Goal: Task Accomplishment & Management: Complete application form

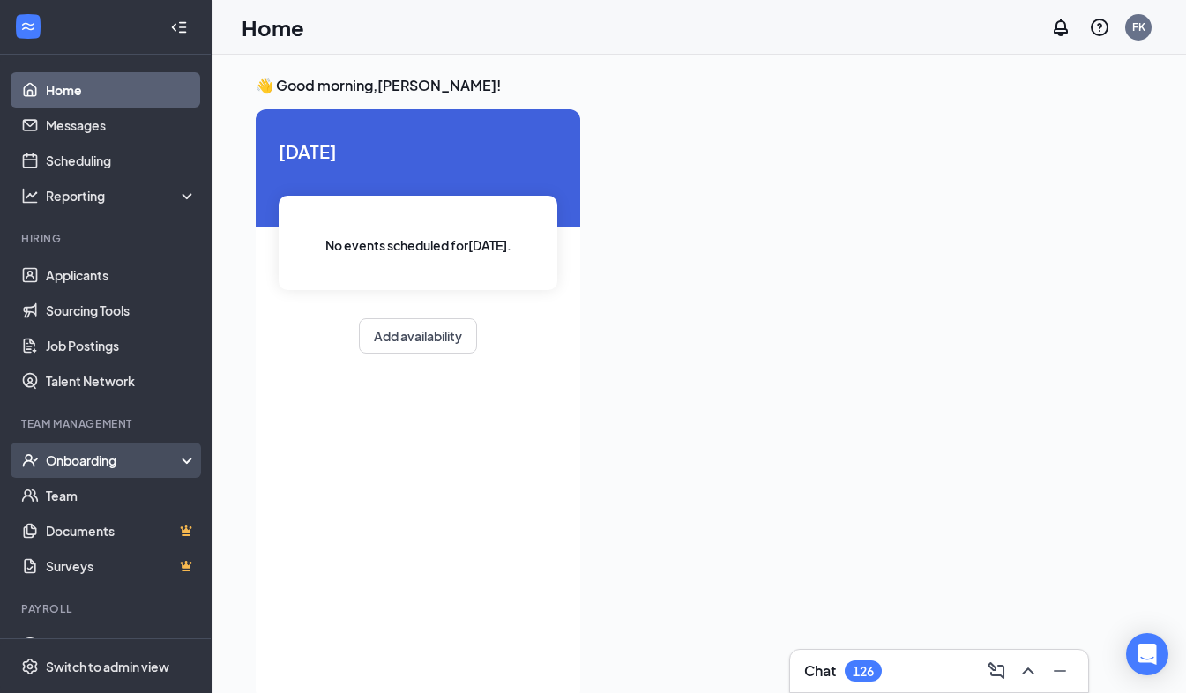
click at [86, 460] on div "Onboarding" at bounding box center [114, 461] width 136 height 18
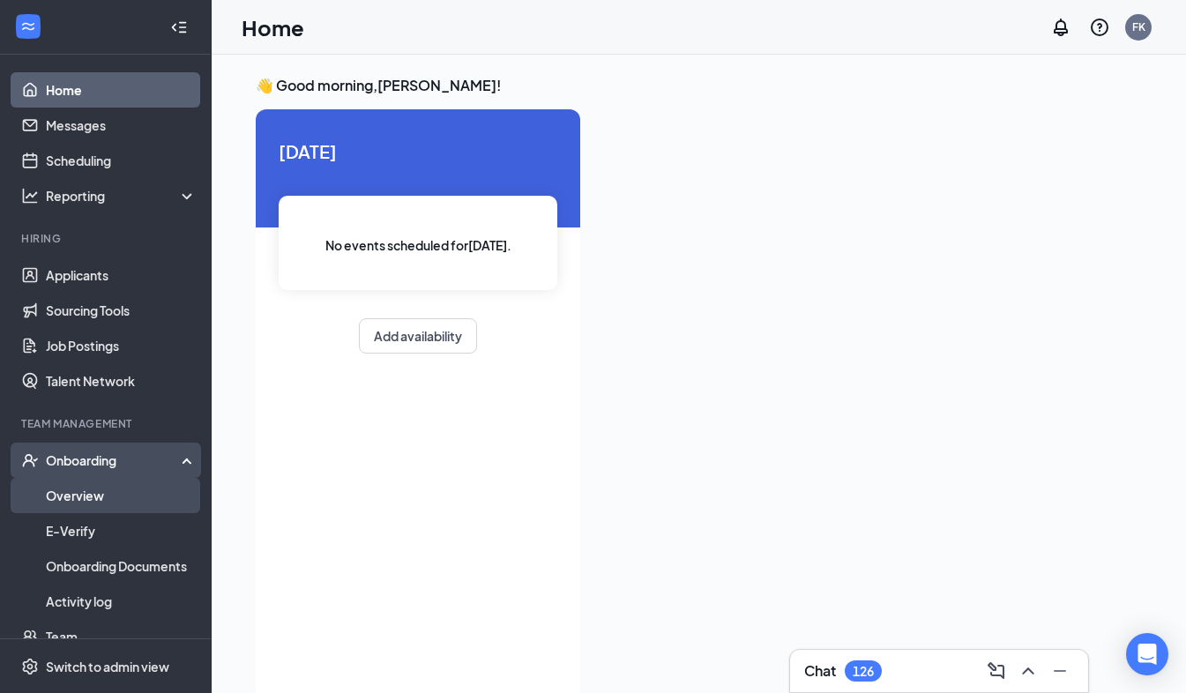
click at [80, 496] on link "Overview" at bounding box center [121, 495] width 151 height 35
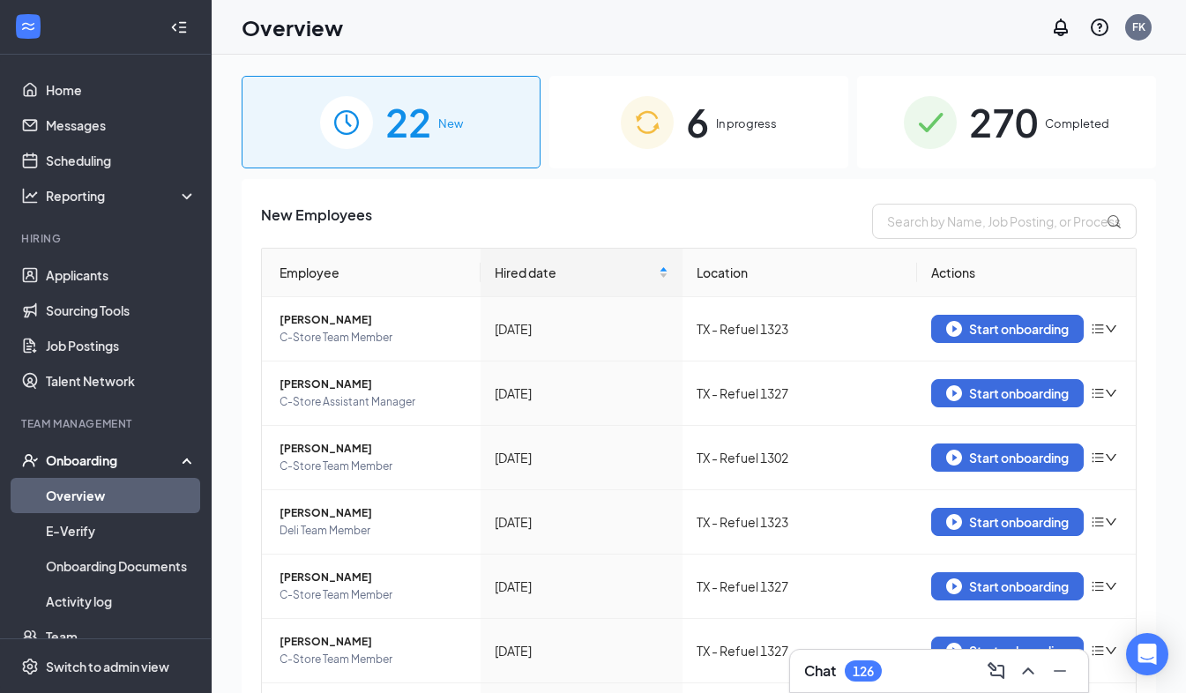
click at [730, 119] on span "In progress" at bounding box center [746, 124] width 61 height 18
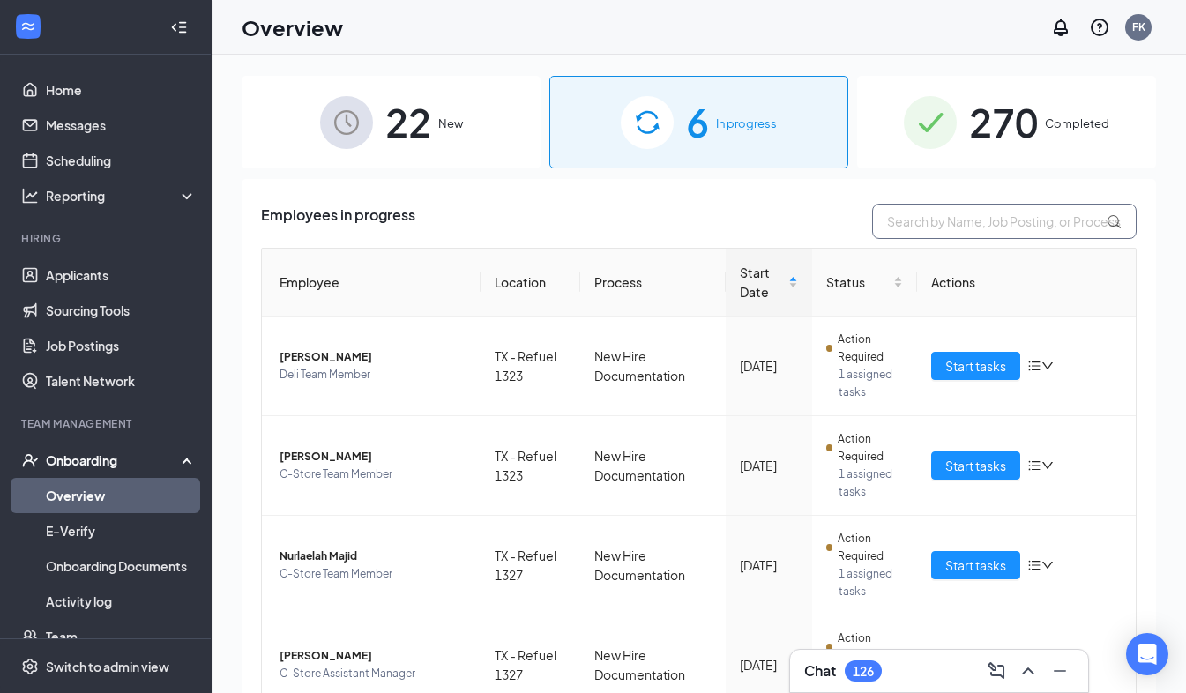
click at [930, 219] on input "text" at bounding box center [1004, 221] width 265 height 35
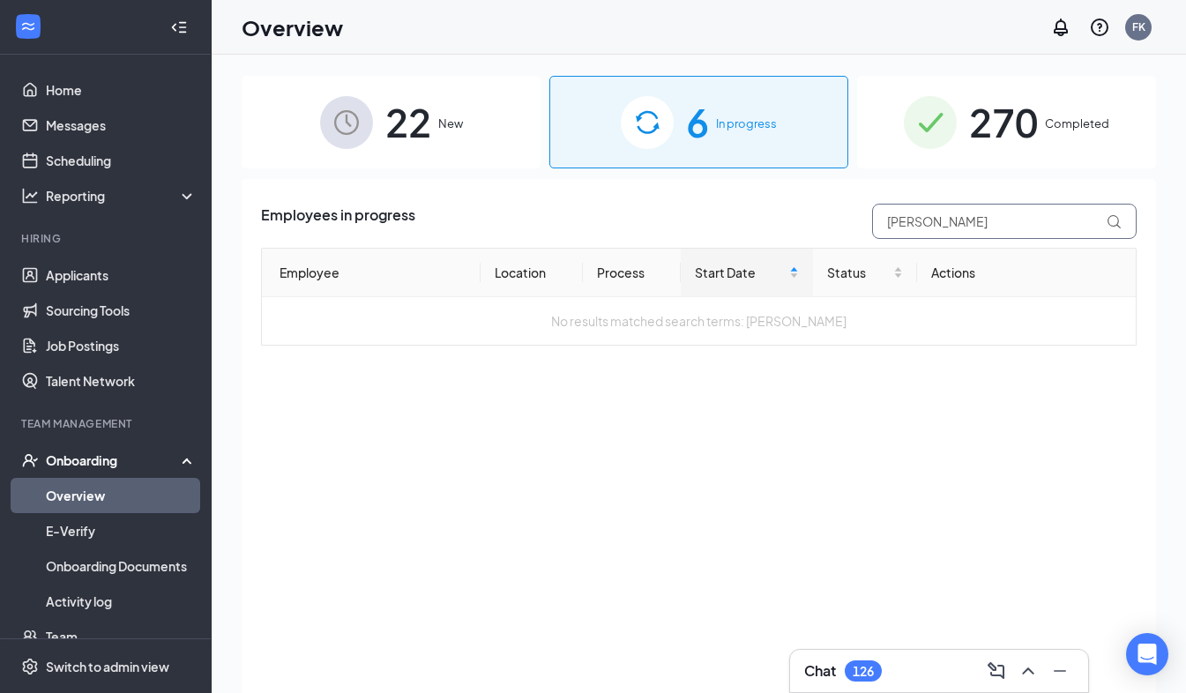
type input "[PERSON_NAME]"
click at [452, 116] on span "New" at bounding box center [450, 124] width 25 height 18
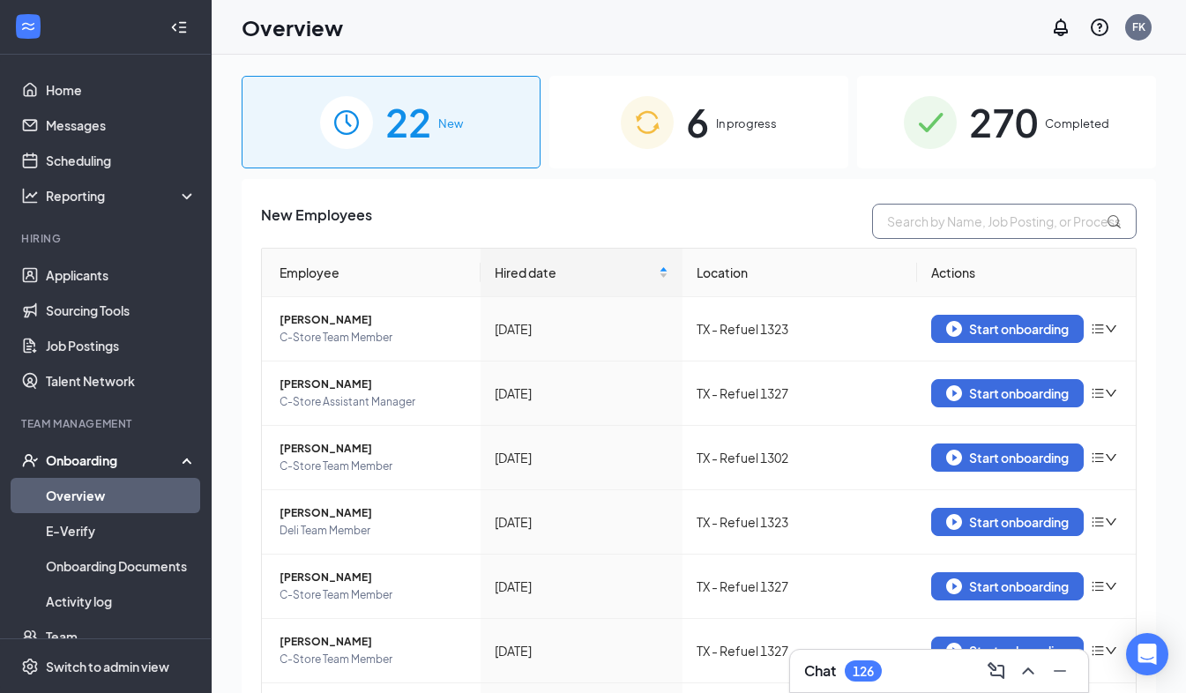
drag, startPoint x: 961, startPoint y: 221, endPoint x: 940, endPoint y: 221, distance: 21.2
click at [940, 221] on input "text" at bounding box center [1004, 221] width 265 height 35
type input "[PERSON_NAME]"
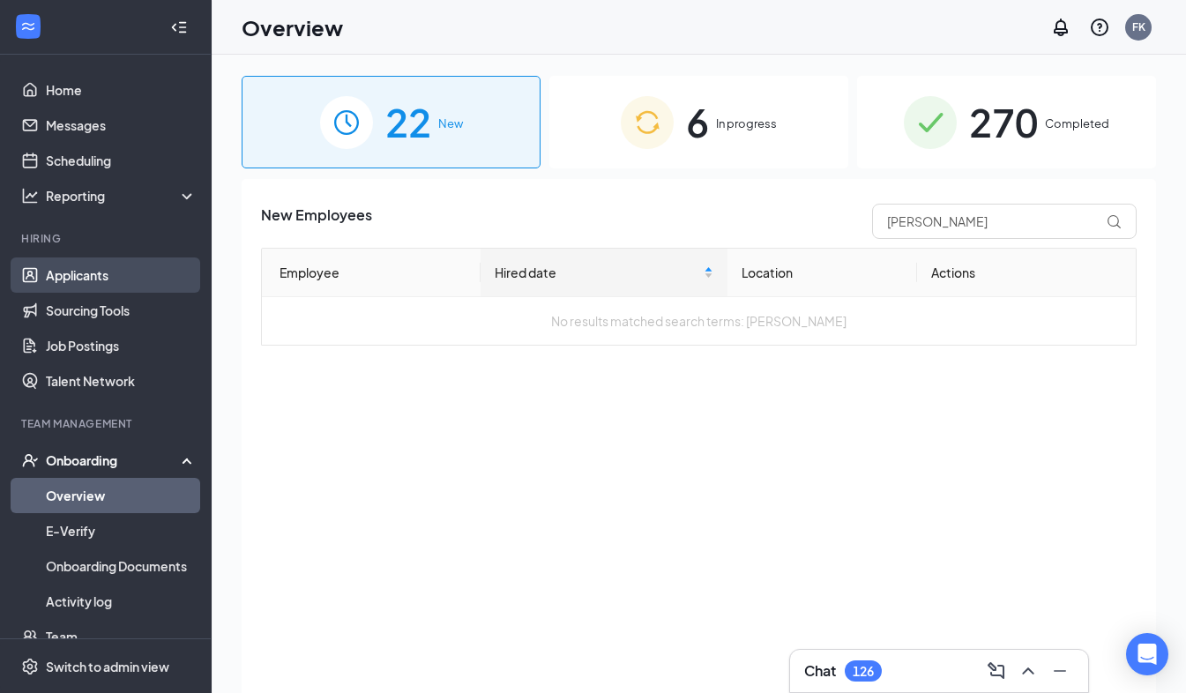
click at [85, 276] on link "Applicants" at bounding box center [121, 275] width 151 height 35
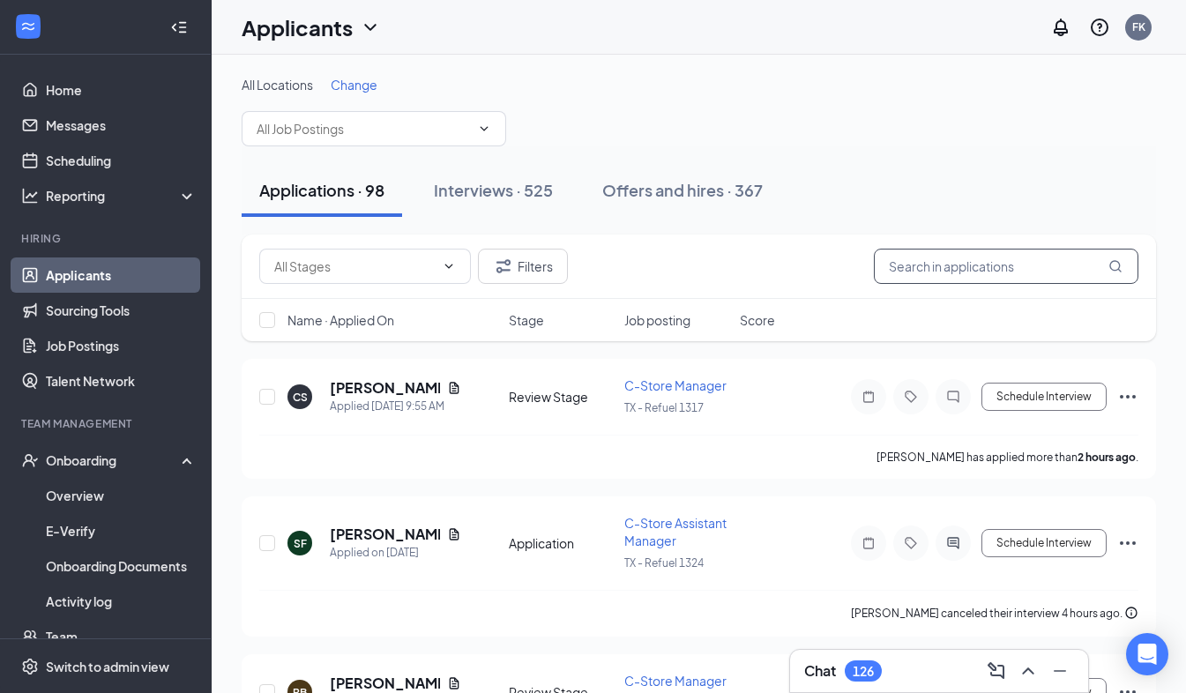
click at [927, 262] on input "text" at bounding box center [1006, 266] width 265 height 35
type input "[PERSON_NAME]"
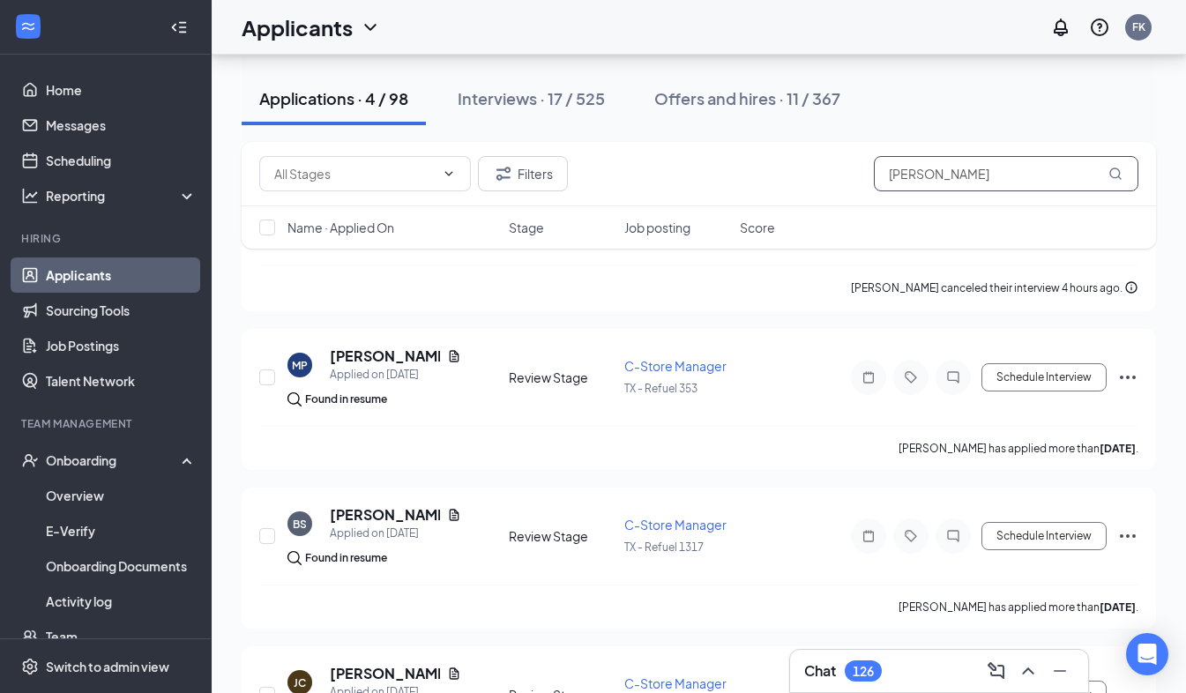
scroll to position [194, 0]
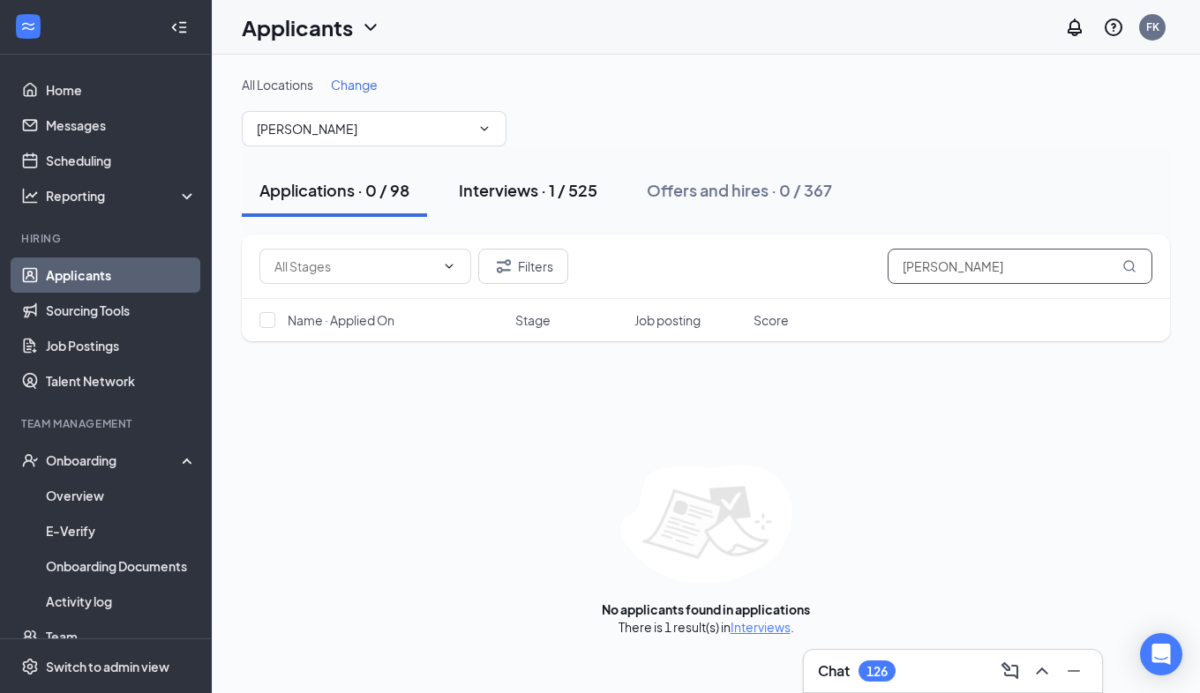
type input "[PERSON_NAME]"
click at [533, 188] on div "Interviews · 1 / 525" at bounding box center [528, 190] width 138 height 22
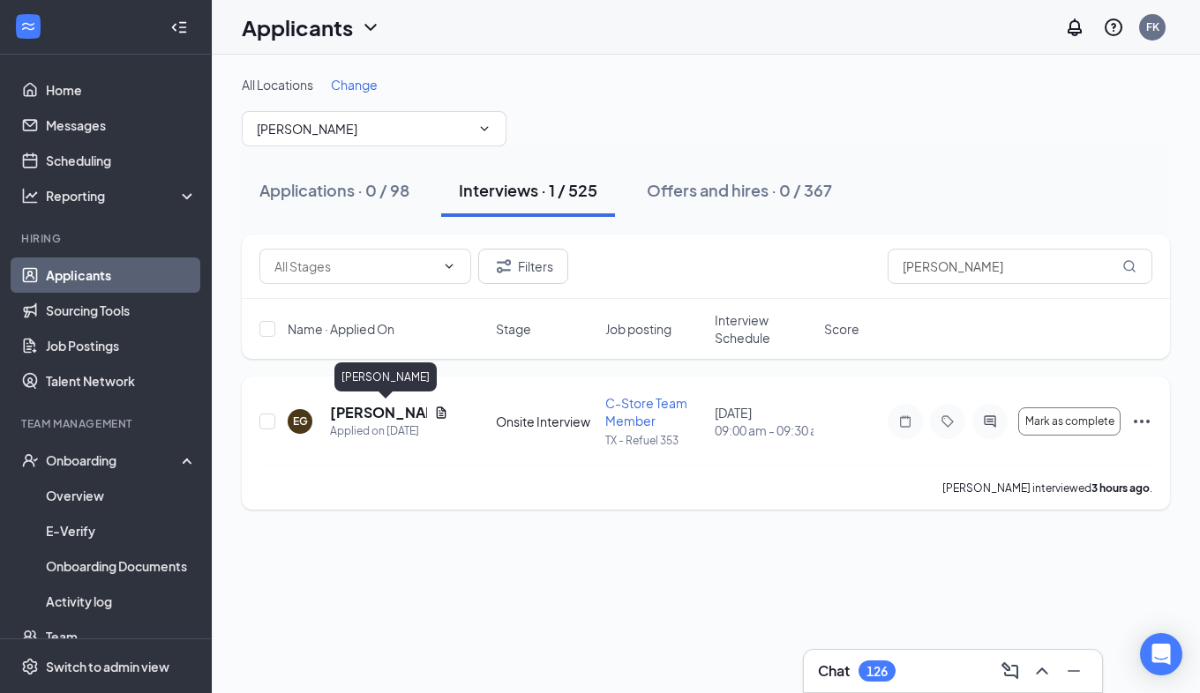
click at [353, 418] on h5 "[PERSON_NAME]" at bounding box center [378, 412] width 97 height 19
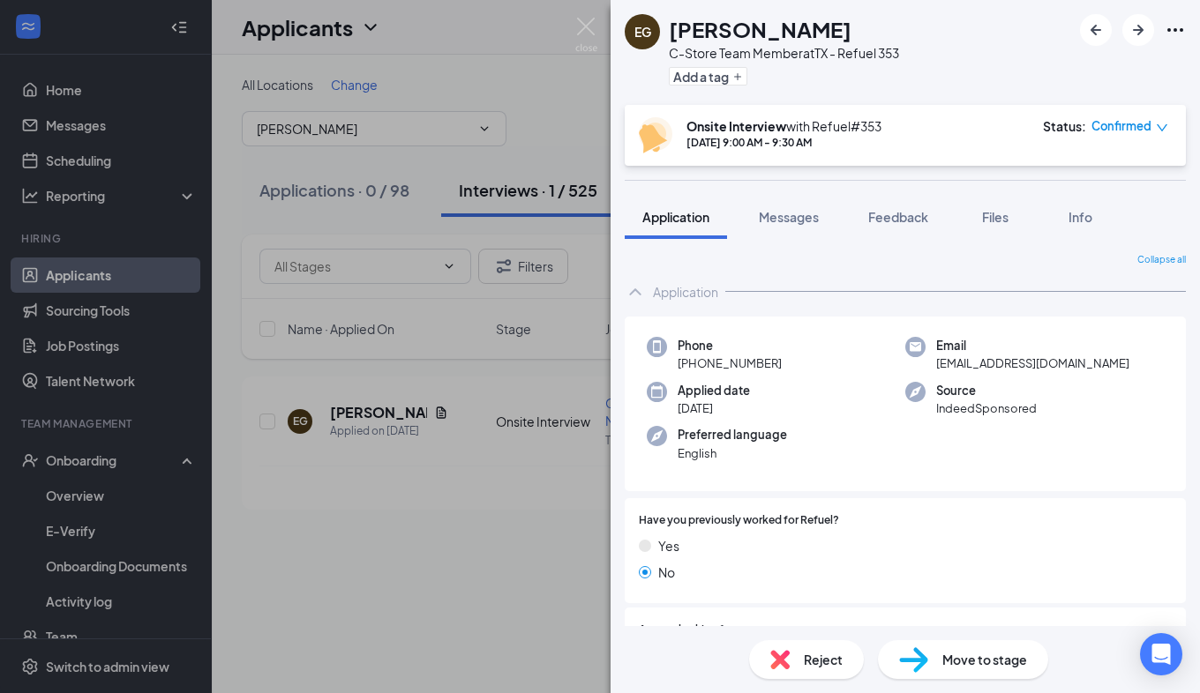
click at [972, 662] on span "Move to stage" at bounding box center [984, 659] width 85 height 19
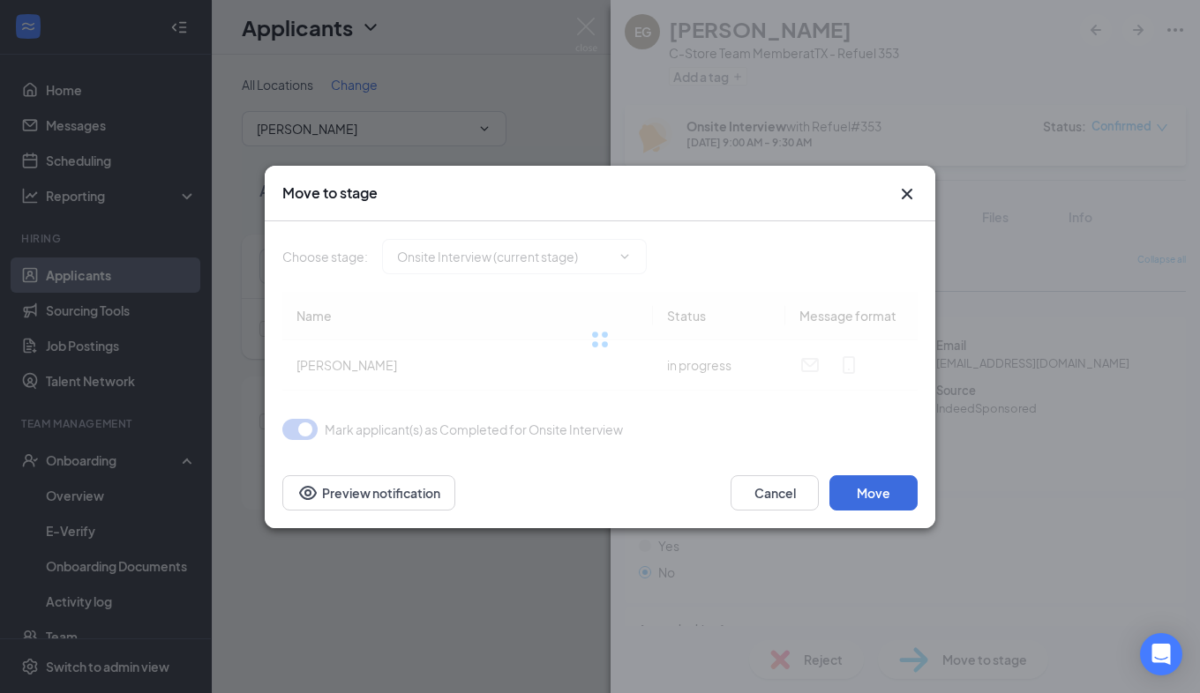
type input "On Hold (next stage)"
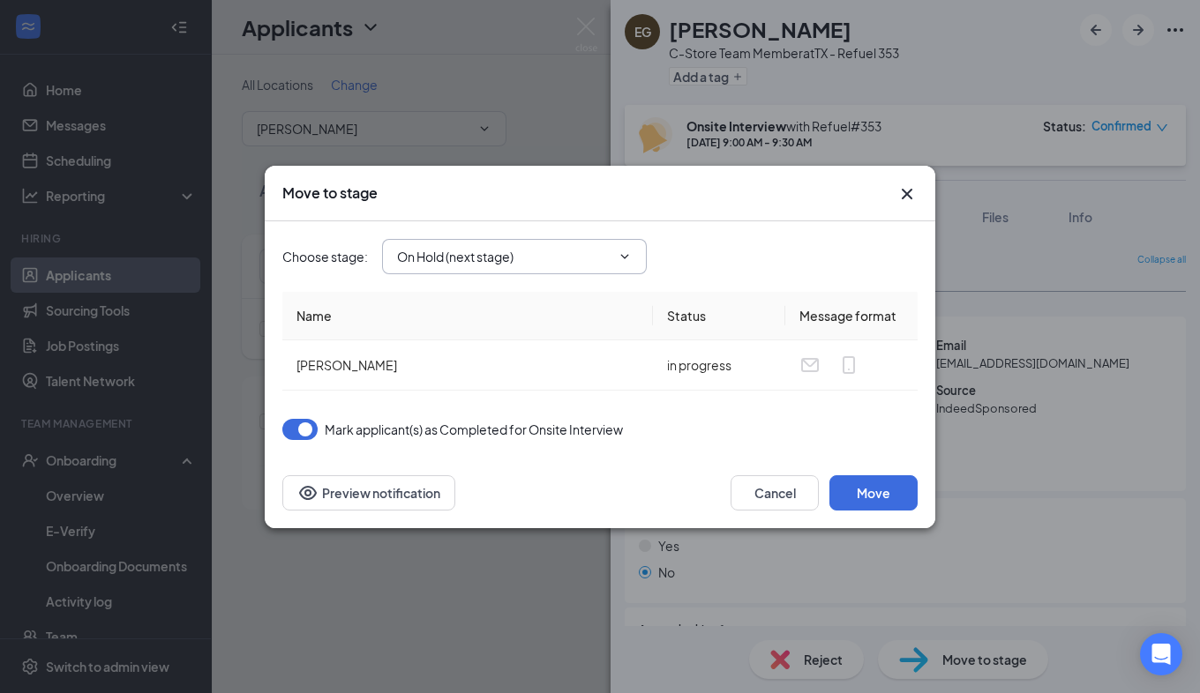
click at [623, 248] on span "On Hold (next stage)" at bounding box center [514, 256] width 265 height 35
click at [629, 251] on icon "ChevronDown" at bounding box center [624, 257] width 14 height 14
click at [625, 251] on icon "ChevronDown" at bounding box center [624, 257] width 14 height 14
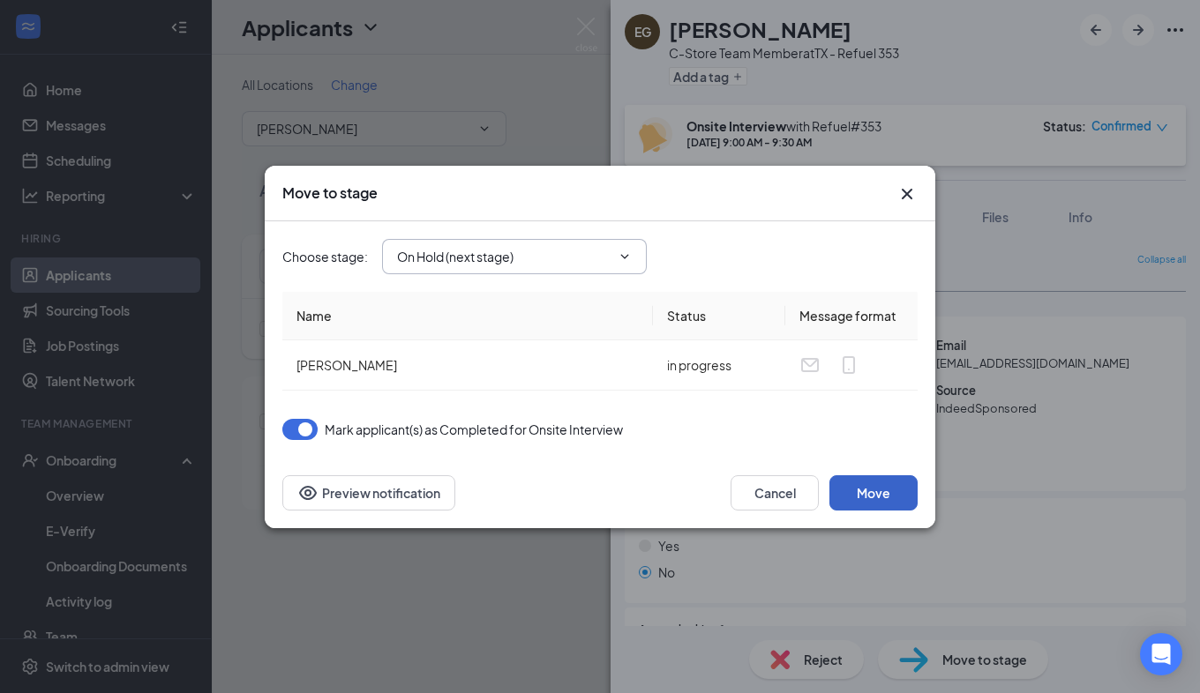
click at [870, 497] on button "Move" at bounding box center [873, 492] width 88 height 35
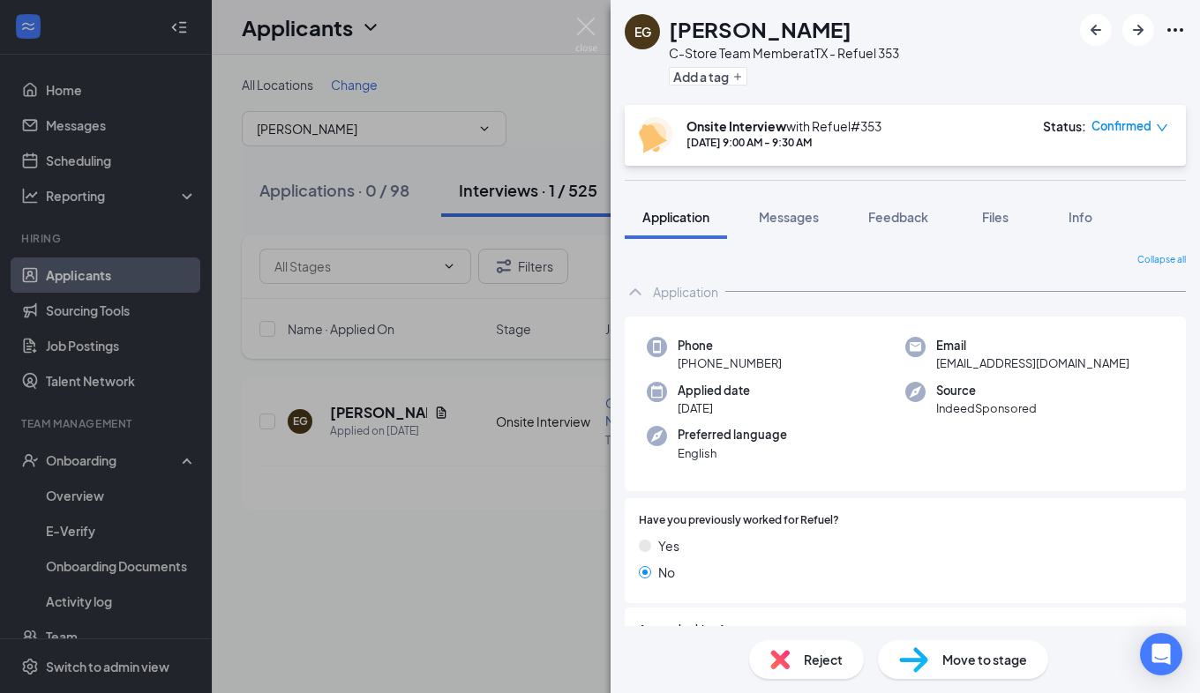
click at [971, 662] on span "Move to stage" at bounding box center [984, 659] width 85 height 19
type input "On Hold (next stage)"
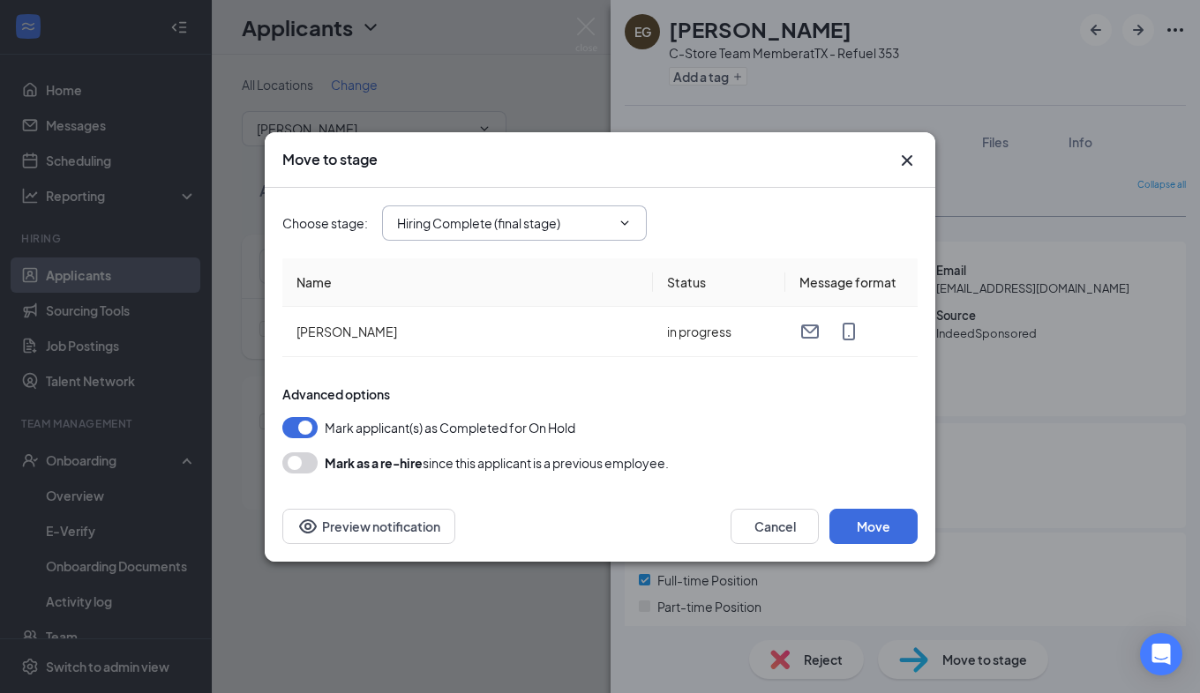
click at [627, 221] on icon "ChevronDown" at bounding box center [625, 223] width 8 height 4
click at [872, 535] on button "Move" at bounding box center [873, 526] width 88 height 35
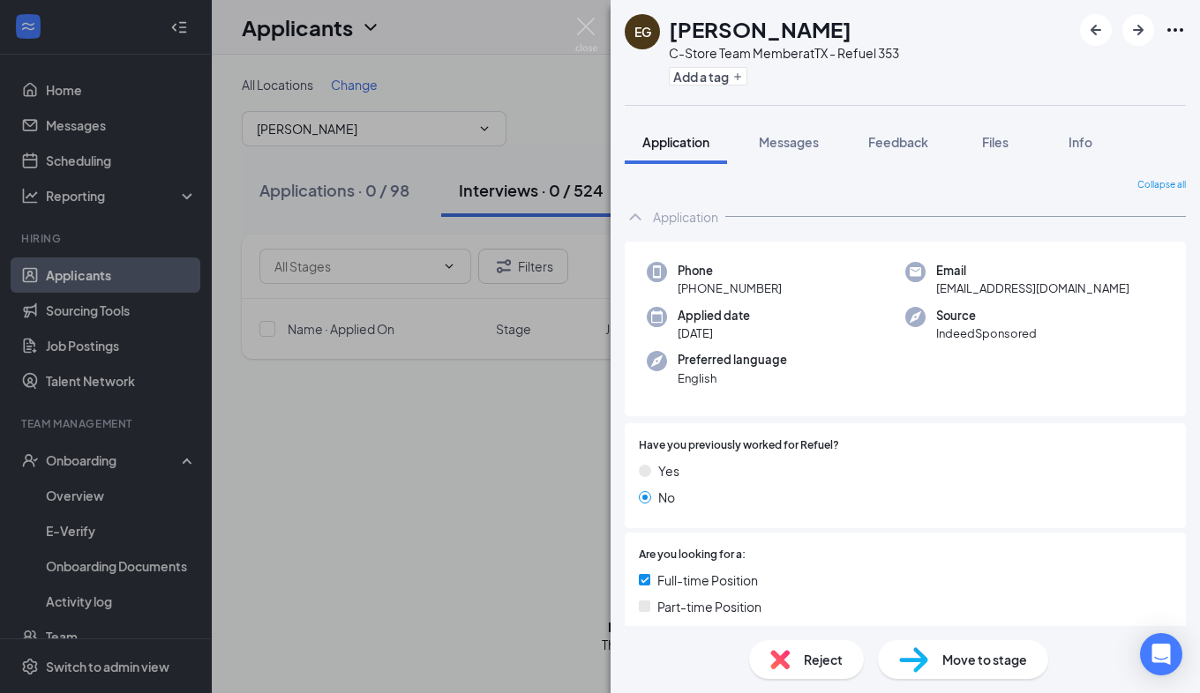
click at [959, 669] on span "Move to stage" at bounding box center [984, 659] width 85 height 19
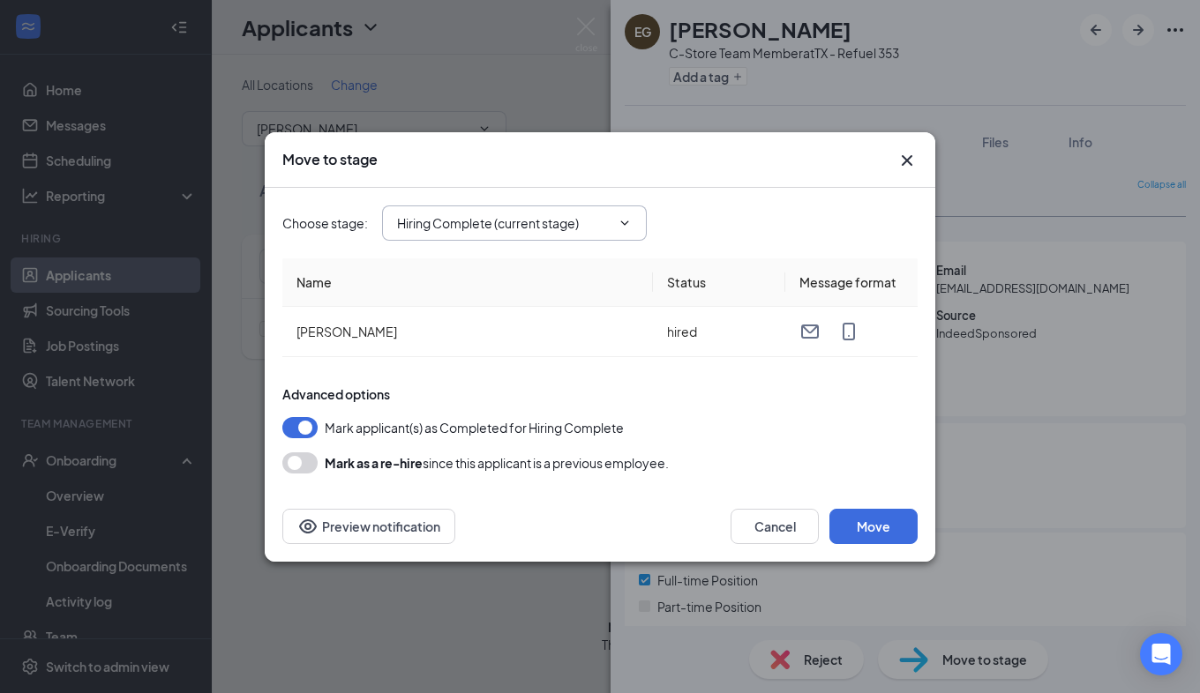
click at [624, 220] on icon "ChevronDown" at bounding box center [624, 223] width 14 height 14
click at [890, 516] on button "Move" at bounding box center [873, 526] width 88 height 35
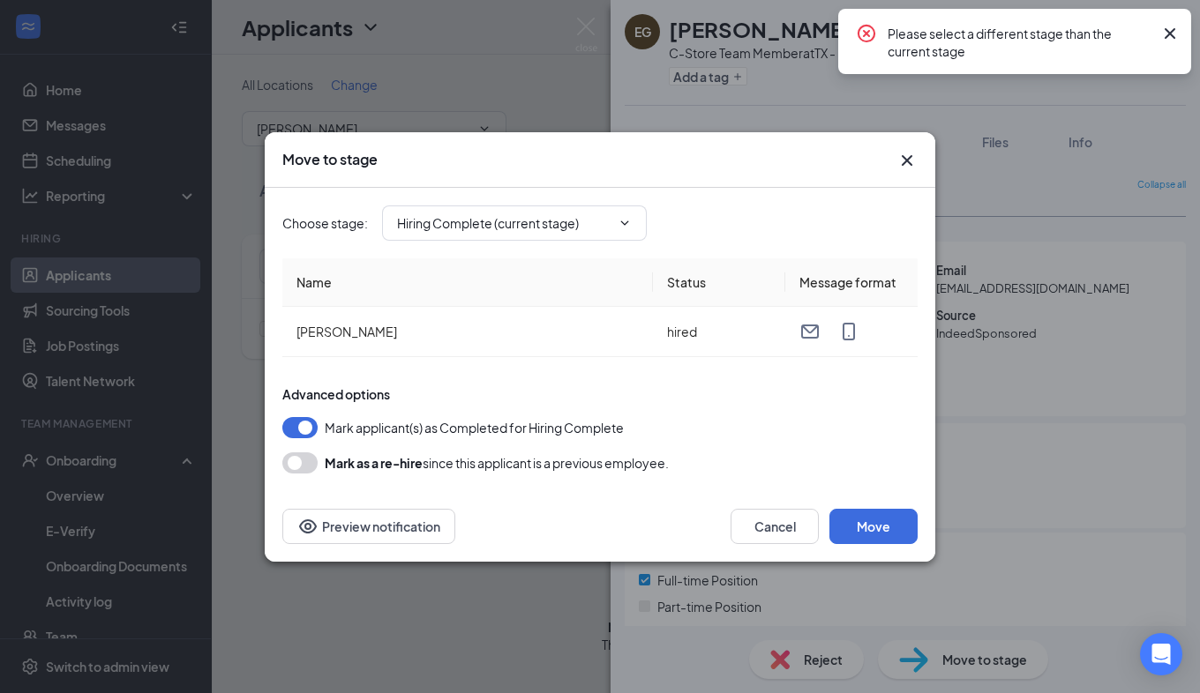
click at [1166, 26] on icon "Cross" at bounding box center [1169, 33] width 21 height 21
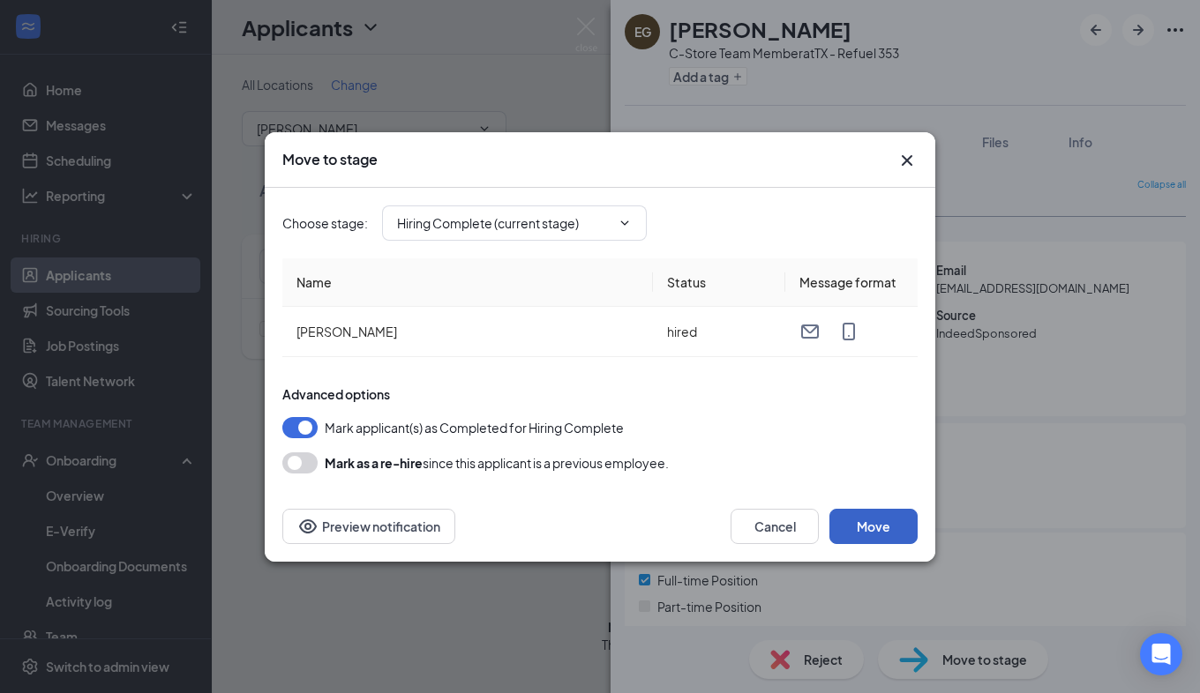
click at [870, 529] on button "Move" at bounding box center [873, 526] width 88 height 35
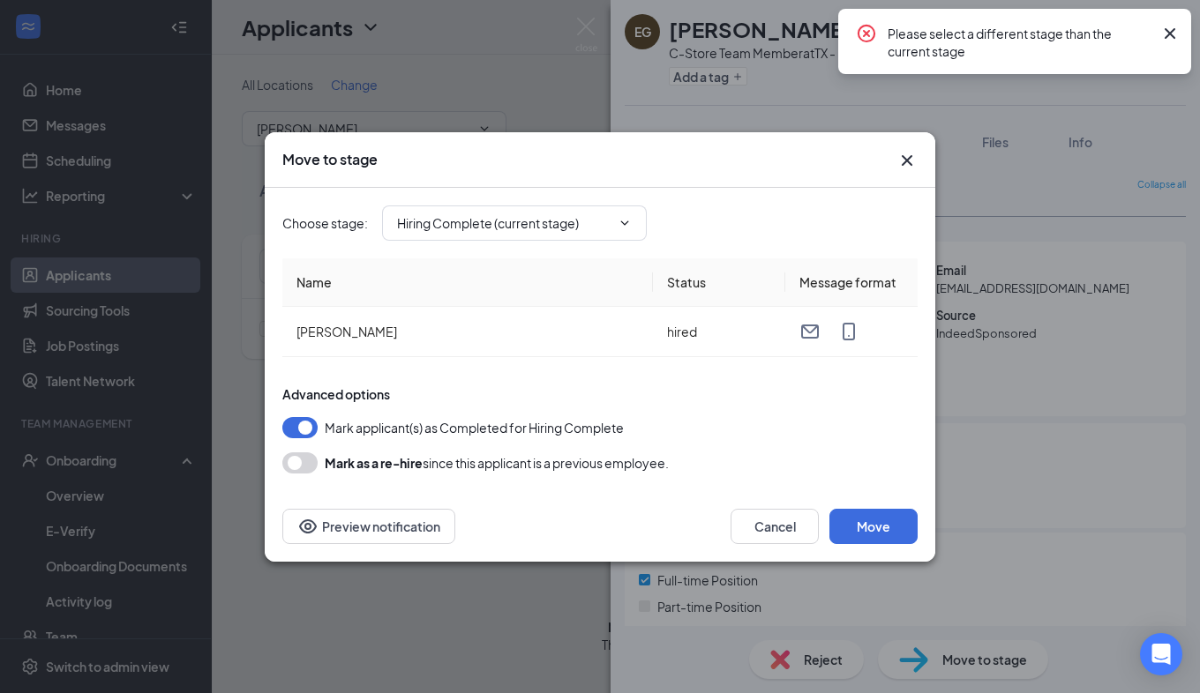
click at [1171, 31] on icon "Cross" at bounding box center [1169, 33] width 11 height 11
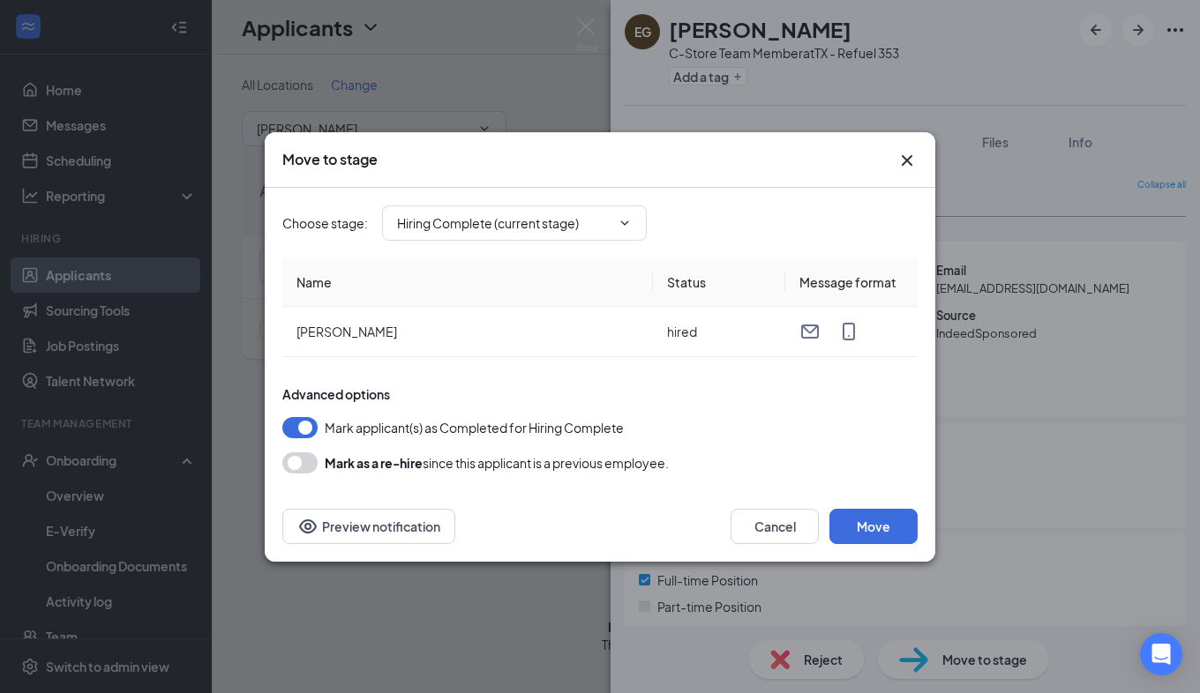
click at [911, 155] on icon "Cross" at bounding box center [906, 159] width 11 height 11
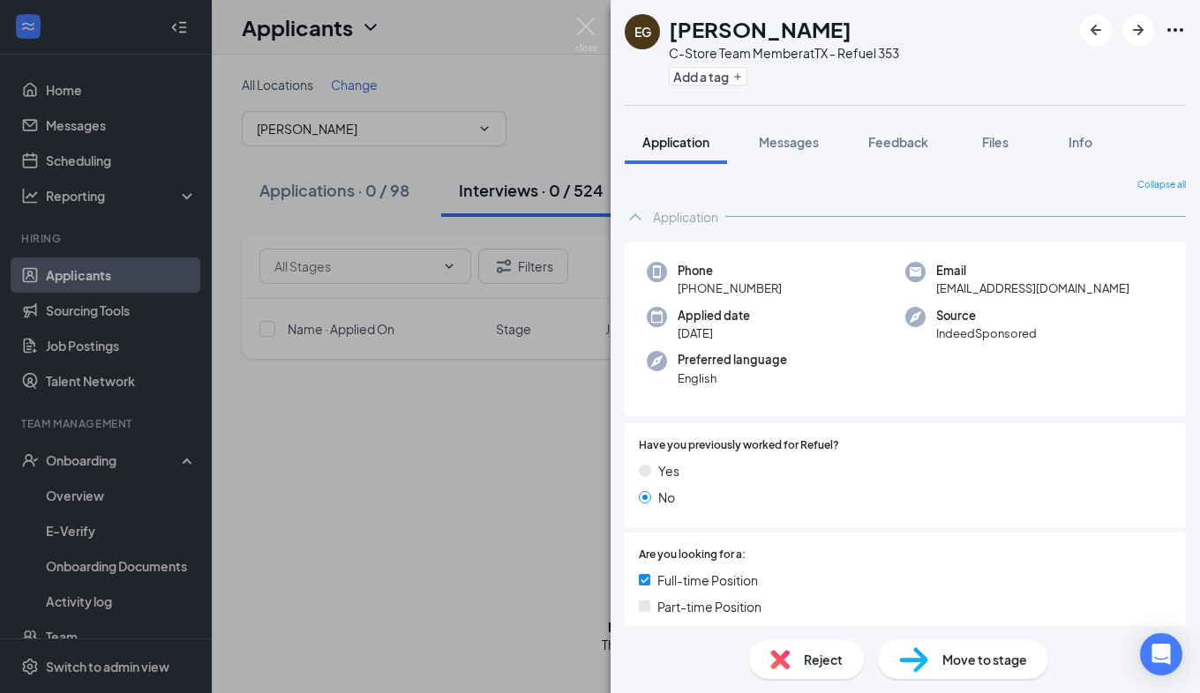
click at [577, 117] on div "EG [PERSON_NAME] C-Store Team Member at [GEOGRAPHIC_DATA] - Refuel 353 Add a ta…" at bounding box center [600, 346] width 1200 height 693
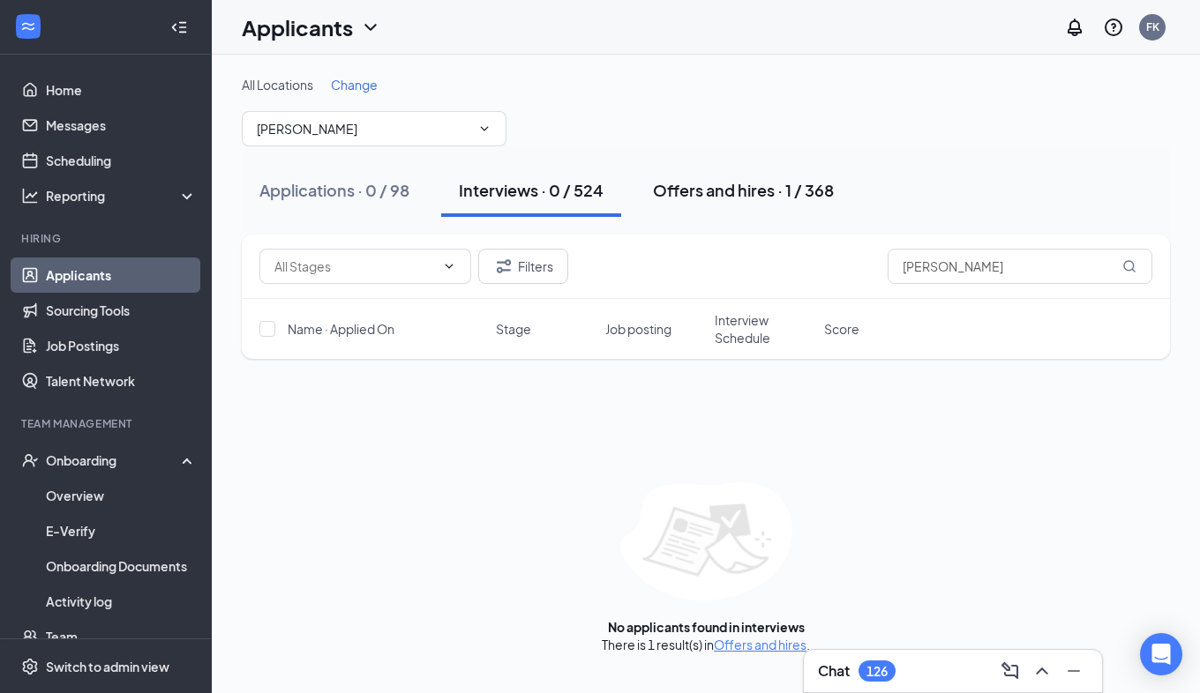
click at [714, 183] on div "Offers and hires · 1 / 368" at bounding box center [743, 190] width 181 height 22
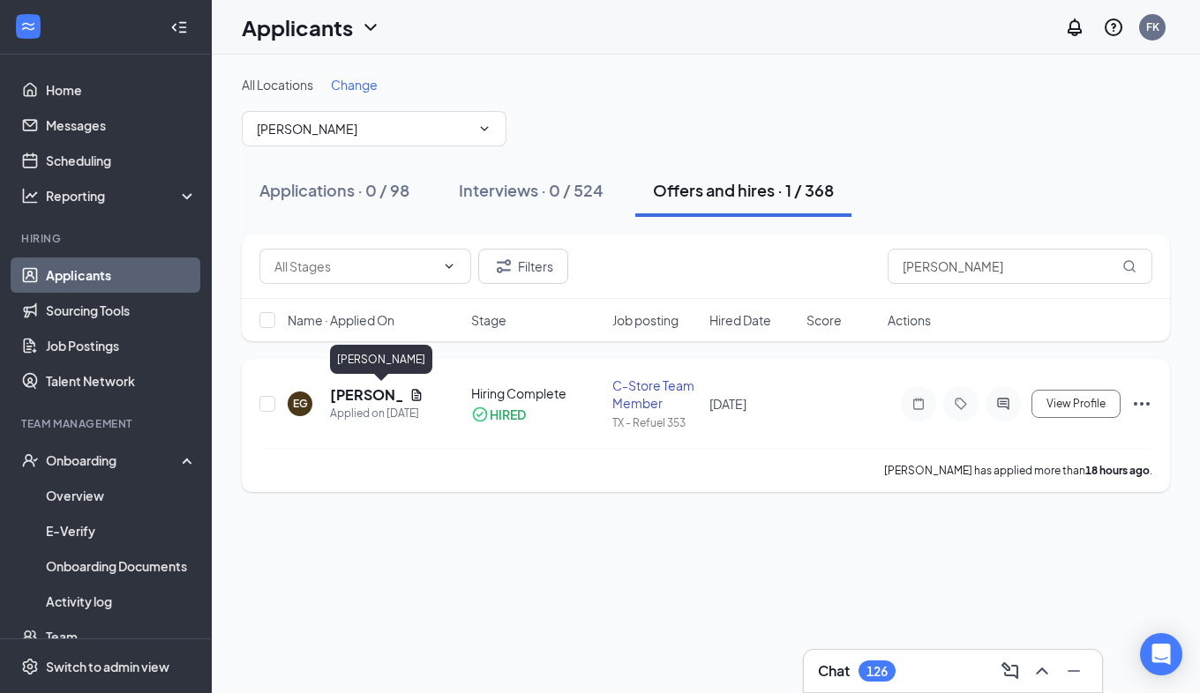
click at [335, 393] on h5 "[PERSON_NAME]" at bounding box center [366, 394] width 72 height 19
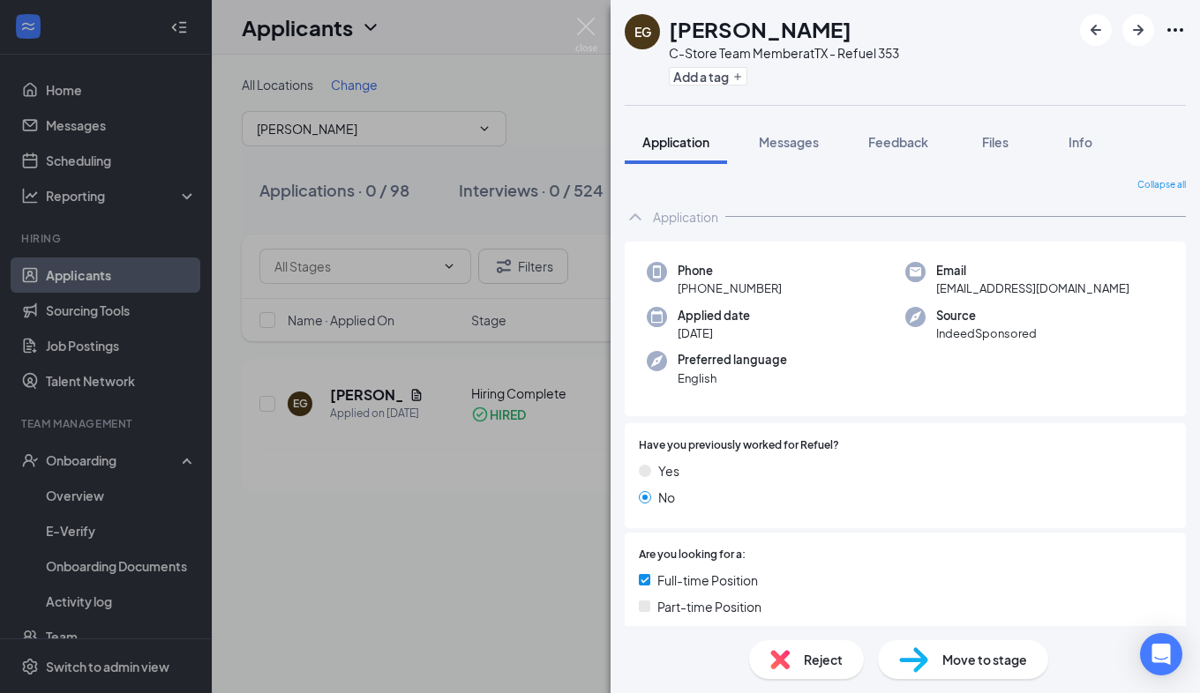
click at [972, 654] on span "Move to stage" at bounding box center [984, 659] width 85 height 19
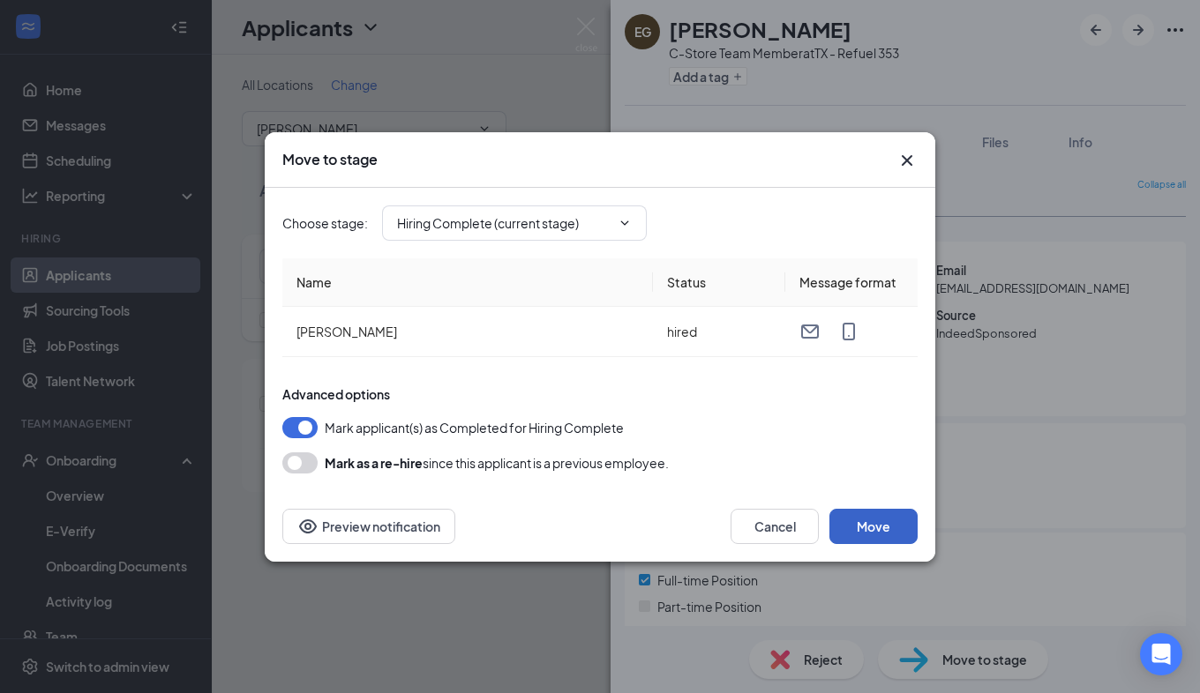
click at [861, 527] on button "Move" at bounding box center [873, 526] width 88 height 35
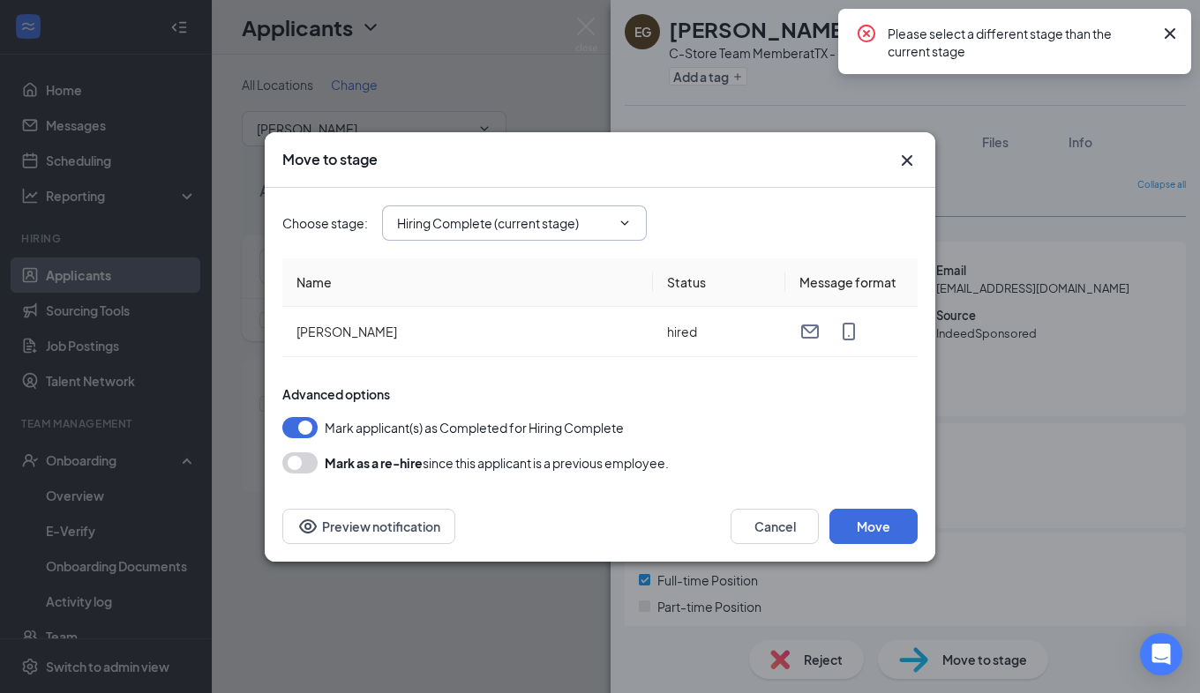
click at [627, 227] on icon "ChevronDown" at bounding box center [624, 223] width 14 height 14
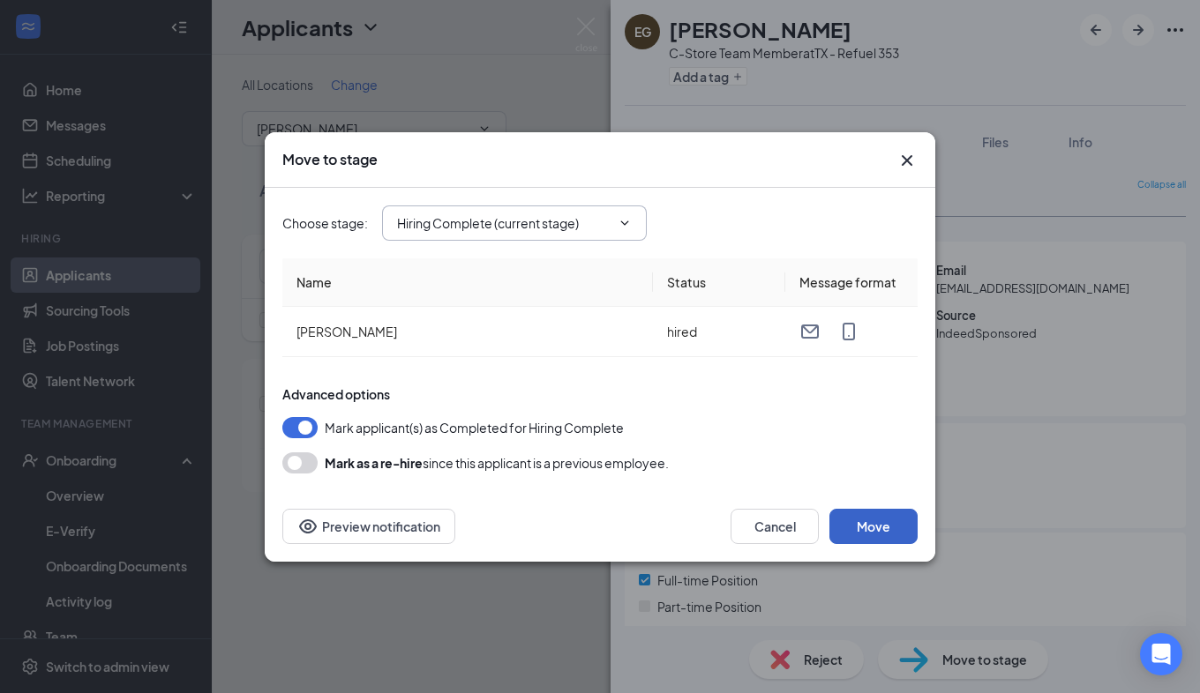
click at [879, 521] on button "Move" at bounding box center [873, 526] width 88 height 35
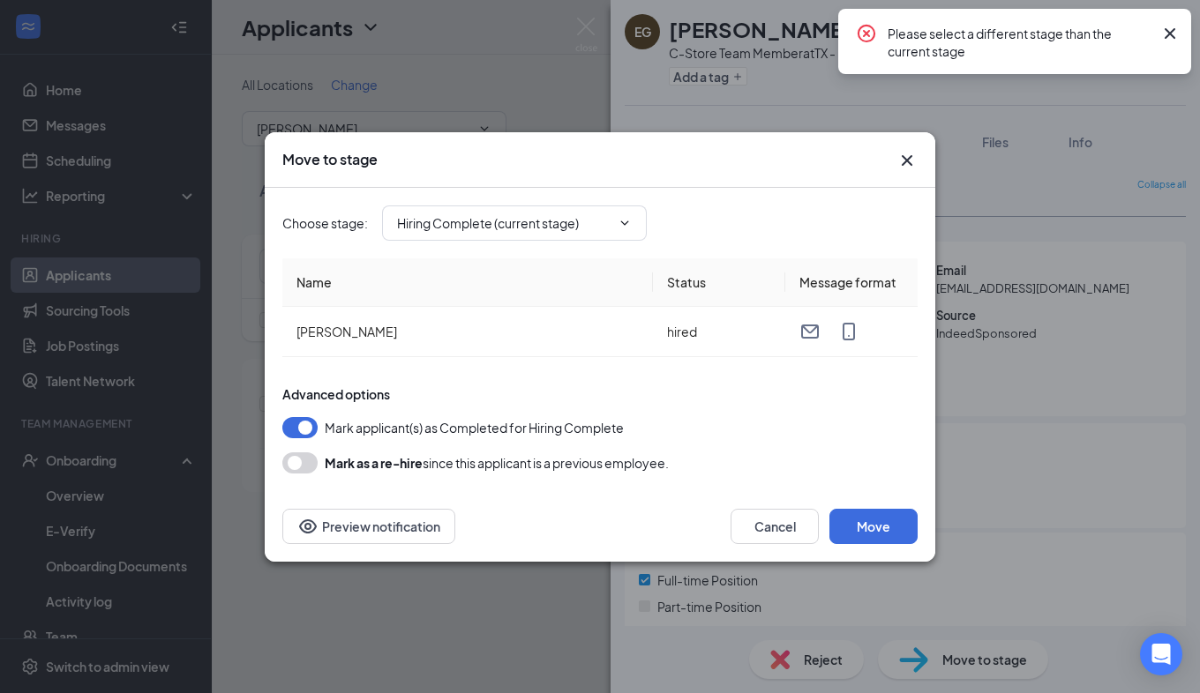
click at [906, 148] on div "Move to stage" at bounding box center [600, 160] width 670 height 56
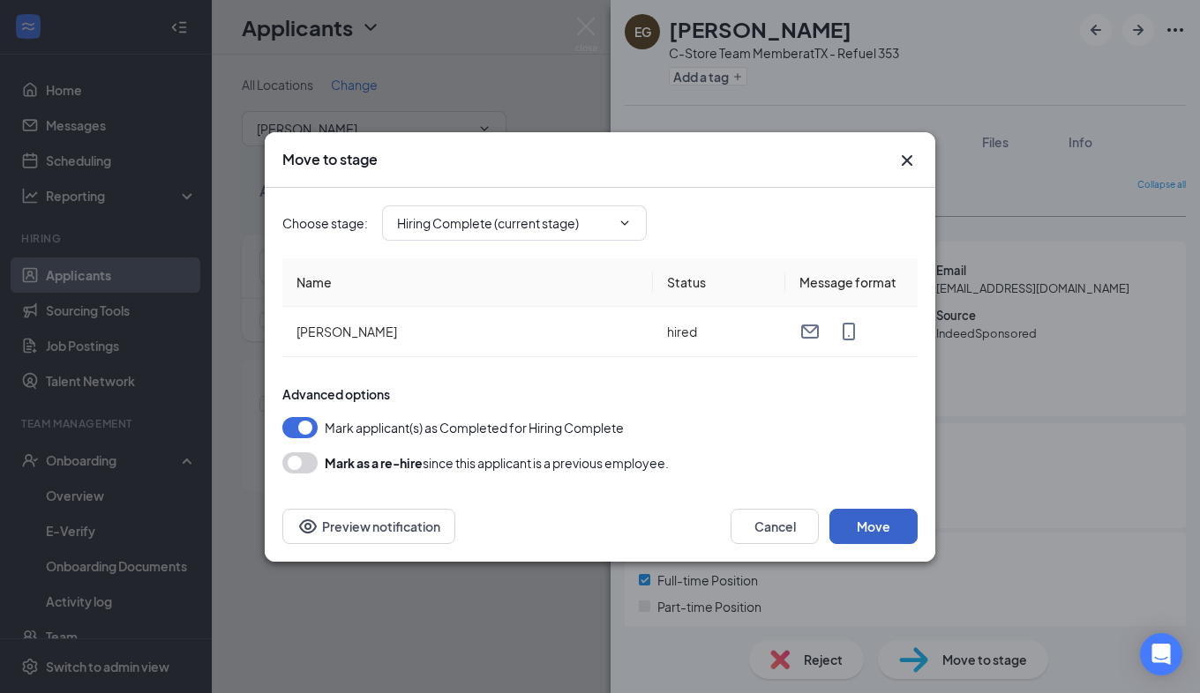
click at [868, 514] on button "Move" at bounding box center [873, 526] width 88 height 35
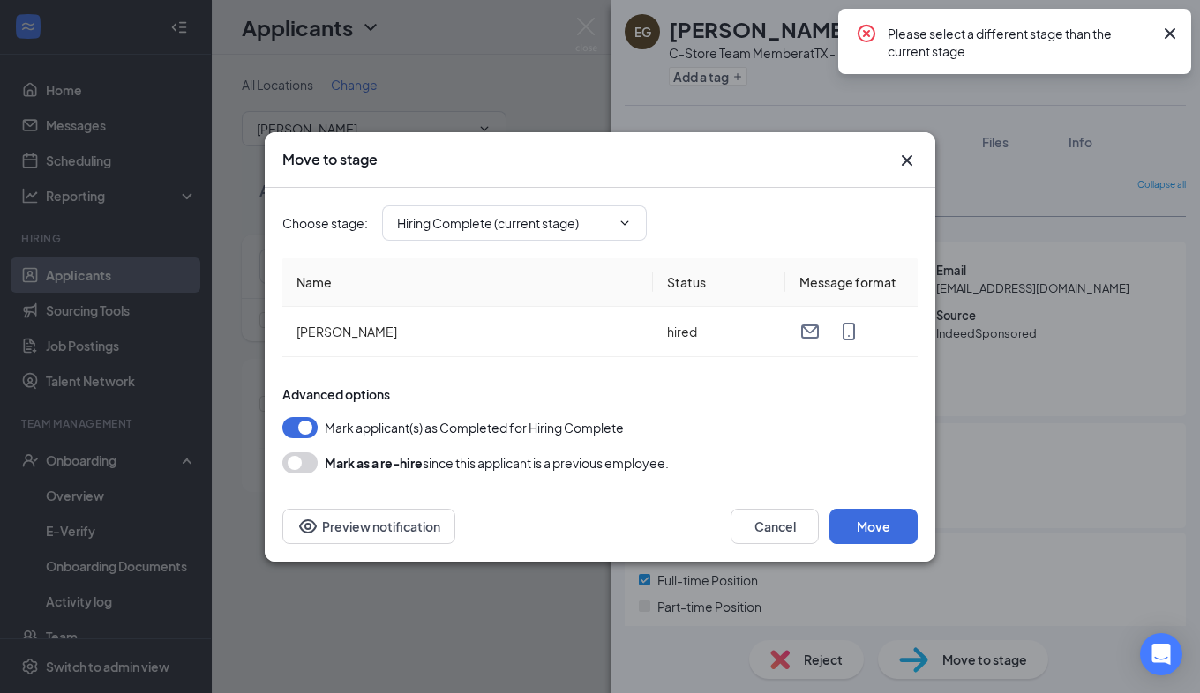
click at [558, 102] on div "Move to stage Choose stage : Hiring Complete (current stage) Name Status Messag…" at bounding box center [600, 346] width 1200 height 693
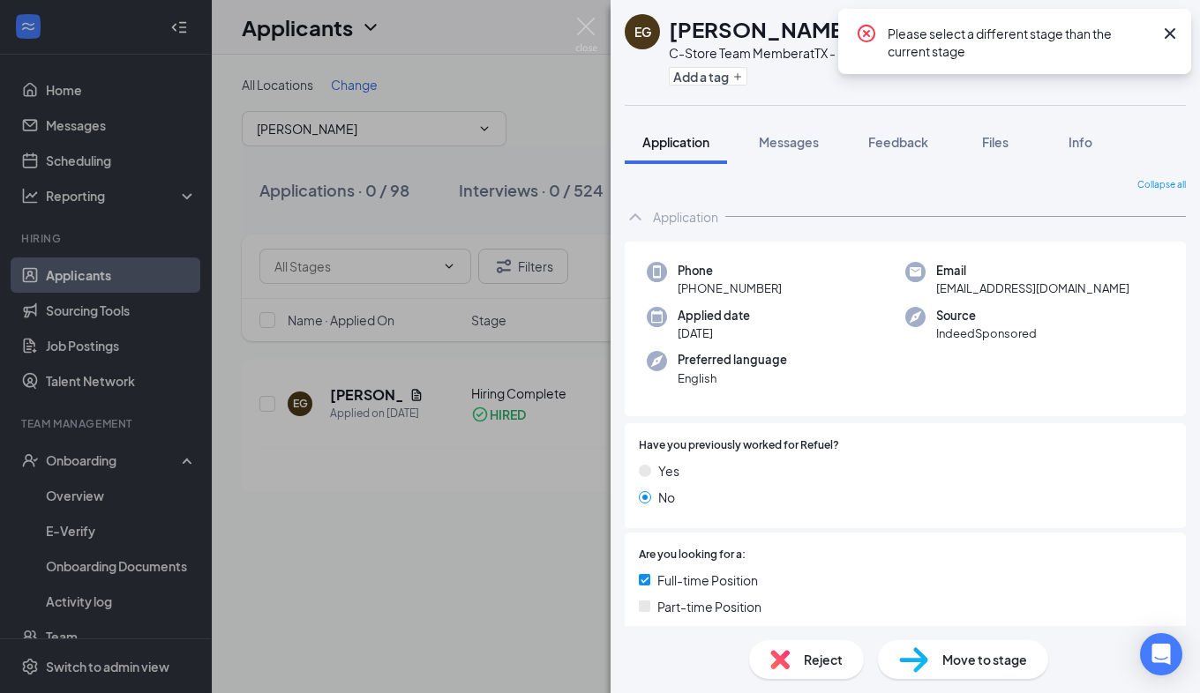
click at [983, 659] on span "Move to stage" at bounding box center [984, 659] width 85 height 19
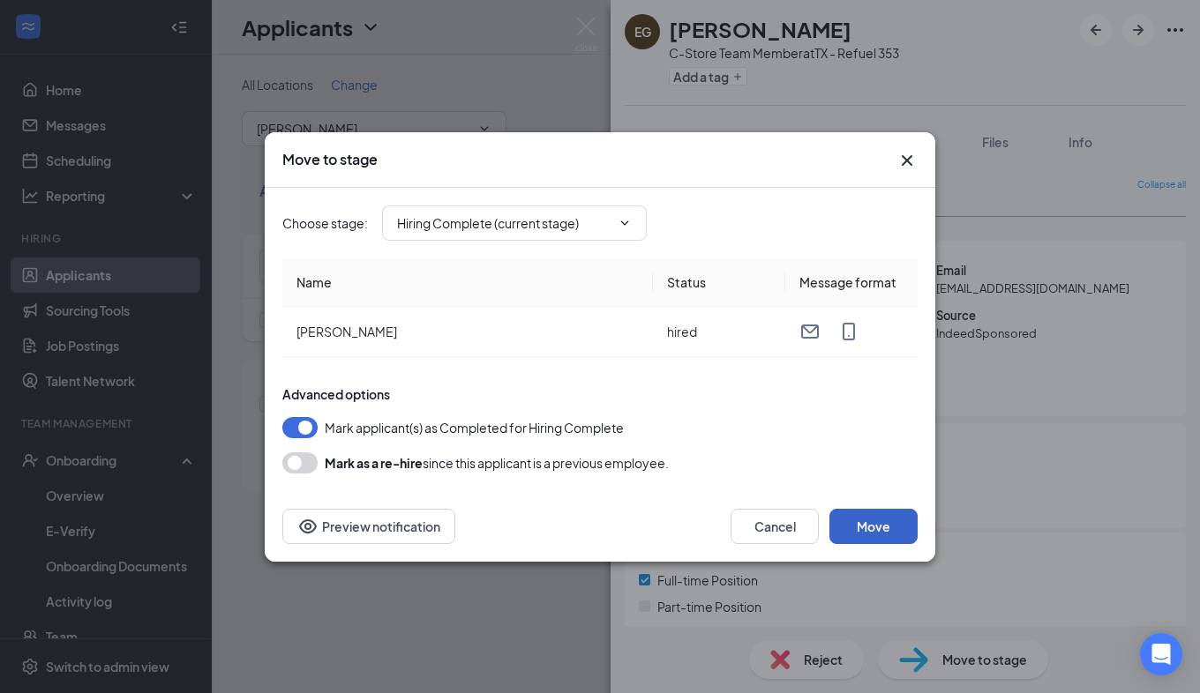
click at [874, 514] on button "Move" at bounding box center [873, 526] width 88 height 35
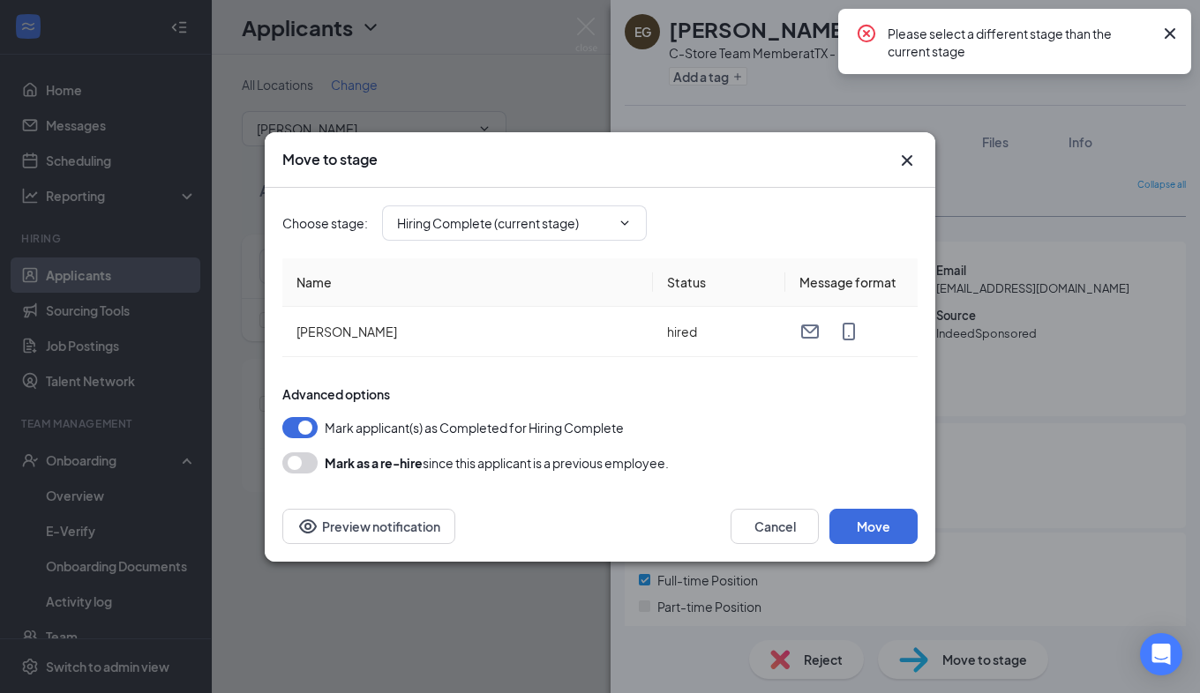
click at [1174, 26] on icon "Cross" at bounding box center [1169, 33] width 21 height 21
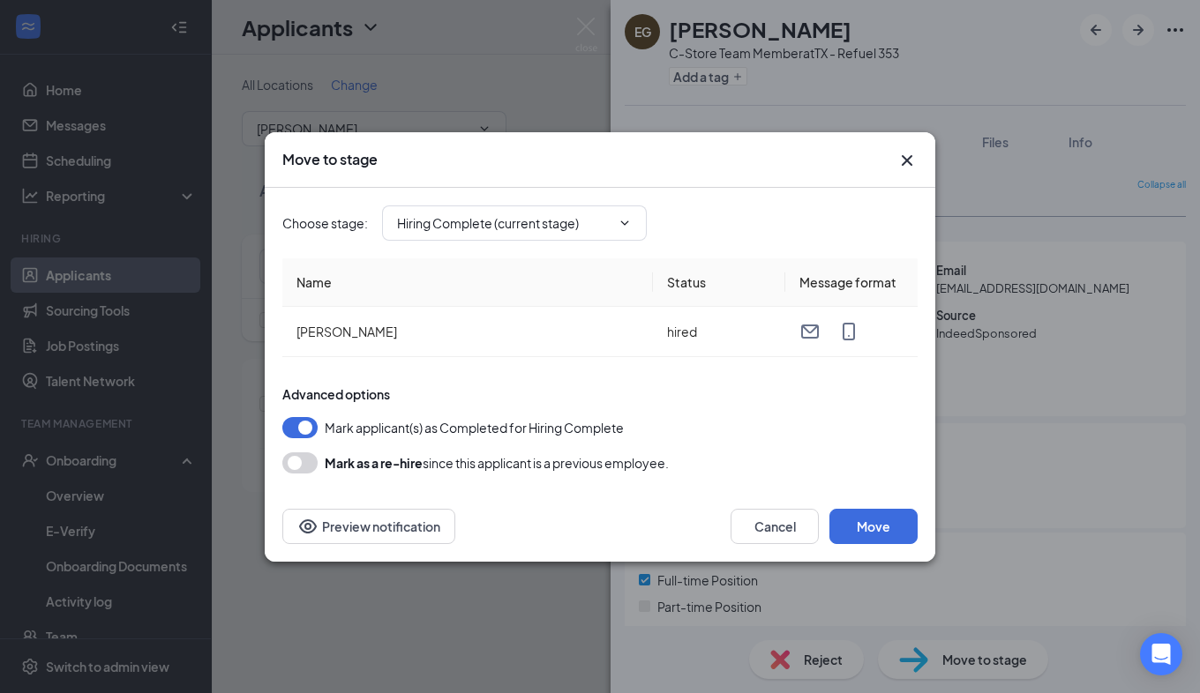
click at [905, 162] on icon "Cross" at bounding box center [906, 159] width 11 height 11
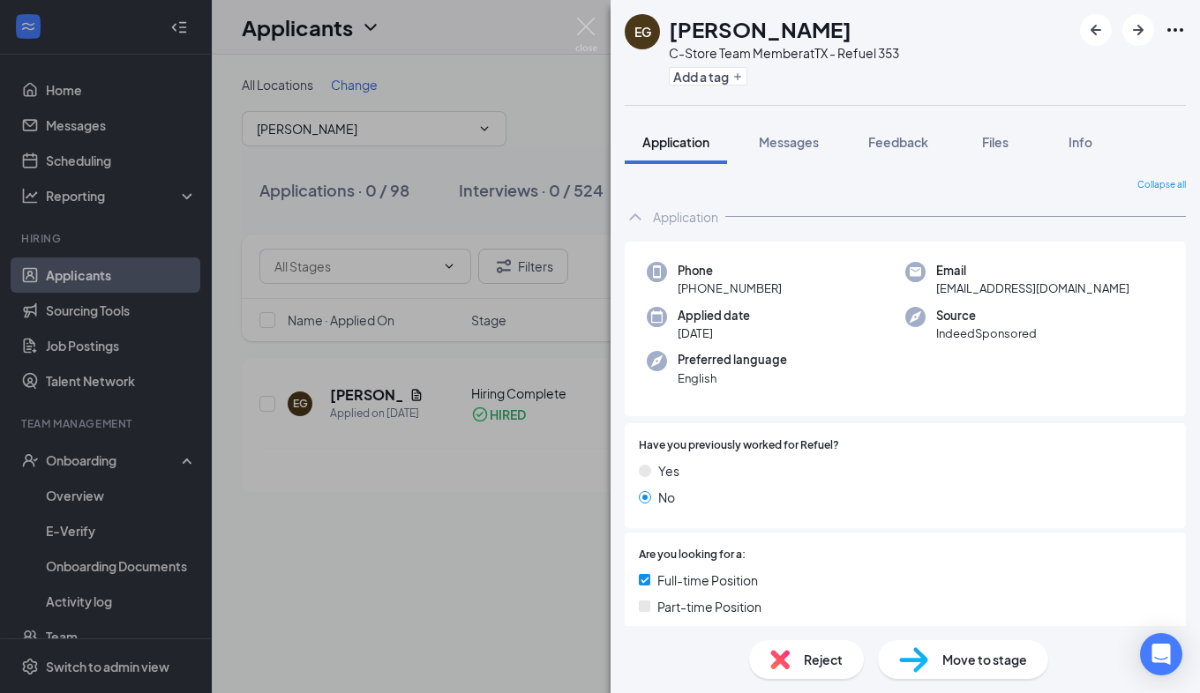
click at [500, 475] on div "EG [PERSON_NAME] C-Store Team Member at [GEOGRAPHIC_DATA] - Refuel 353 Add a ta…" at bounding box center [600, 346] width 1200 height 693
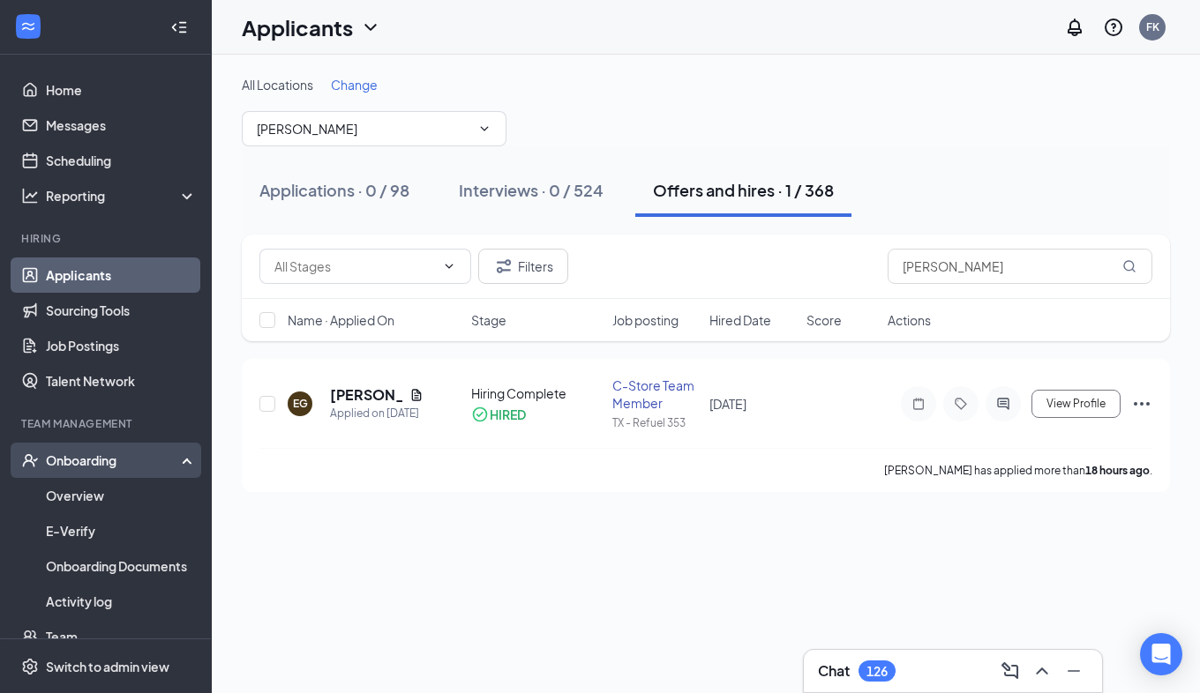
click at [71, 457] on div "Onboarding" at bounding box center [114, 461] width 136 height 18
click at [75, 465] on div "Onboarding" at bounding box center [114, 461] width 136 height 18
click at [79, 487] on link "Overview" at bounding box center [121, 495] width 151 height 35
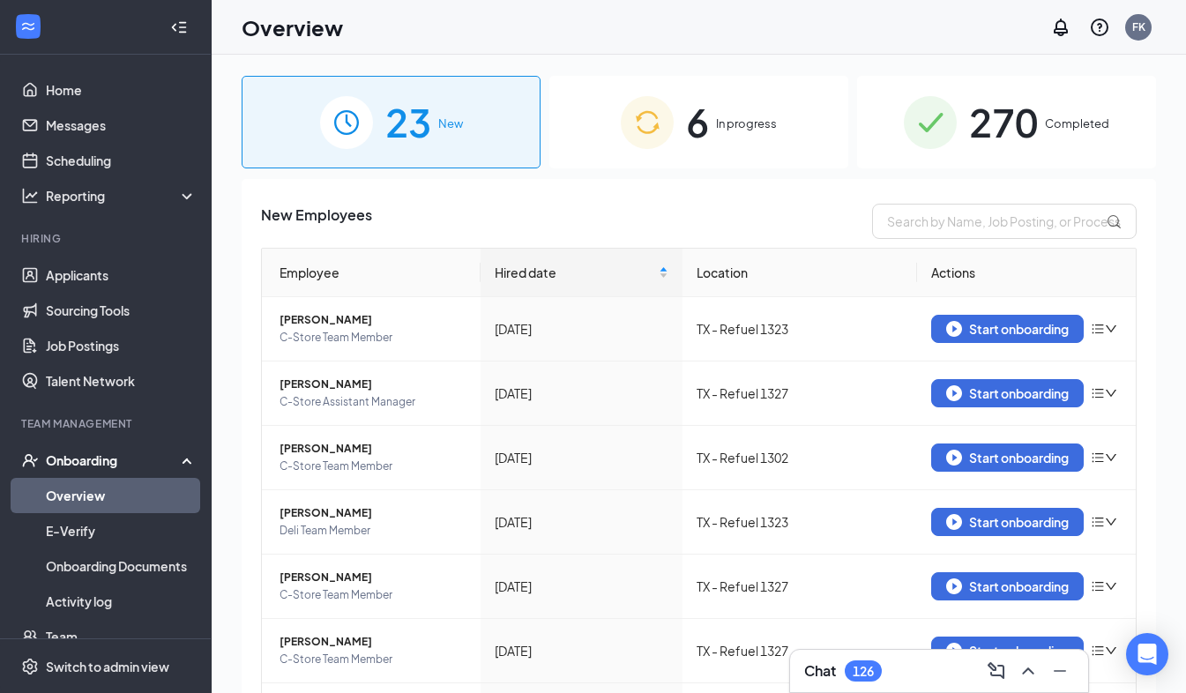
click at [748, 127] on span "In progress" at bounding box center [746, 124] width 61 height 18
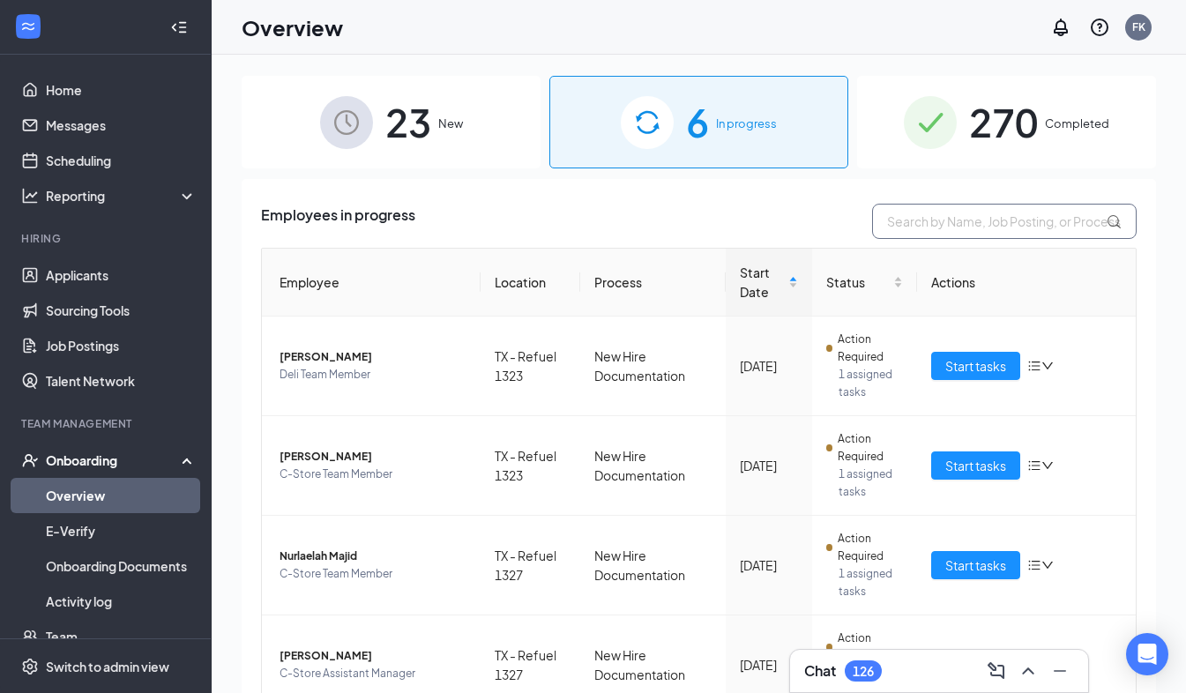
click at [1014, 230] on input "text" at bounding box center [1004, 221] width 265 height 35
type input "[PERSON_NAME]"
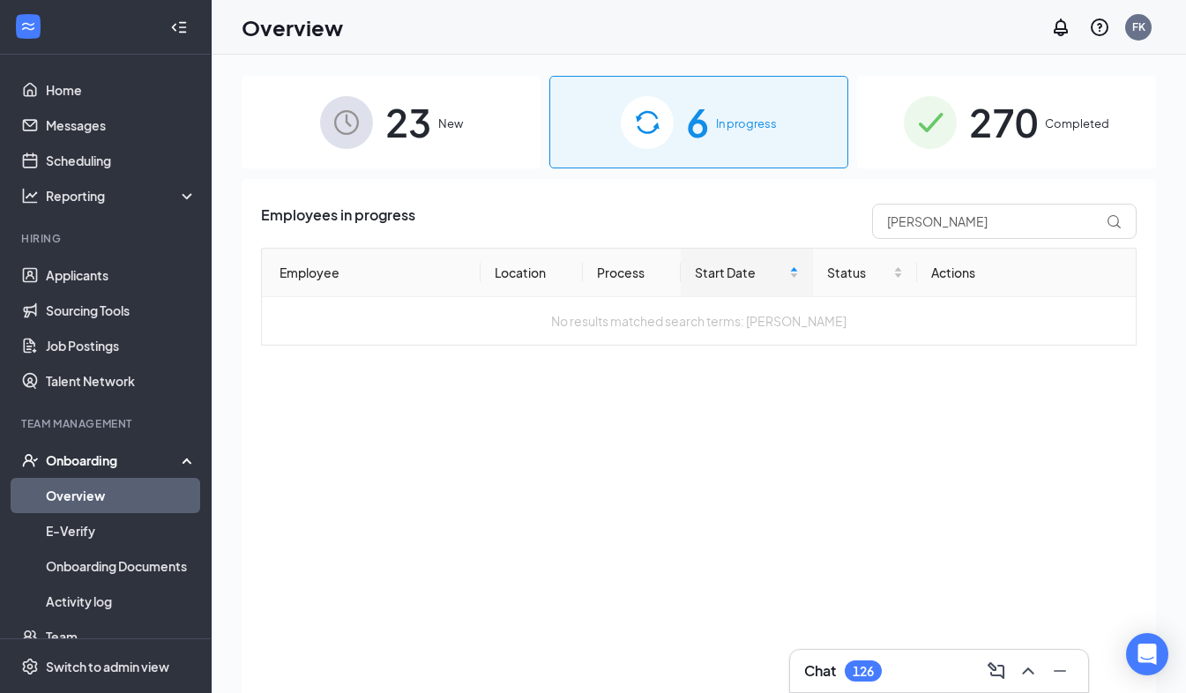
click at [1073, 126] on span "Completed" at bounding box center [1077, 124] width 64 height 18
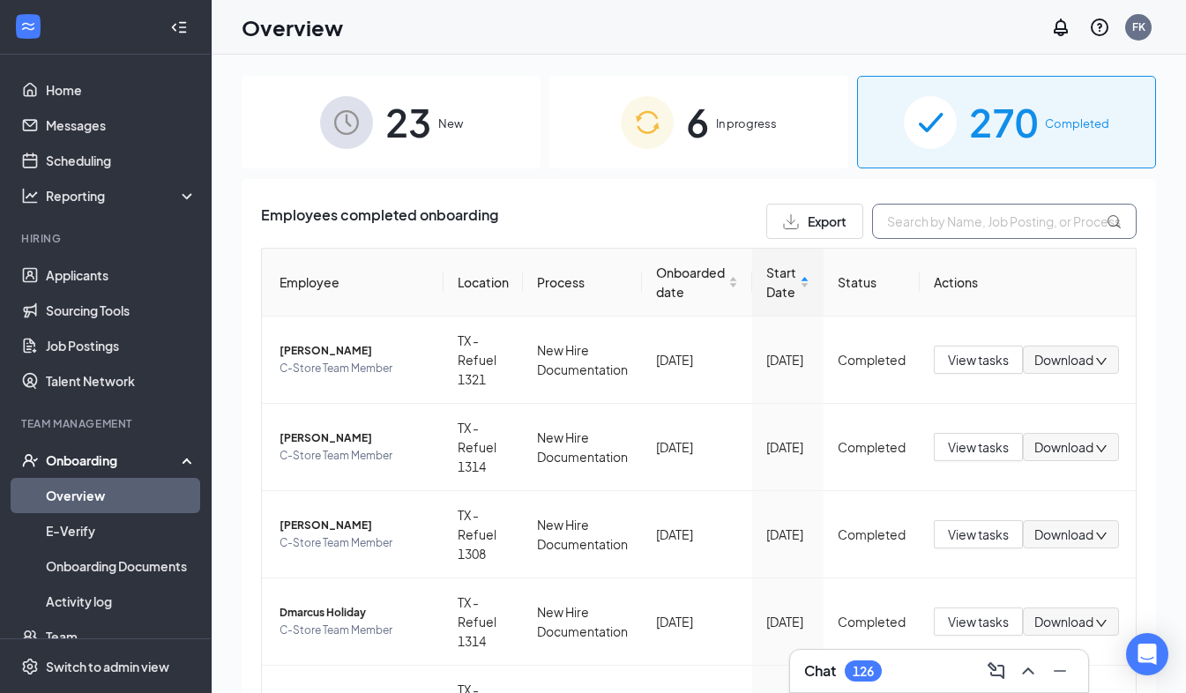
click at [957, 229] on input "text" at bounding box center [1004, 221] width 265 height 35
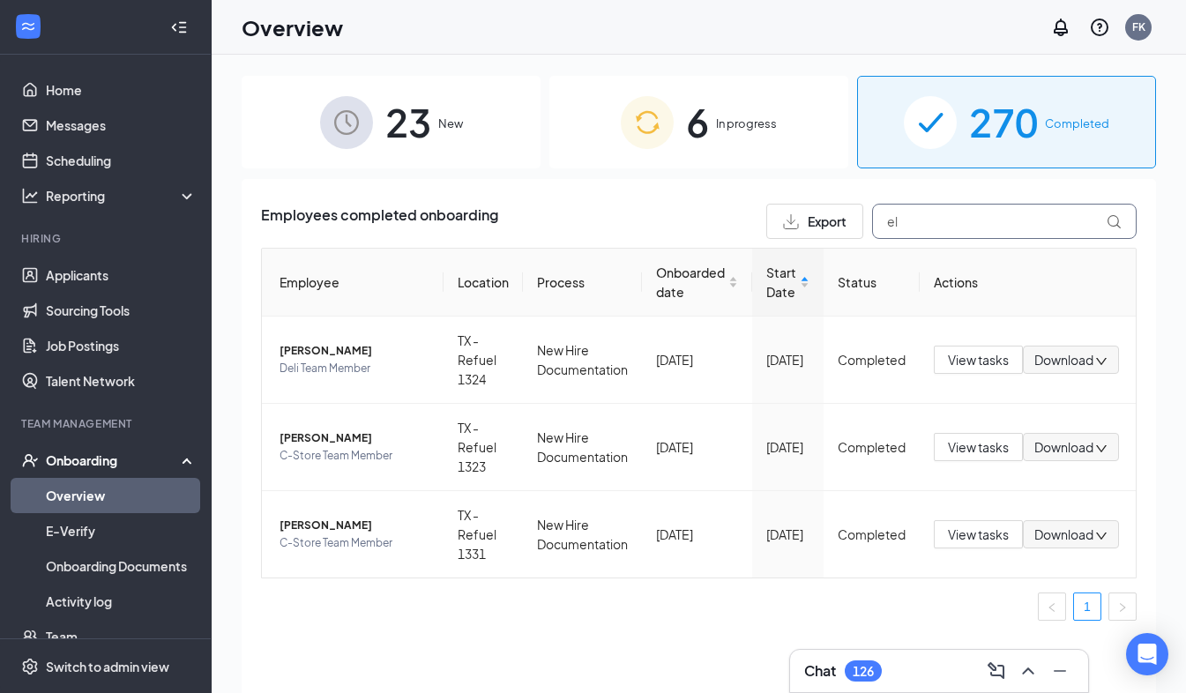
type input "e"
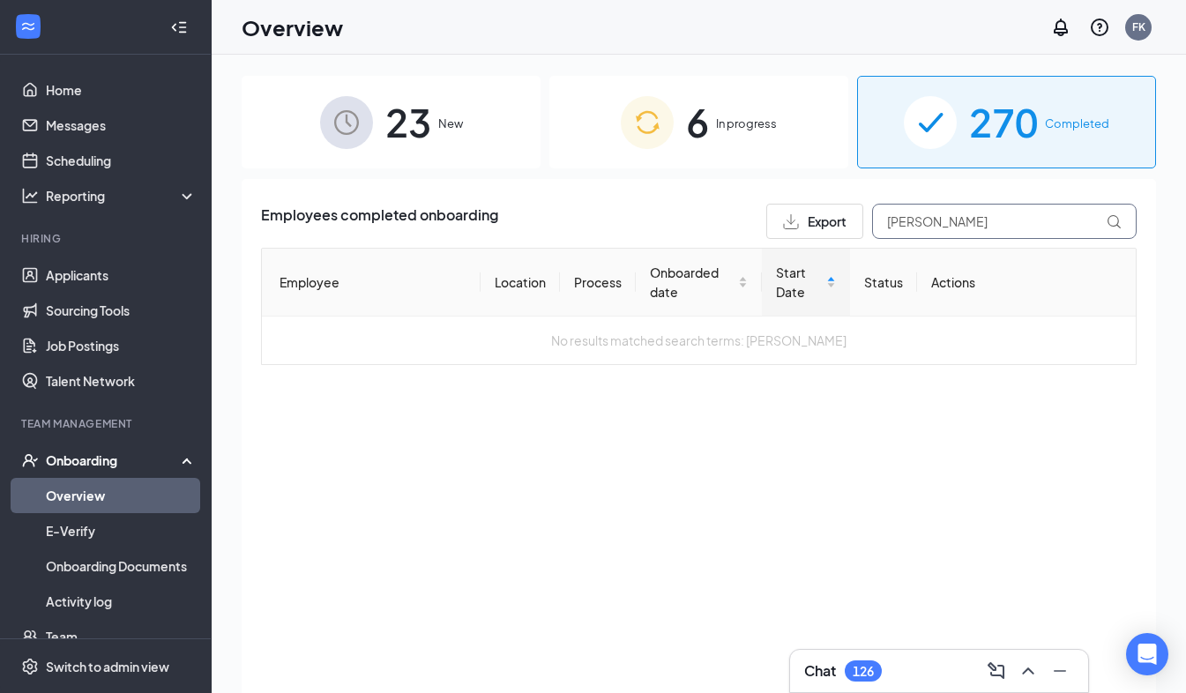
type input "[PERSON_NAME]"
click at [737, 118] on span "In progress" at bounding box center [746, 124] width 61 height 18
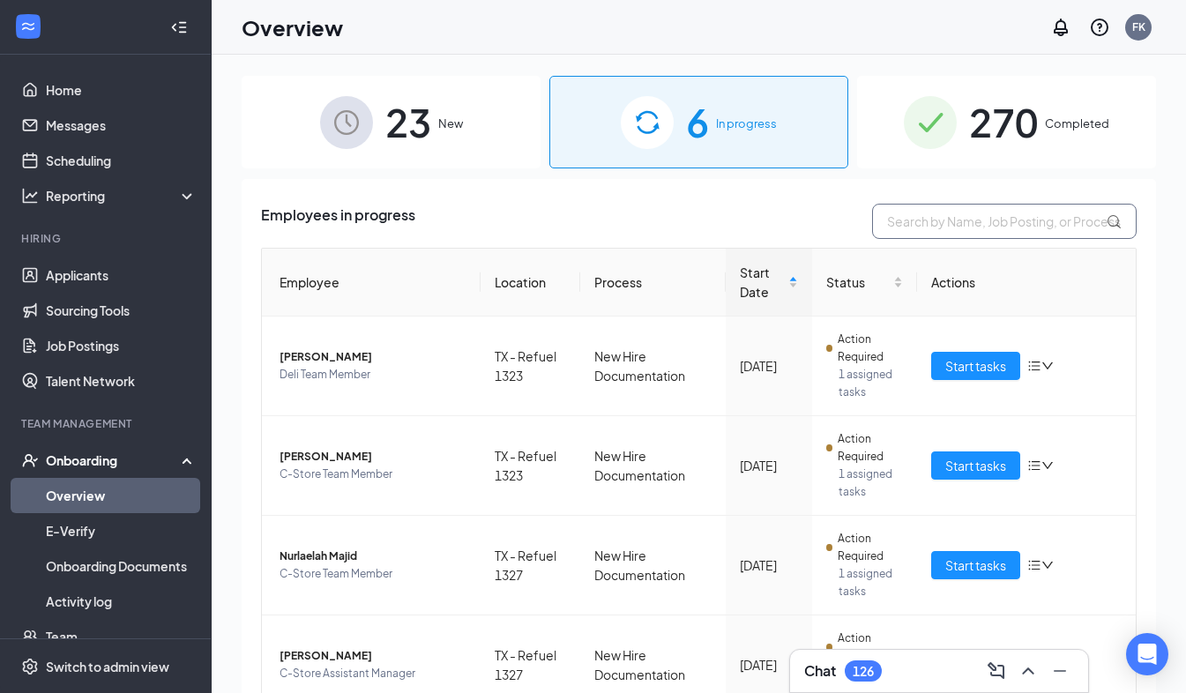
click at [923, 228] on input "text" at bounding box center [1004, 221] width 265 height 35
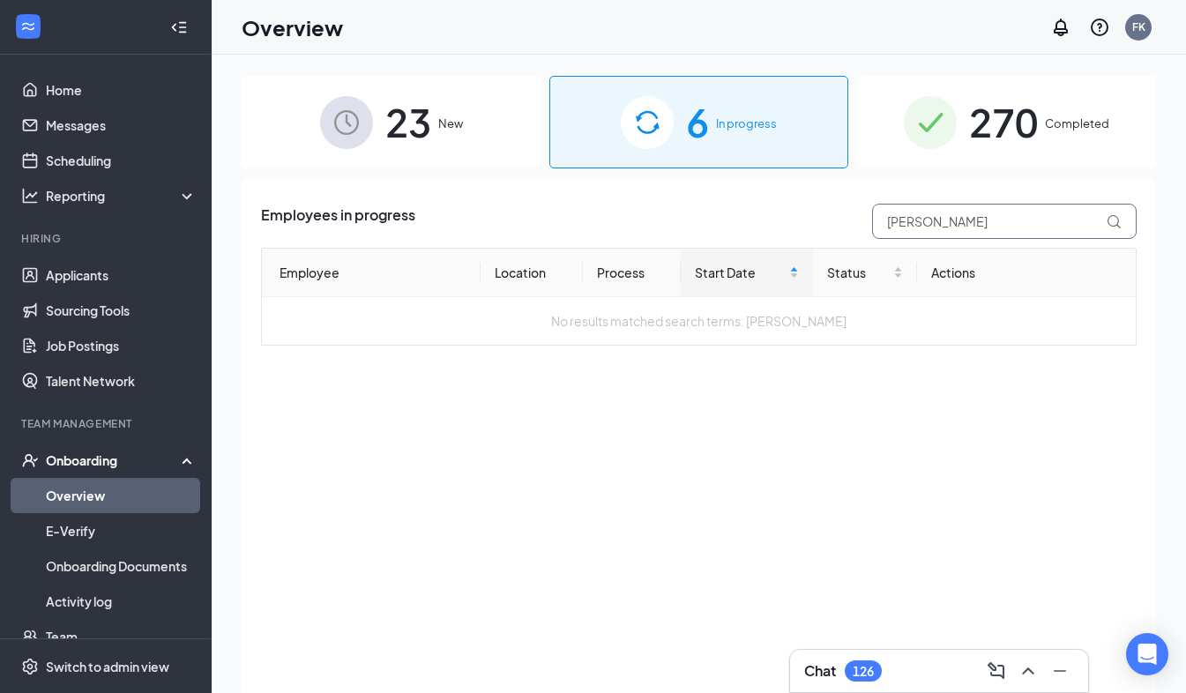
type input "[PERSON_NAME]"
click at [454, 117] on span "New" at bounding box center [450, 124] width 25 height 18
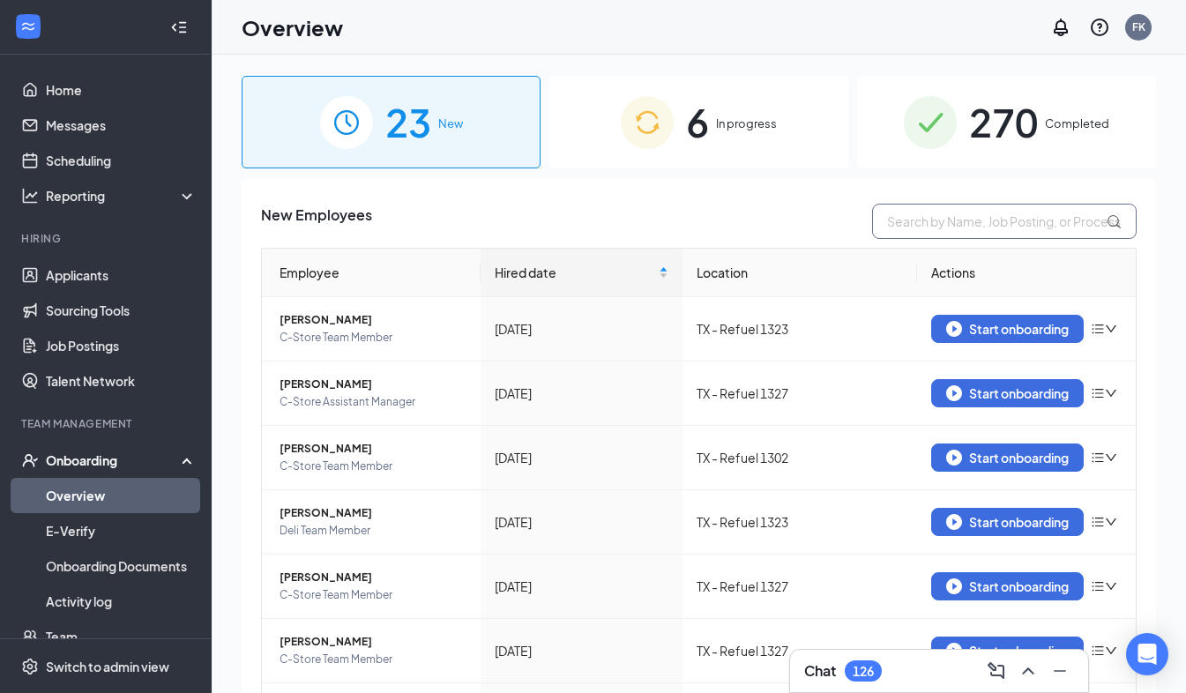
click at [909, 224] on input "text" at bounding box center [1004, 221] width 265 height 35
type input "[PERSON_NAME]"
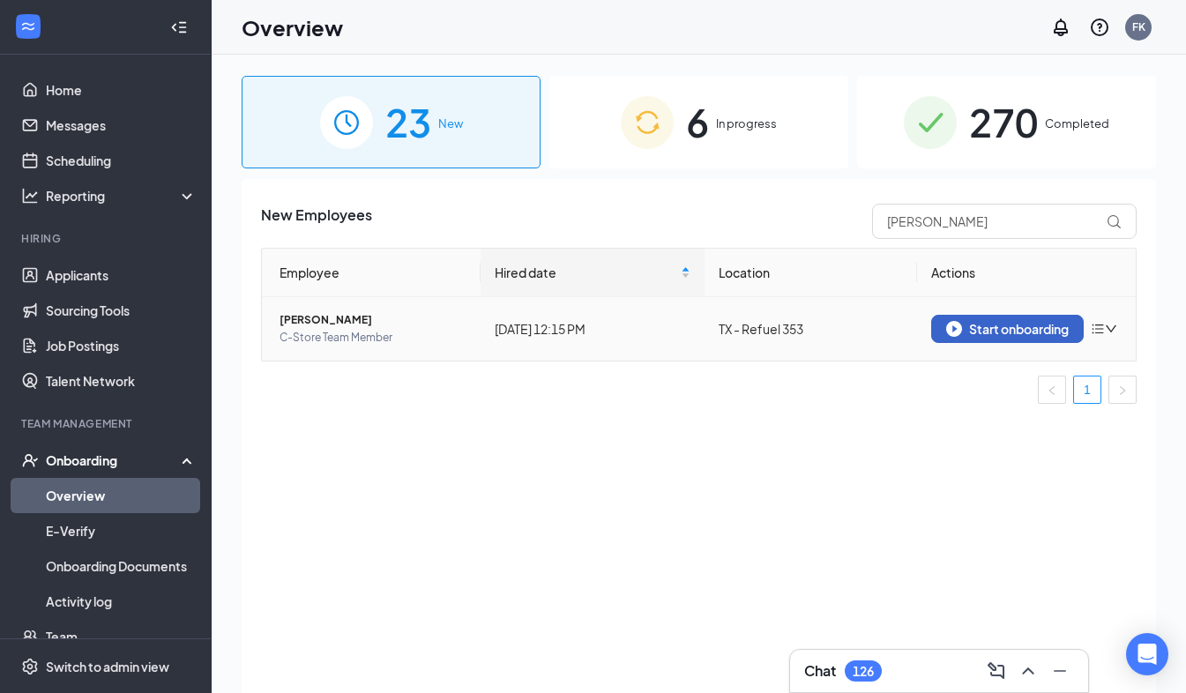
click at [981, 325] on div "Start onboarding" at bounding box center [1007, 329] width 123 height 16
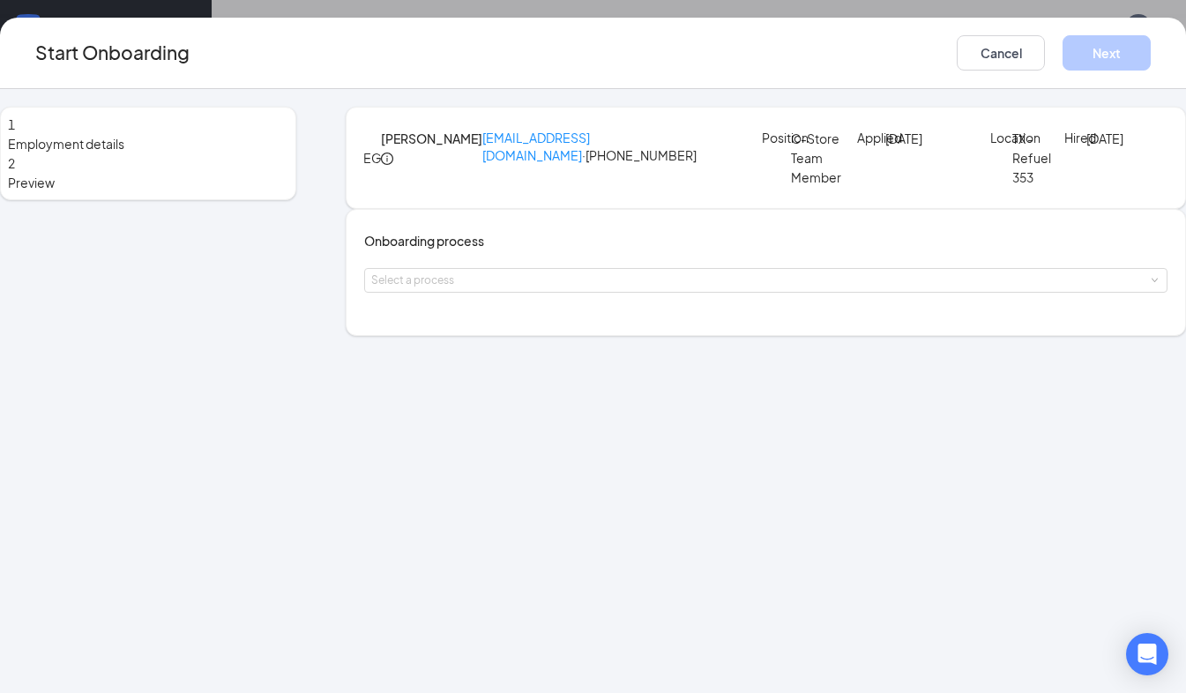
scroll to position [79, 0]
click at [649, 289] on div "Select a process" at bounding box center [761, 281] width 781 height 18
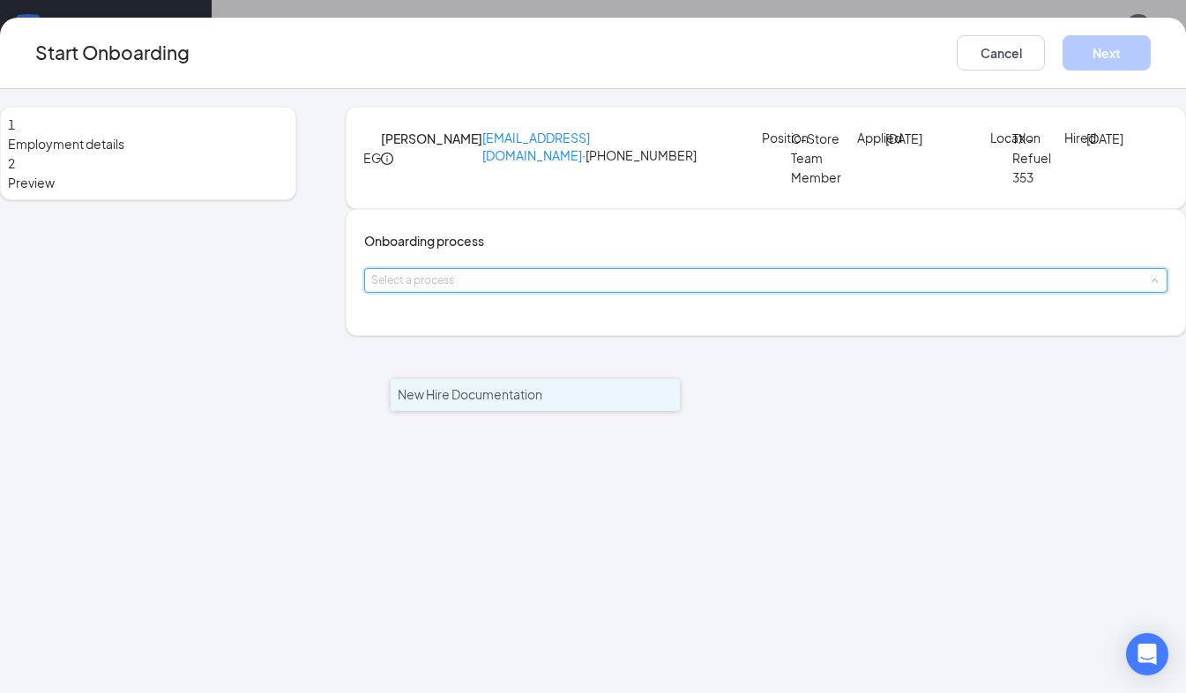
click at [513, 389] on span "New Hire Documentation" at bounding box center [470, 394] width 145 height 16
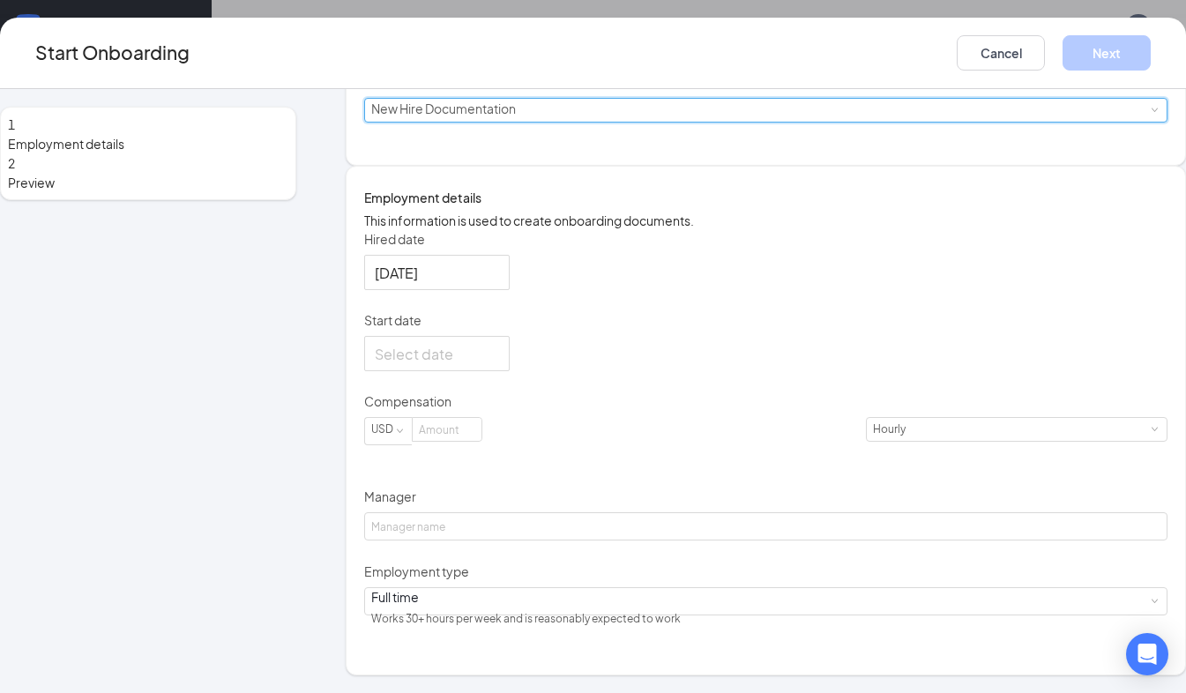
scroll to position [239, 0]
click at [499, 365] on div at bounding box center [437, 354] width 124 height 22
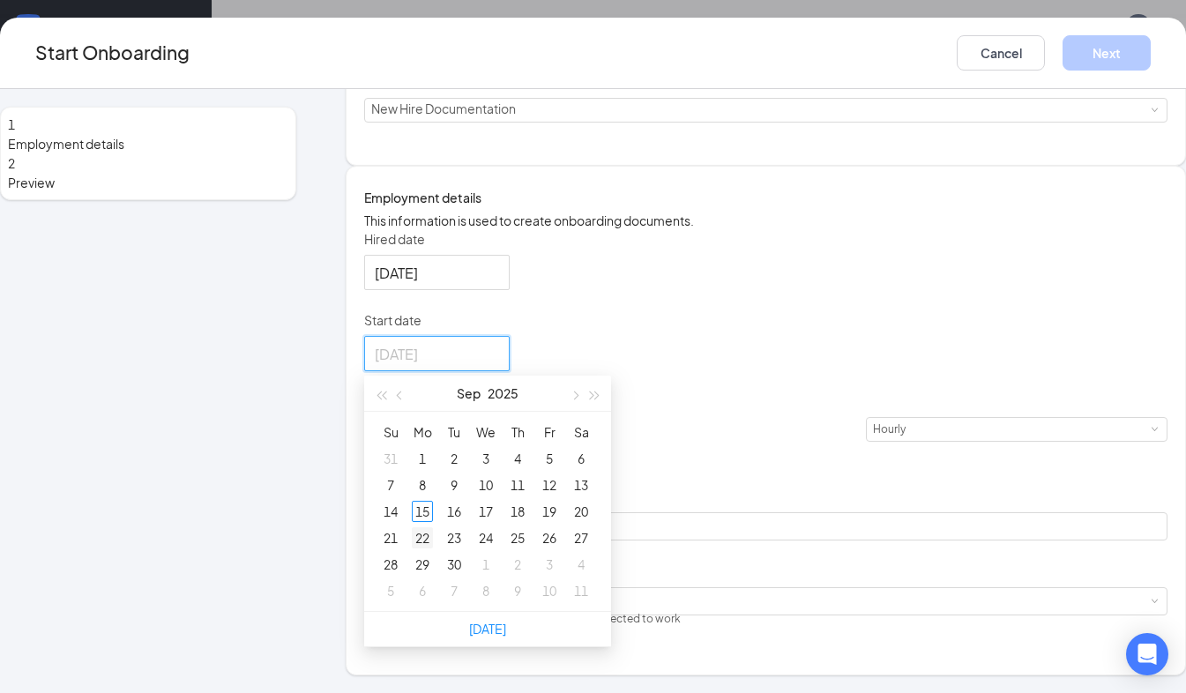
type input "[DATE]"
click at [433, 549] on div "22" at bounding box center [422, 537] width 21 height 21
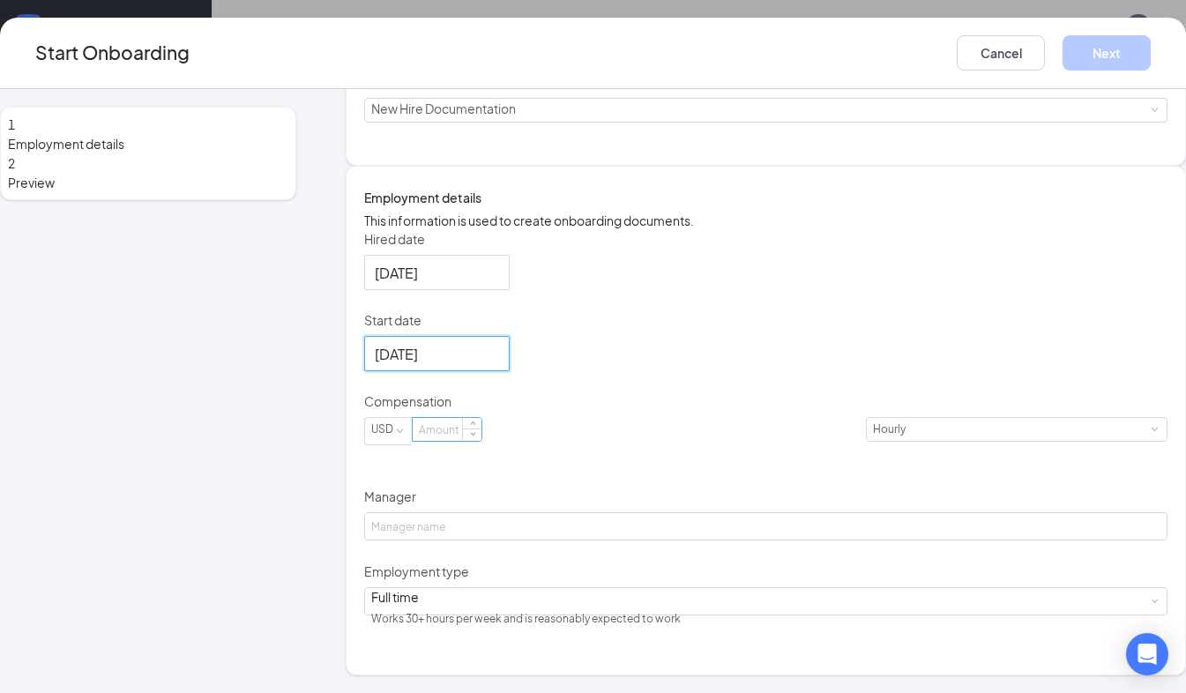
click at [482, 441] on input at bounding box center [447, 429] width 69 height 23
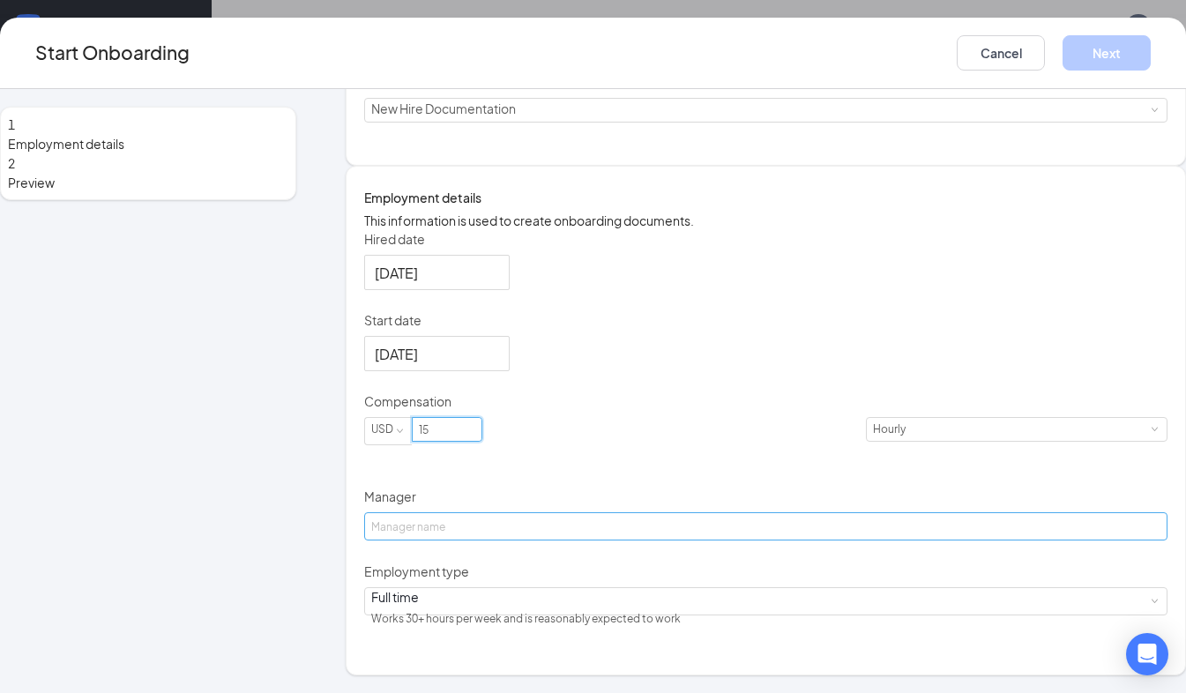
type input "15"
click at [620, 541] on input "Manager" at bounding box center [766, 526] width 804 height 28
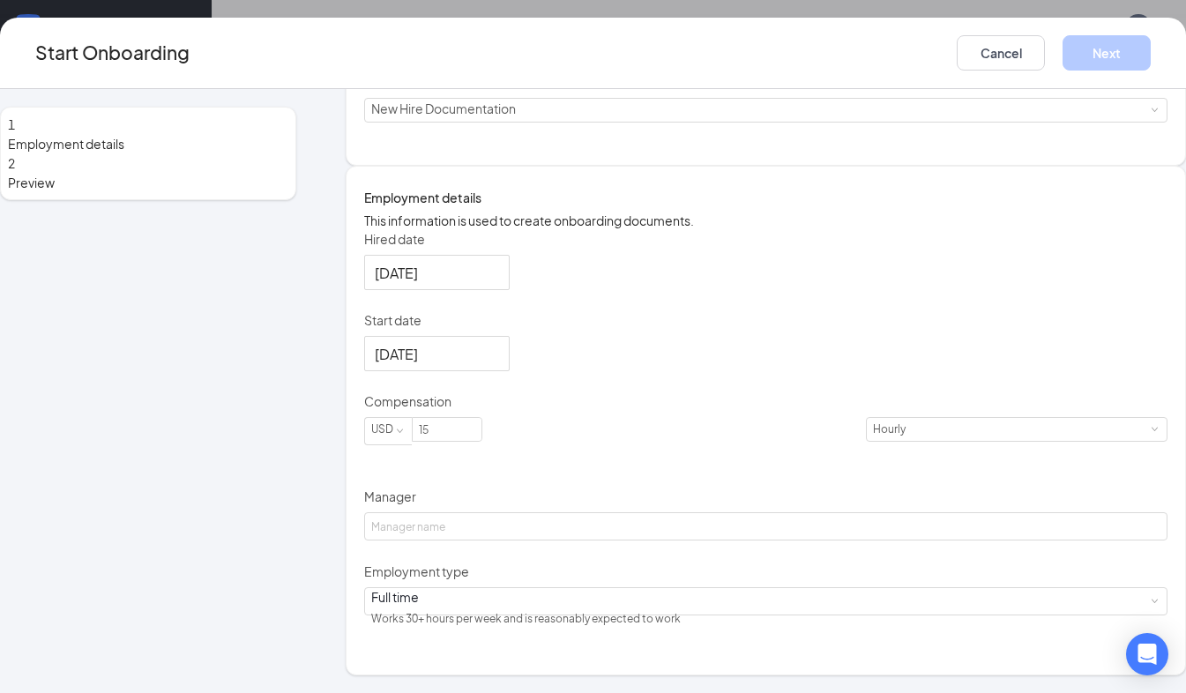
click at [895, 587] on div "Hired date [DATE] Start date [DATE] [DATE] Su Mo Tu We Th Fr Sa 31 1 2 3 4 5 6 …" at bounding box center [766, 431] width 804 height 402
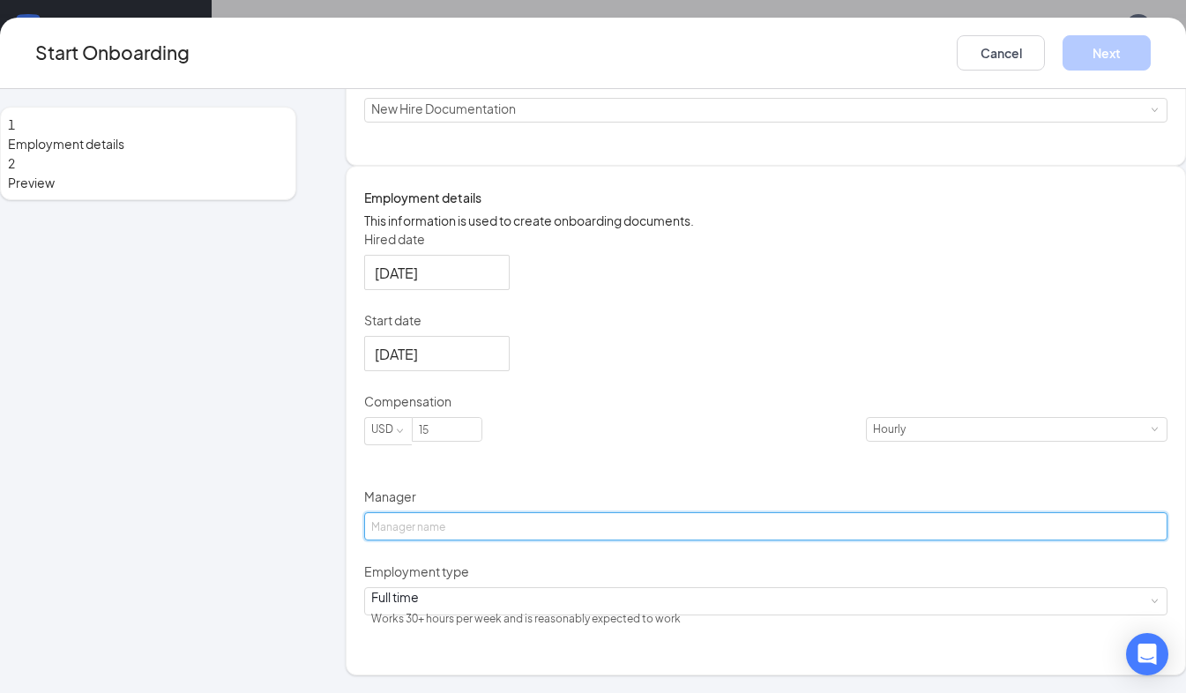
click at [459, 541] on input "Manager" at bounding box center [766, 526] width 804 height 28
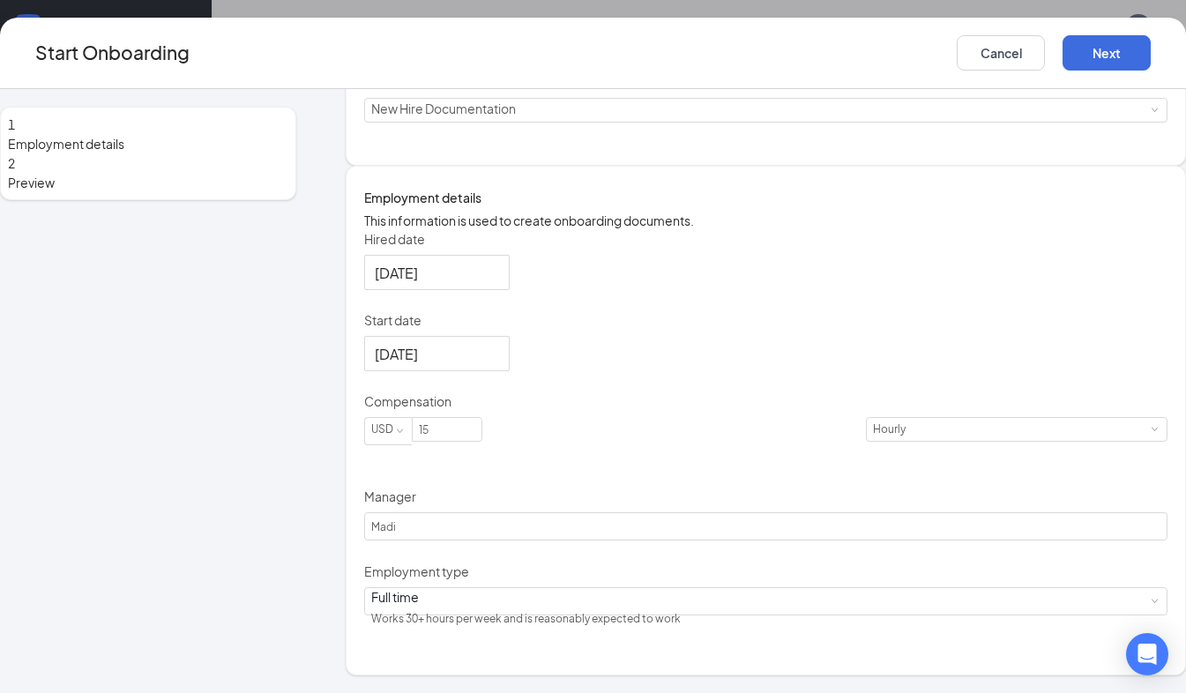
click at [827, 577] on div "Hired date [DATE] Start date [DATE] [DATE] Su Mo Tu We Th Fr Sa 31 1 2 3 4 5 6 …" at bounding box center [766, 431] width 804 height 402
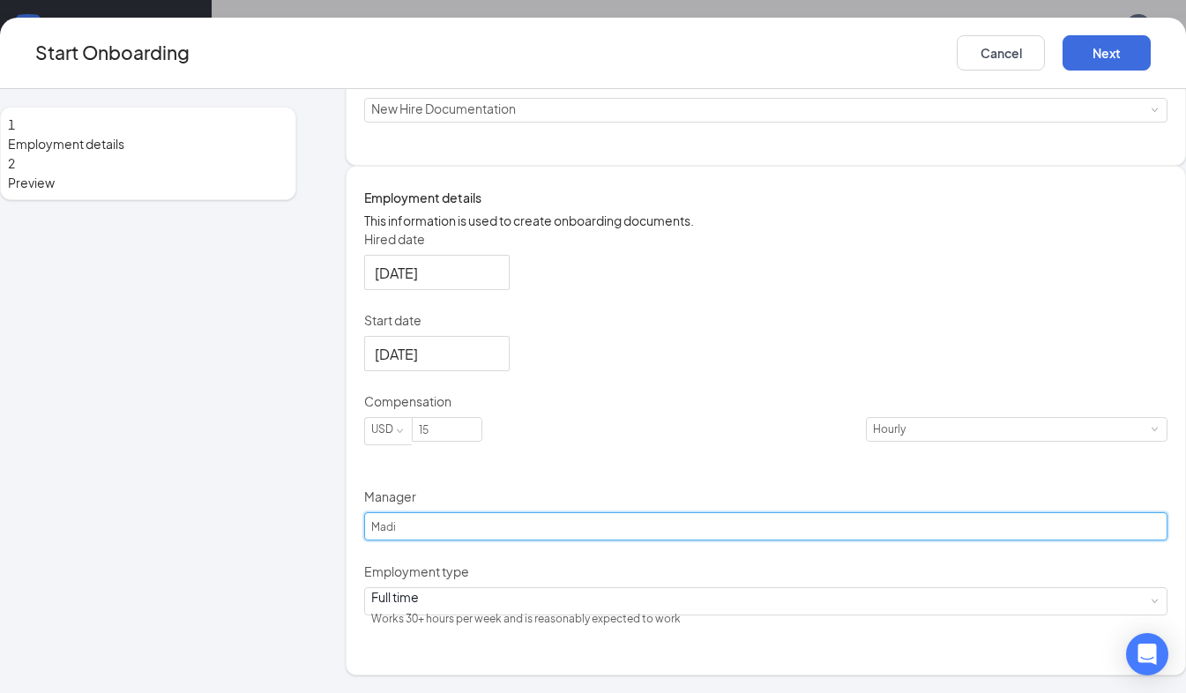
click at [478, 541] on input "Madi" at bounding box center [766, 526] width 804 height 28
type input "[PERSON_NAME]"
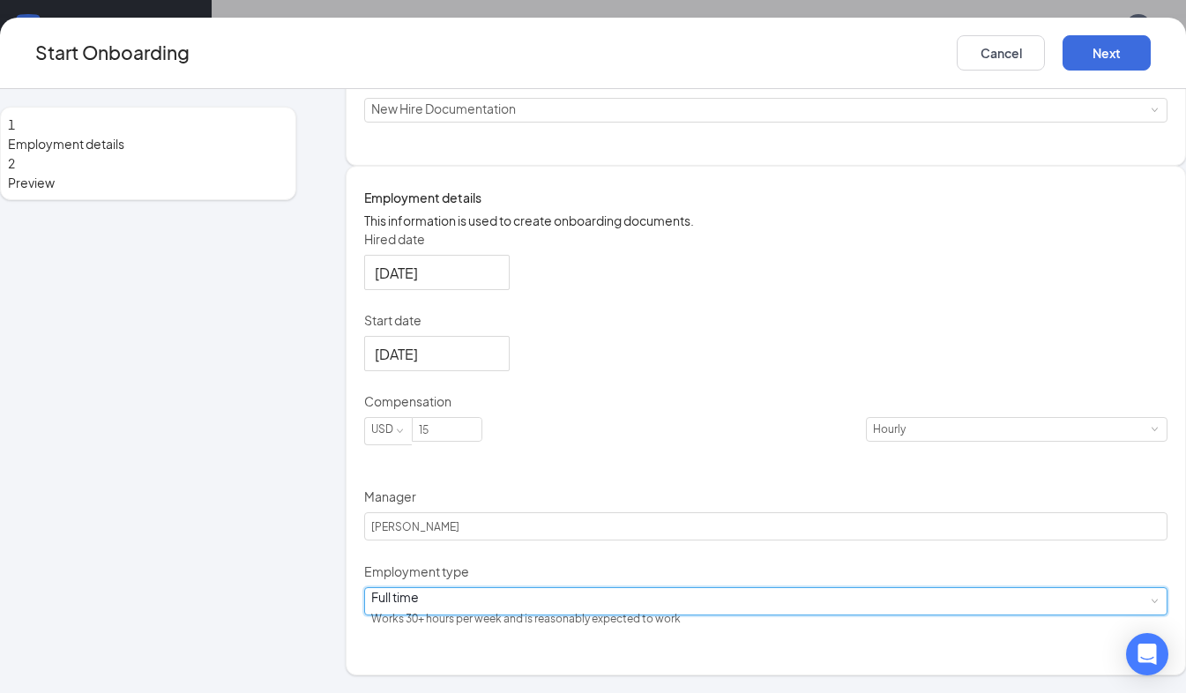
click at [669, 616] on div "Full time Works 30+ hours per week and is reasonably expected to work" at bounding box center [766, 601] width 804 height 28
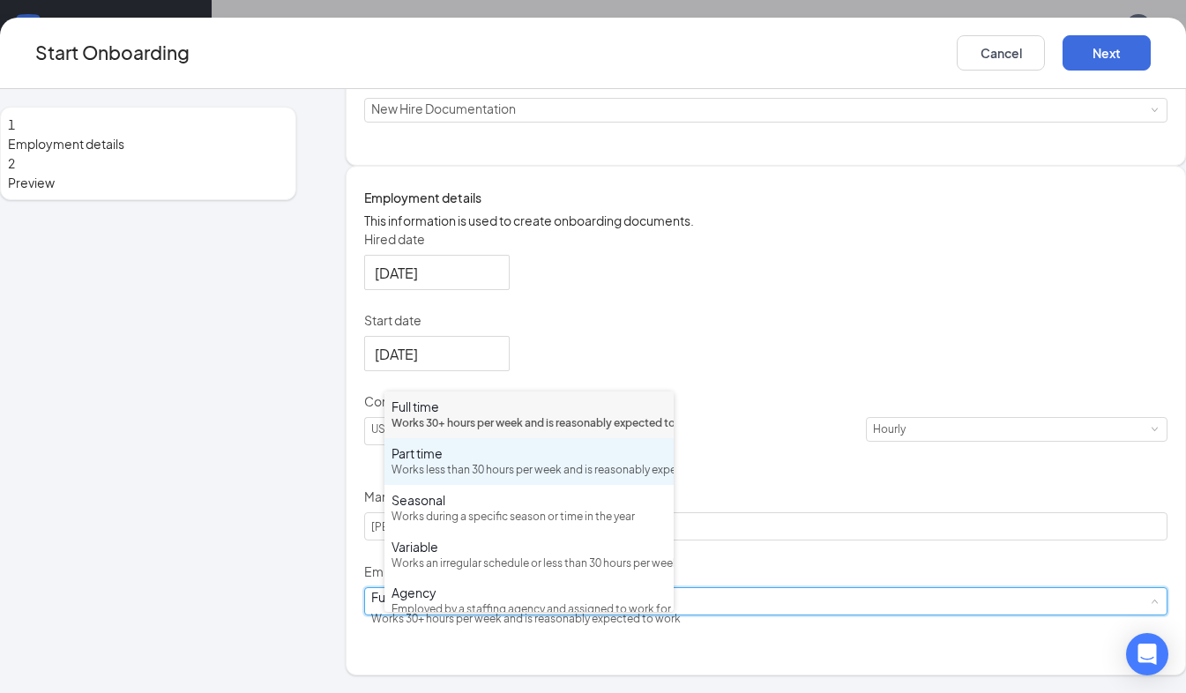
click at [425, 462] on div "Part time" at bounding box center [529, 454] width 275 height 18
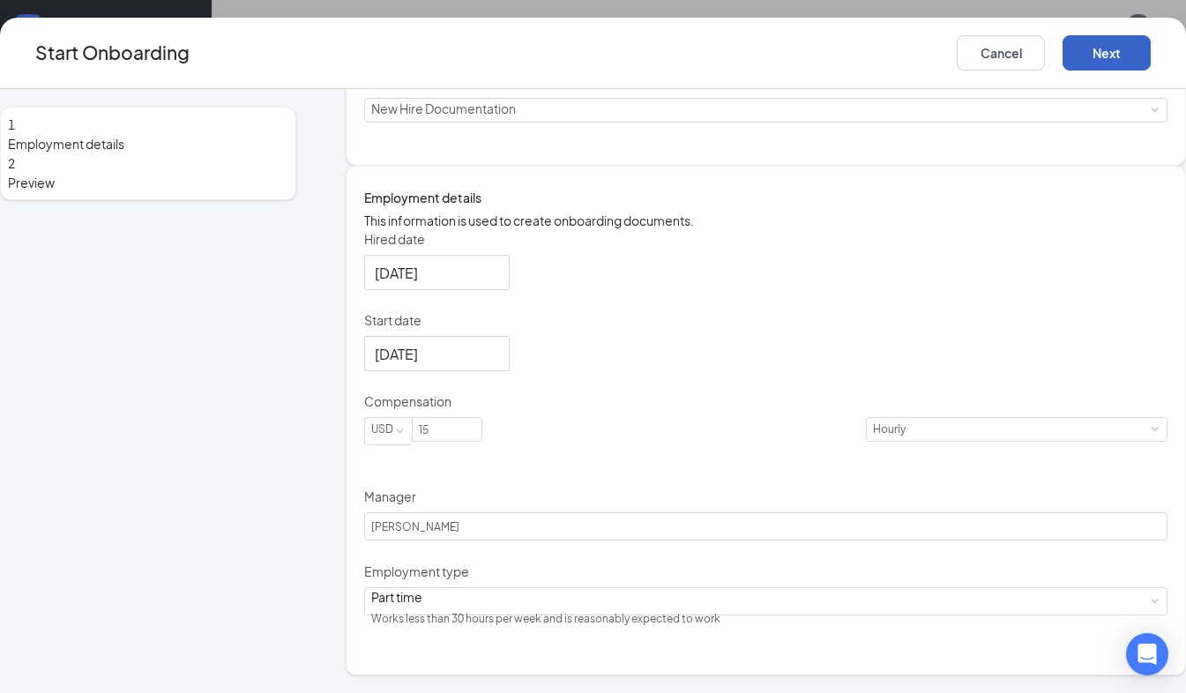
click at [1079, 50] on button "Next" at bounding box center [1107, 52] width 88 height 35
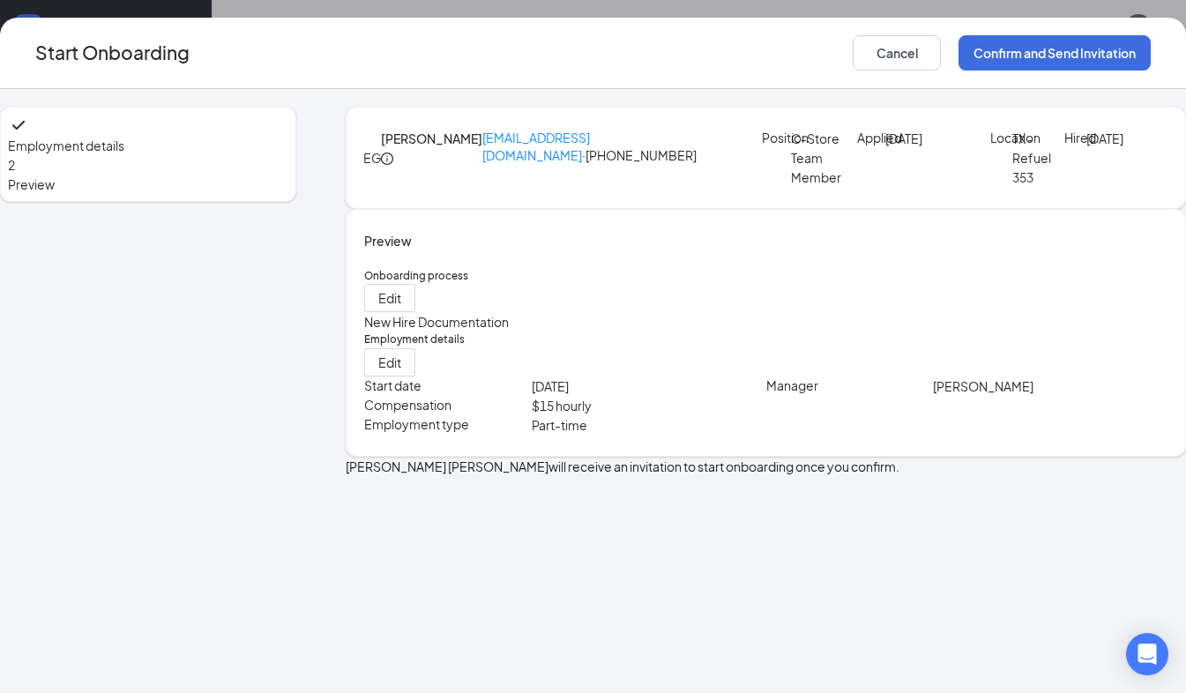
scroll to position [0, 0]
click at [1046, 44] on button "Confirm and Send Invitation" at bounding box center [1055, 52] width 192 height 35
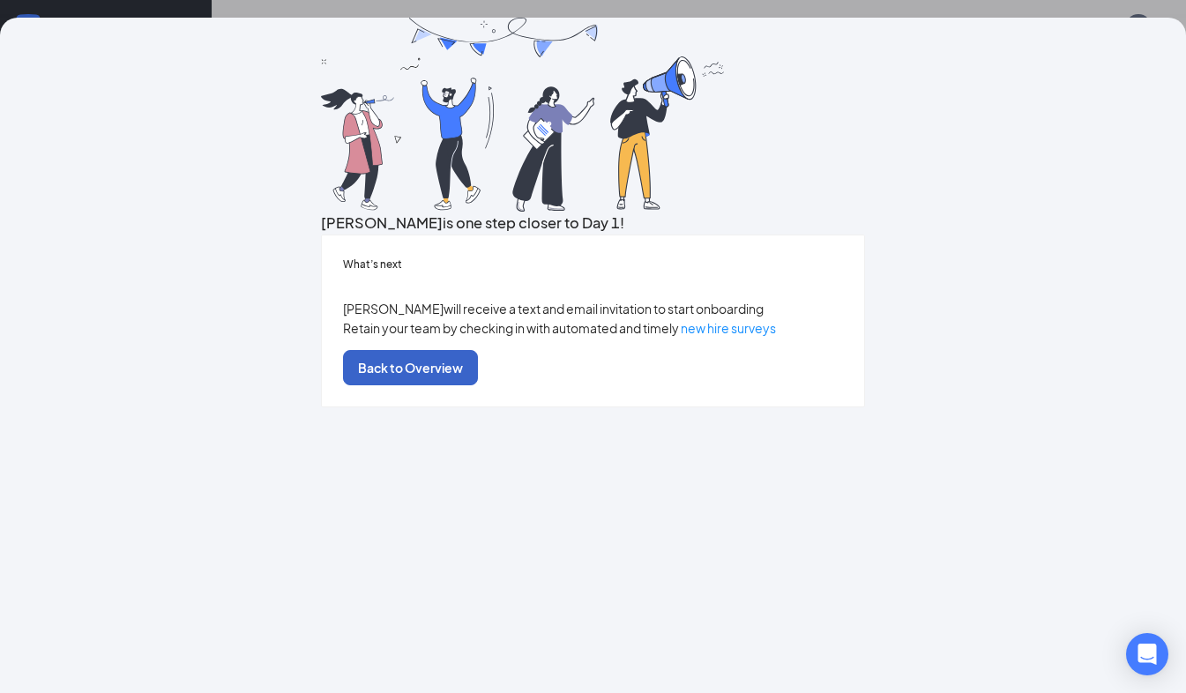
click at [478, 385] on button "Back to Overview" at bounding box center [410, 367] width 135 height 35
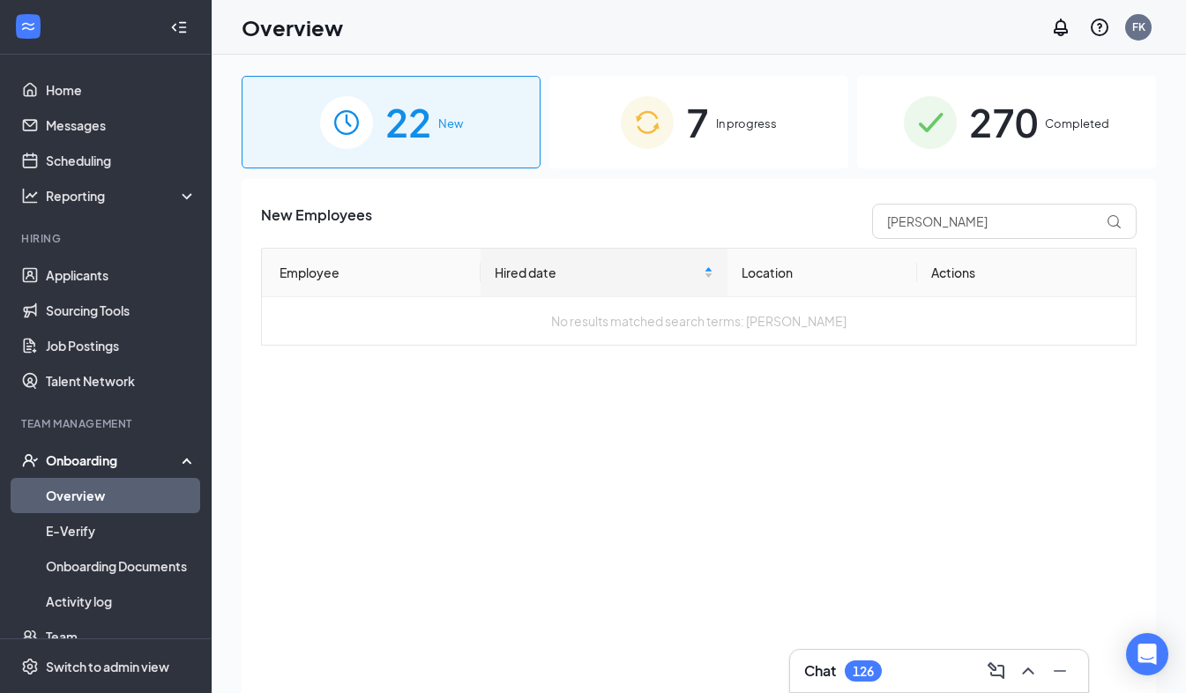
click at [731, 123] on span "In progress" at bounding box center [746, 124] width 61 height 18
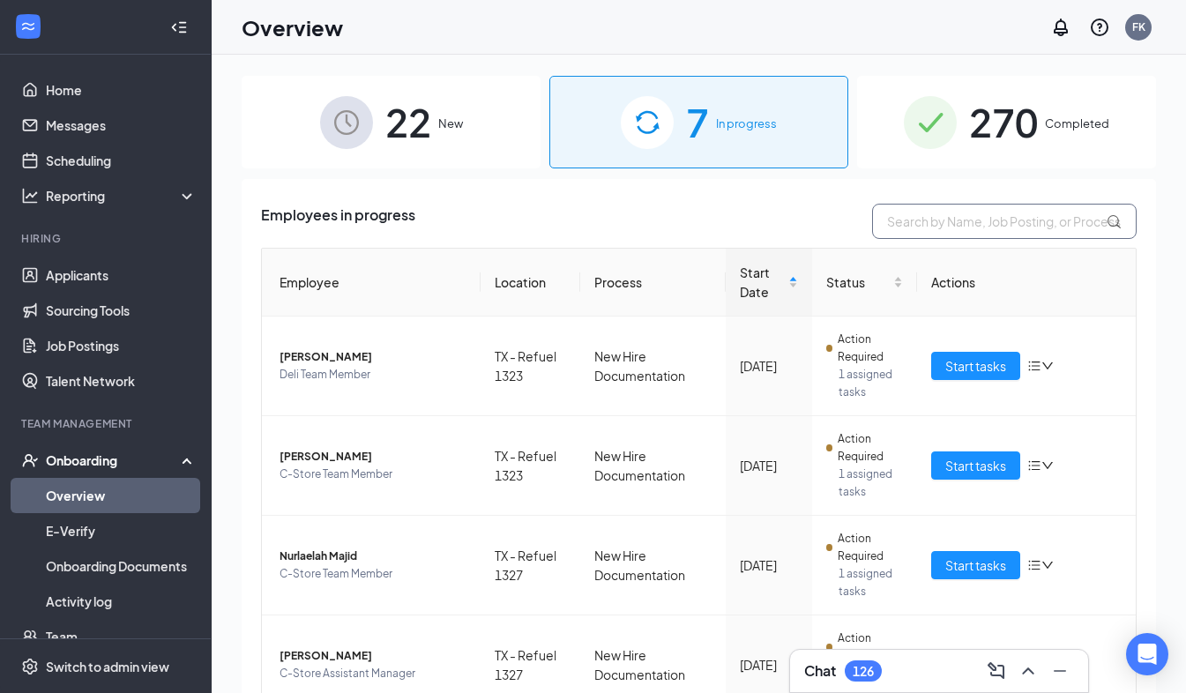
click at [911, 212] on input "text" at bounding box center [1004, 221] width 265 height 35
type input "[PERSON_NAME]"
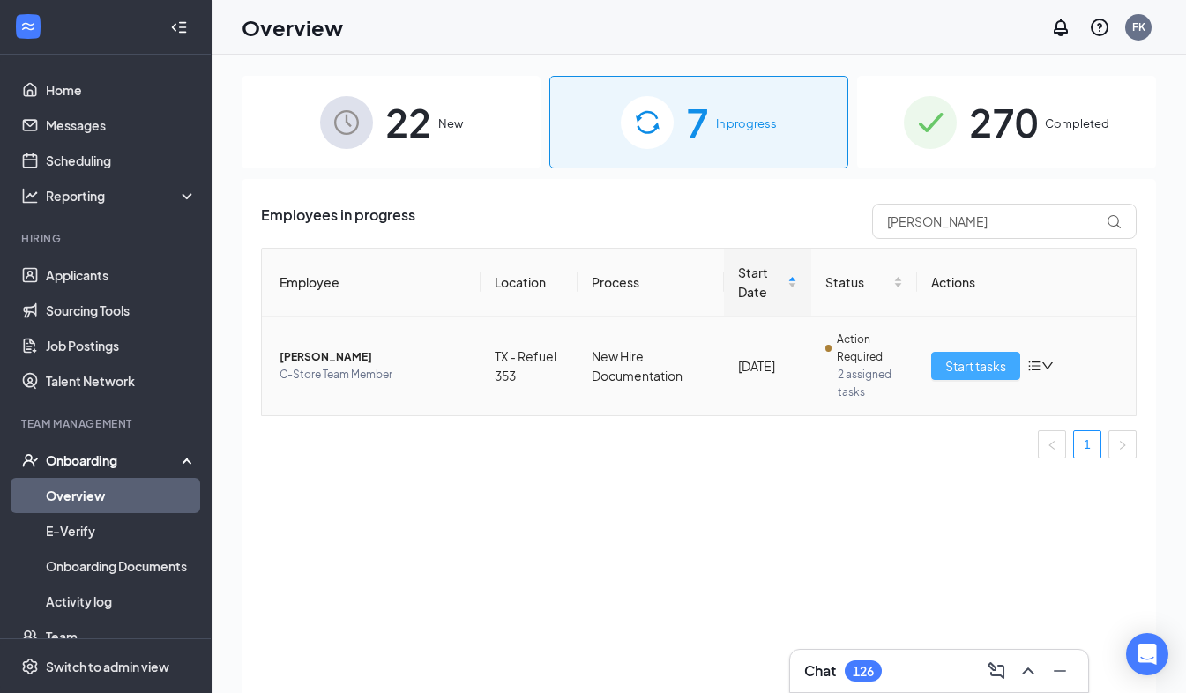
click at [976, 355] on button "Start tasks" at bounding box center [975, 366] width 89 height 28
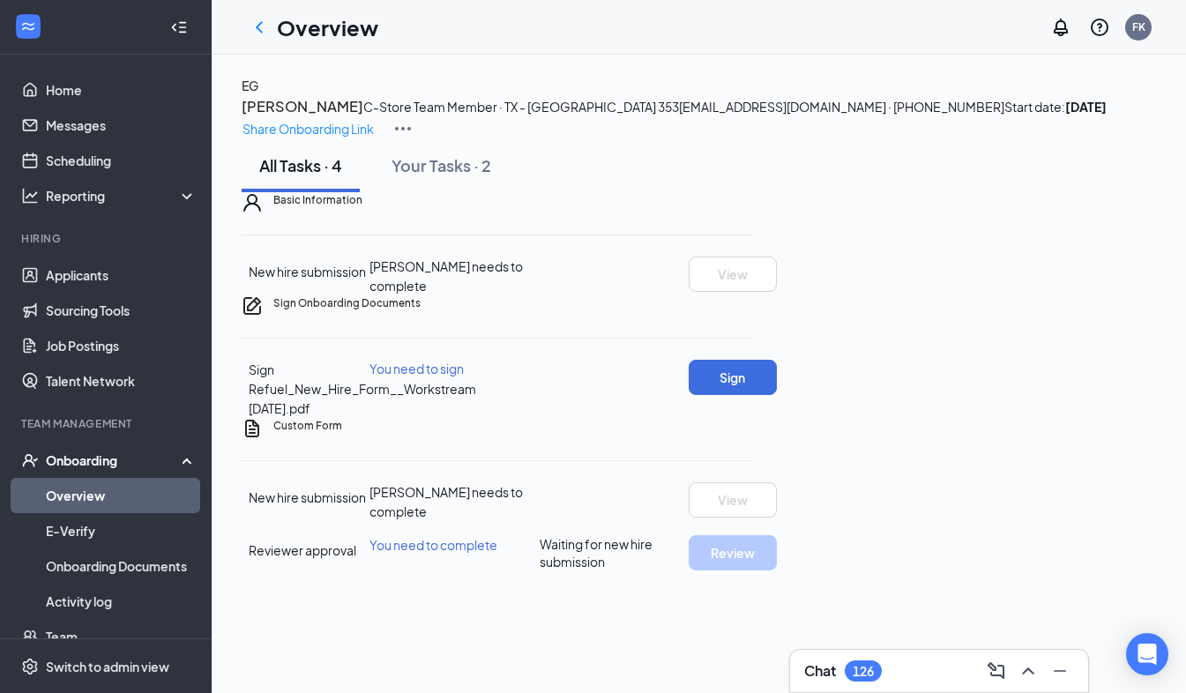
scroll to position [109, 0]
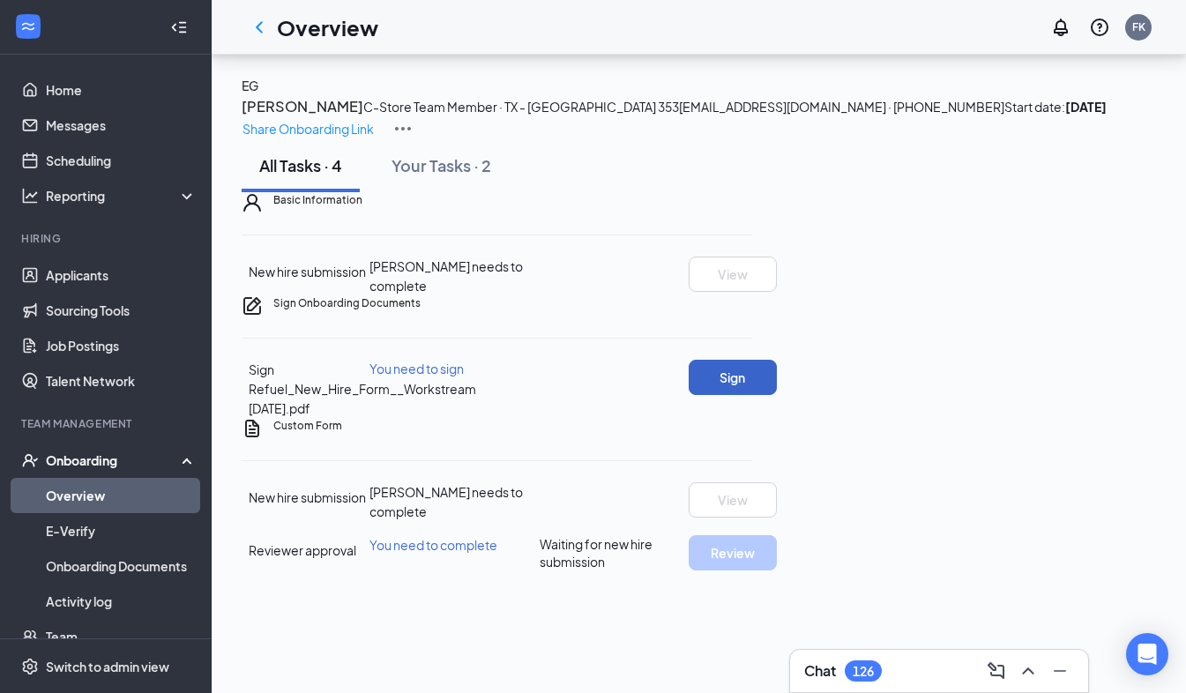
click at [777, 395] on button "Sign" at bounding box center [733, 377] width 88 height 35
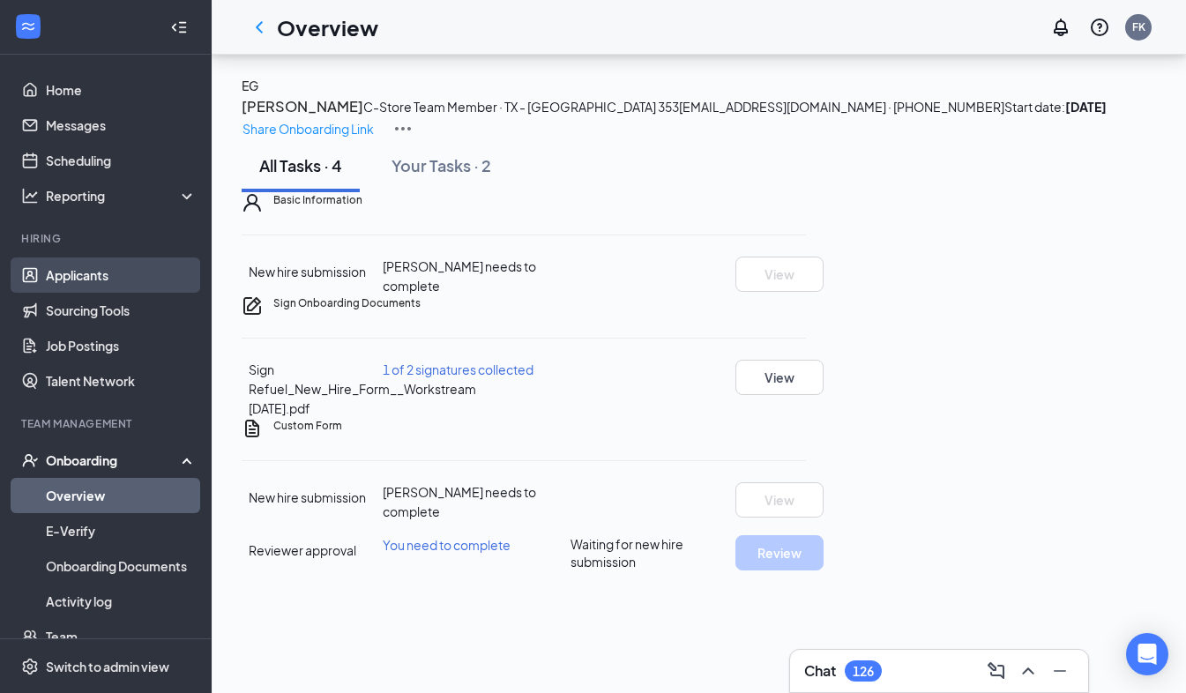
click at [87, 268] on link "Applicants" at bounding box center [121, 275] width 151 height 35
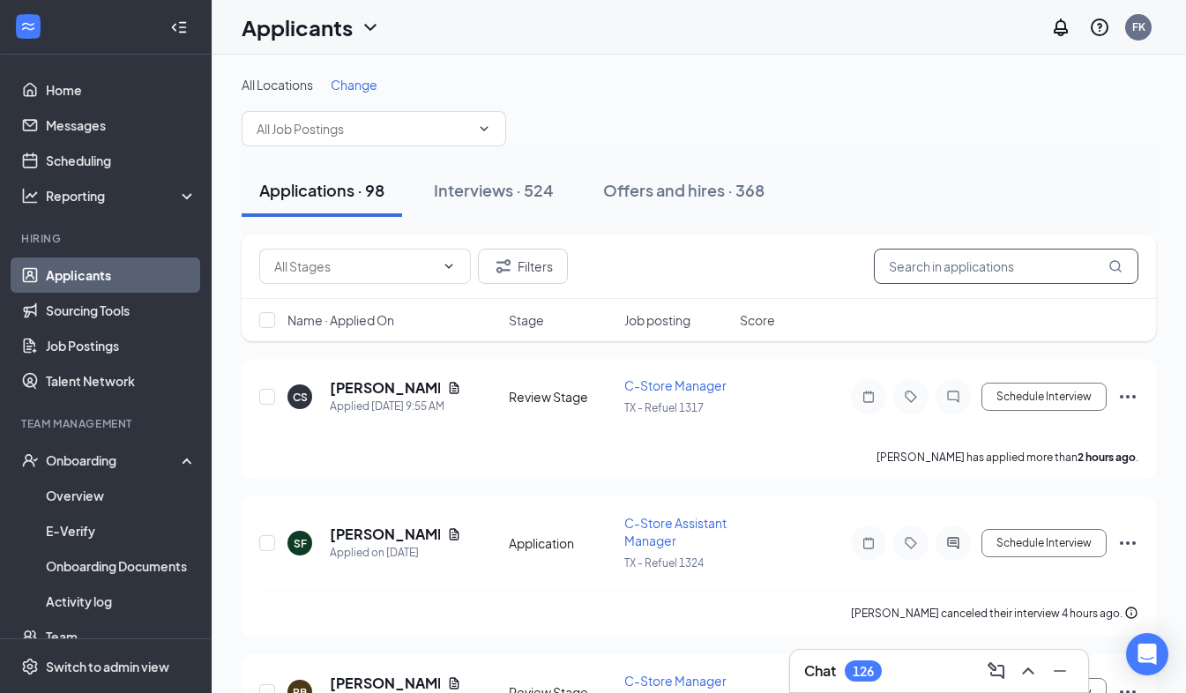
click at [931, 271] on input "text" at bounding box center [1006, 266] width 265 height 35
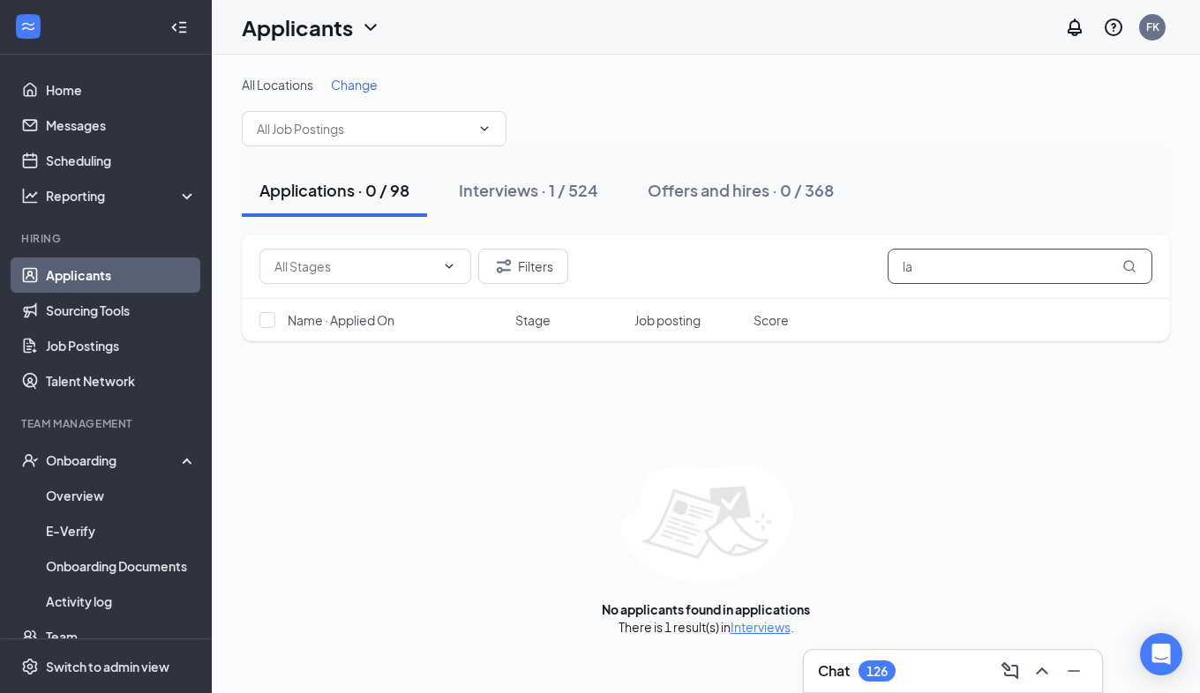
type input "l"
type input "Ladaesha"
click at [508, 184] on div "Interviews · 1 / 524" at bounding box center [528, 190] width 139 height 22
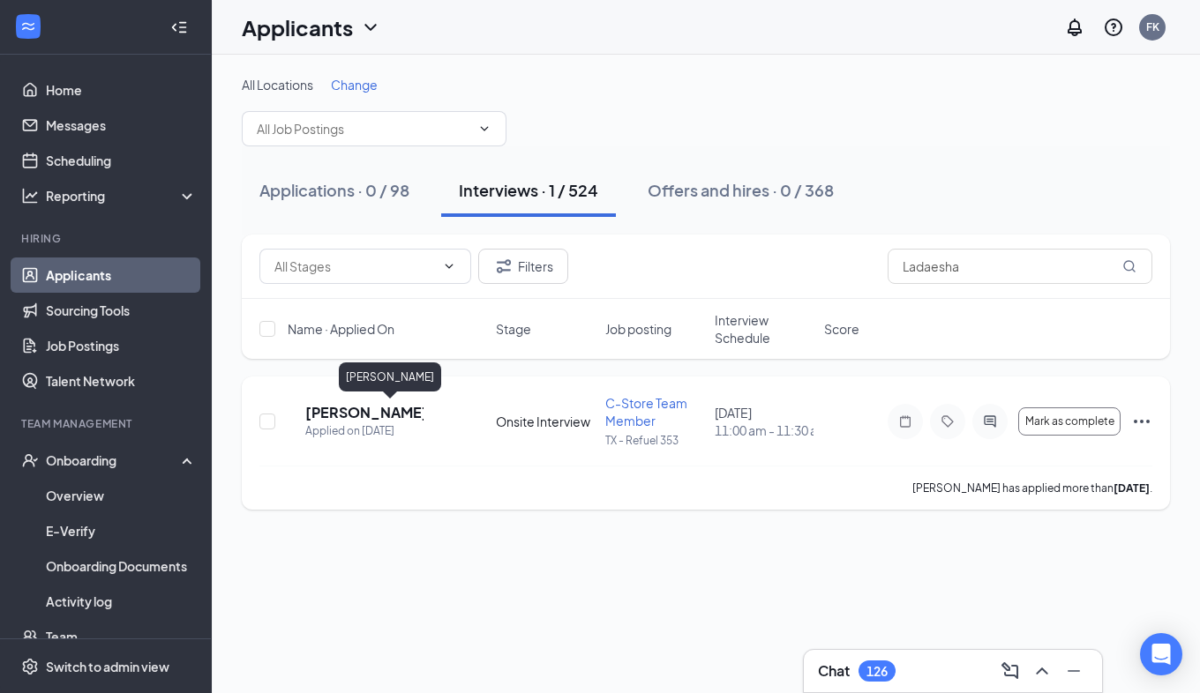
click at [371, 421] on h5 "[PERSON_NAME]" at bounding box center [364, 412] width 118 height 19
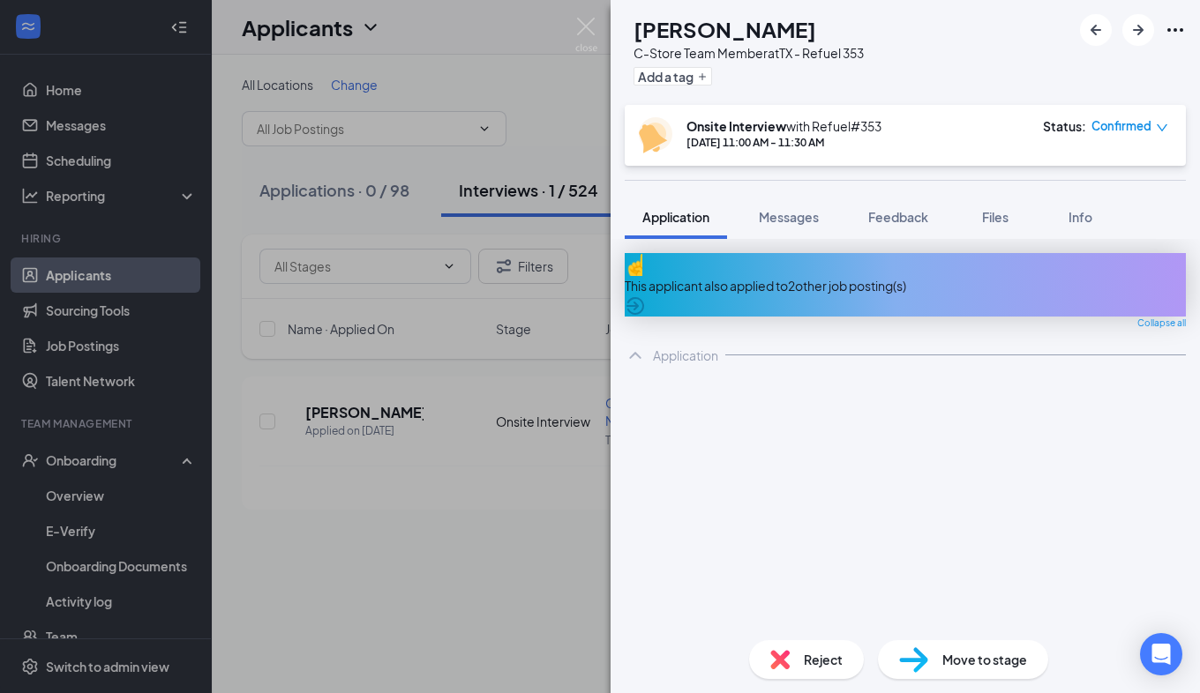
click at [966, 659] on span "Move to stage" at bounding box center [984, 659] width 85 height 19
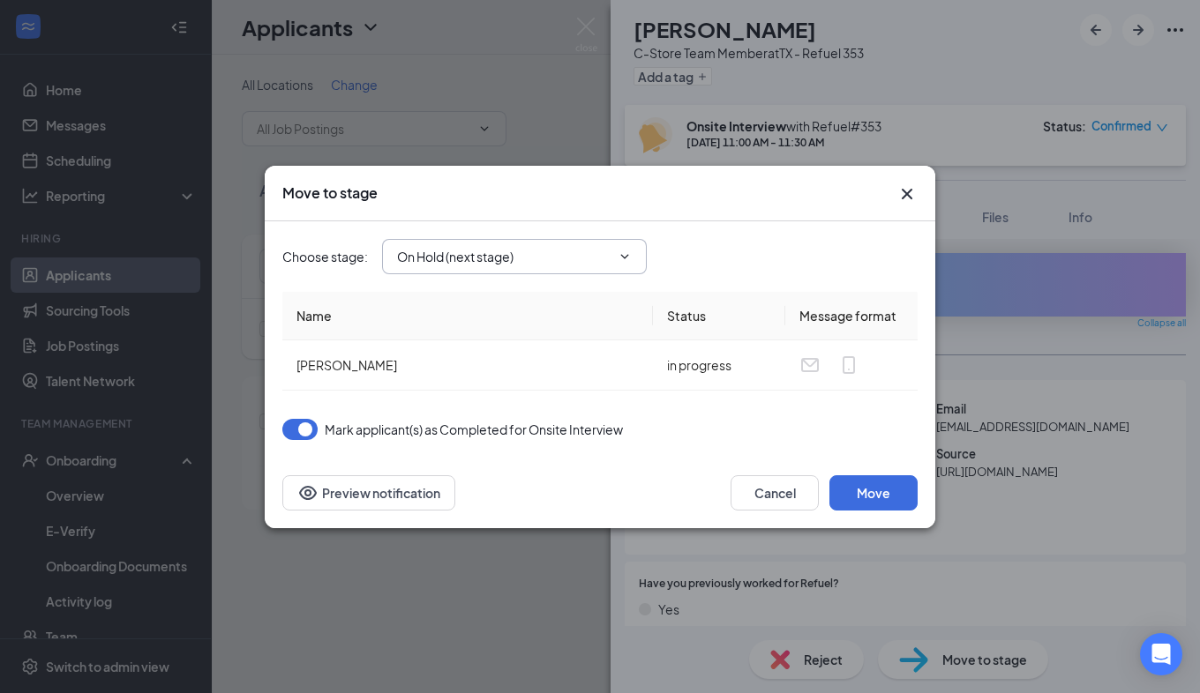
click at [627, 257] on icon "ChevronDown" at bounding box center [624, 257] width 14 height 14
click at [868, 481] on button "Move" at bounding box center [873, 492] width 88 height 35
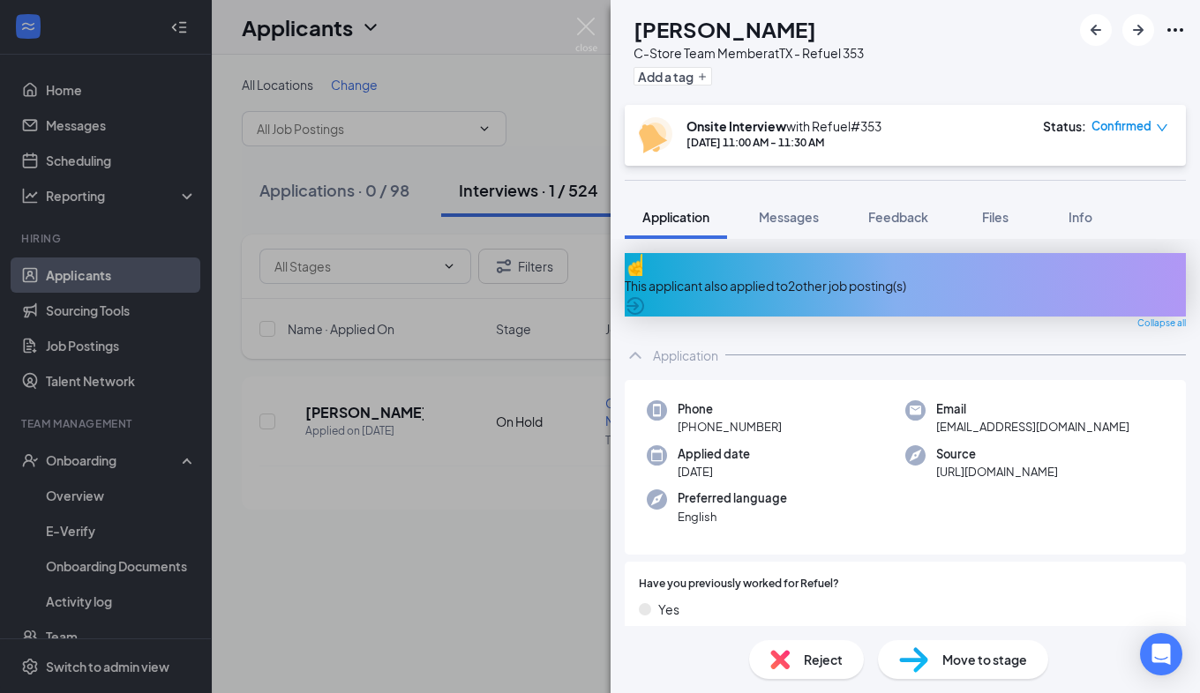
click at [967, 670] on div "Move to stage" at bounding box center [963, 659] width 170 height 39
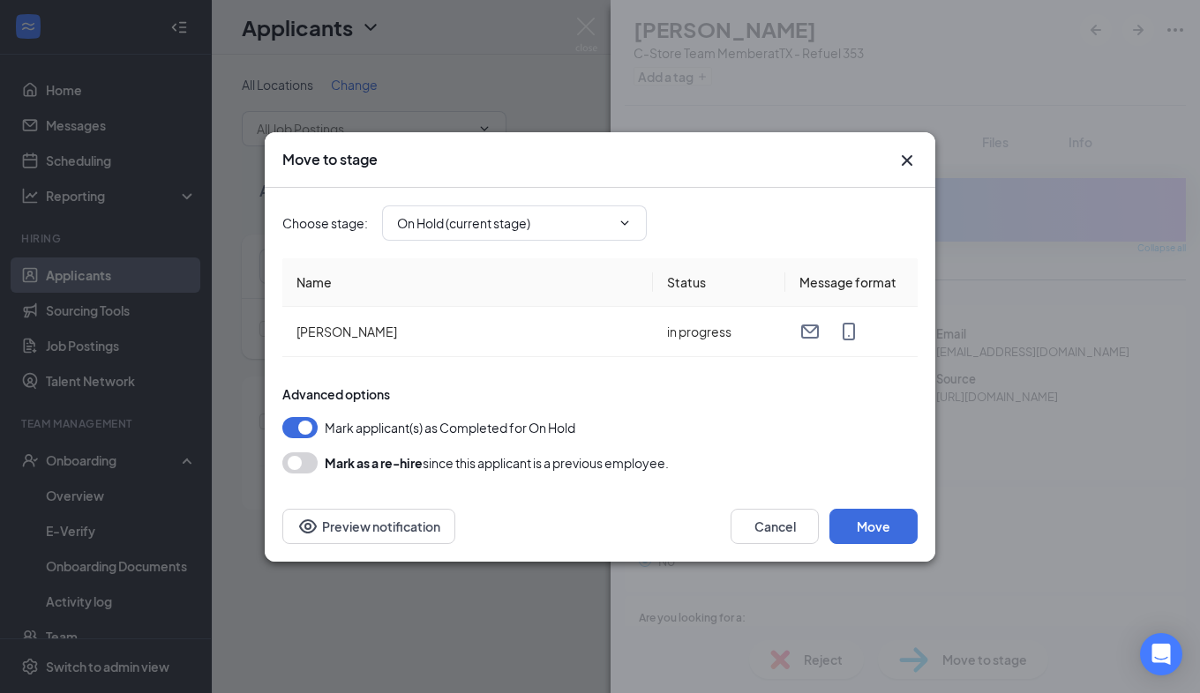
type input "Hiring Complete (final stage)"
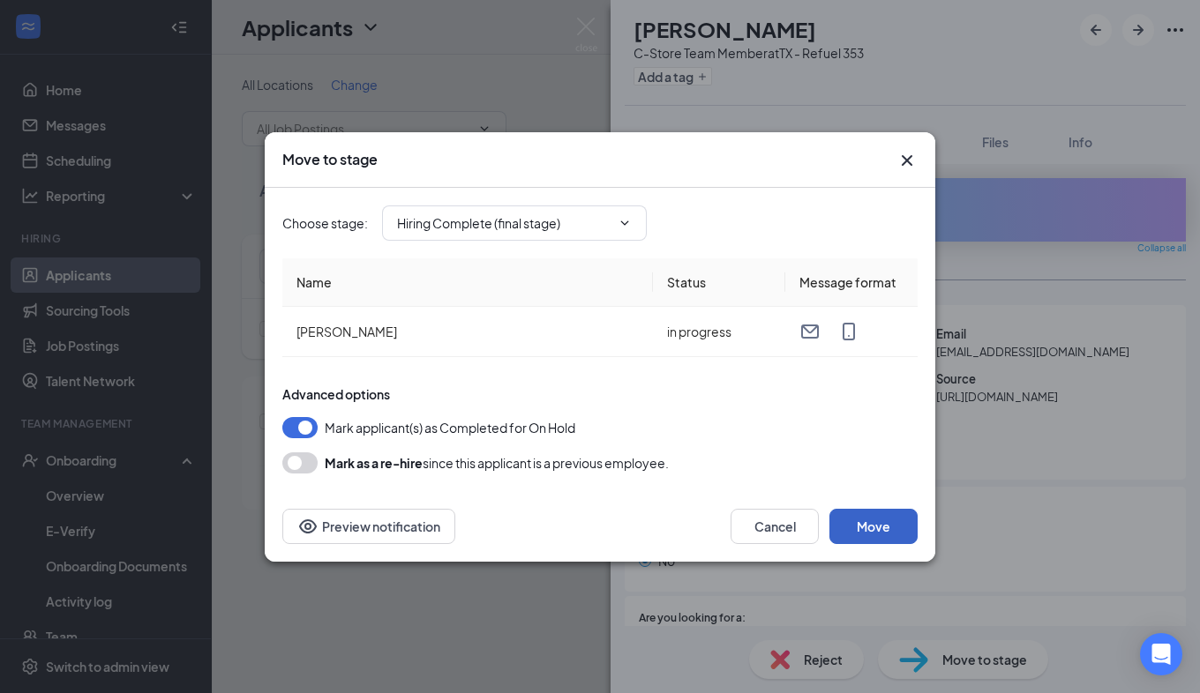
click at [868, 524] on button "Move" at bounding box center [873, 526] width 88 height 35
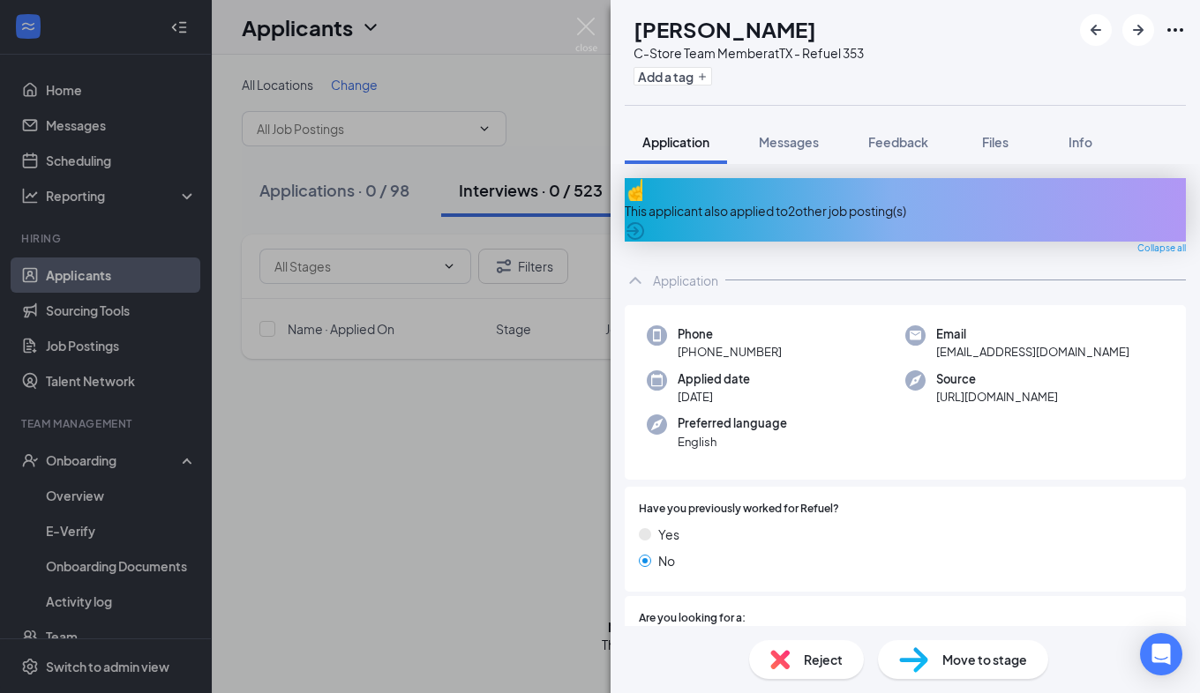
click at [483, 537] on div "LT [PERSON_NAME] C-Store Team Member at [GEOGRAPHIC_DATA] - Refuel 353 Add a ta…" at bounding box center [600, 346] width 1200 height 693
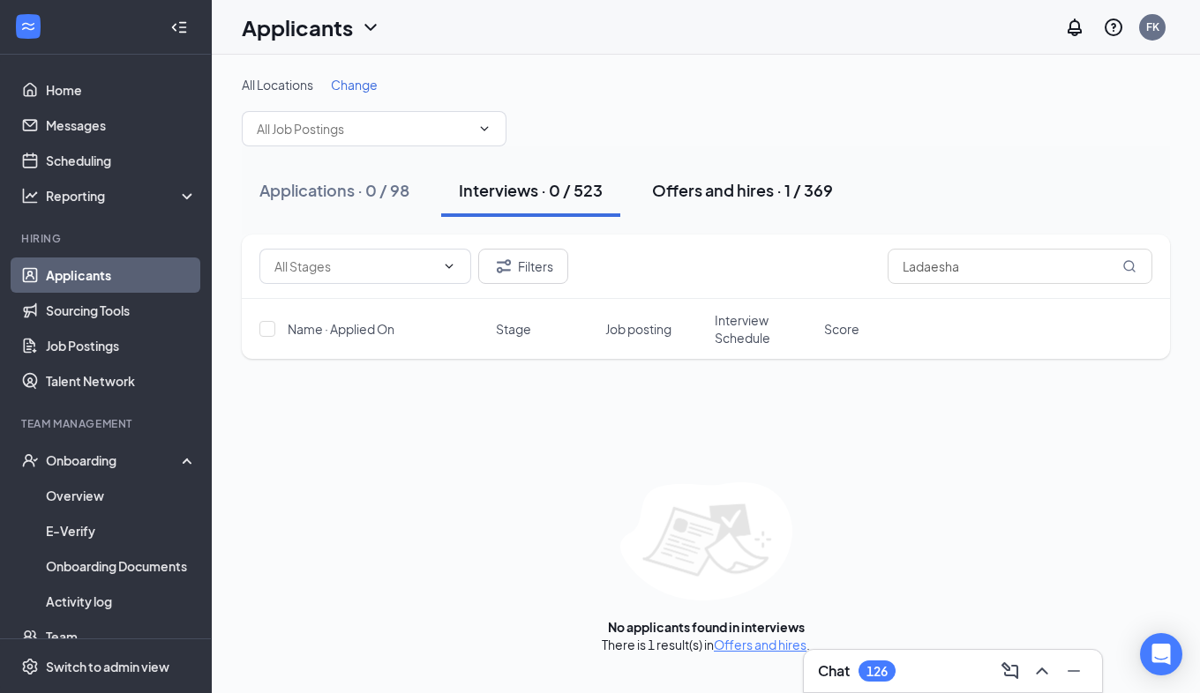
click at [716, 194] on div "Offers and hires · 1 / 369" at bounding box center [742, 190] width 181 height 22
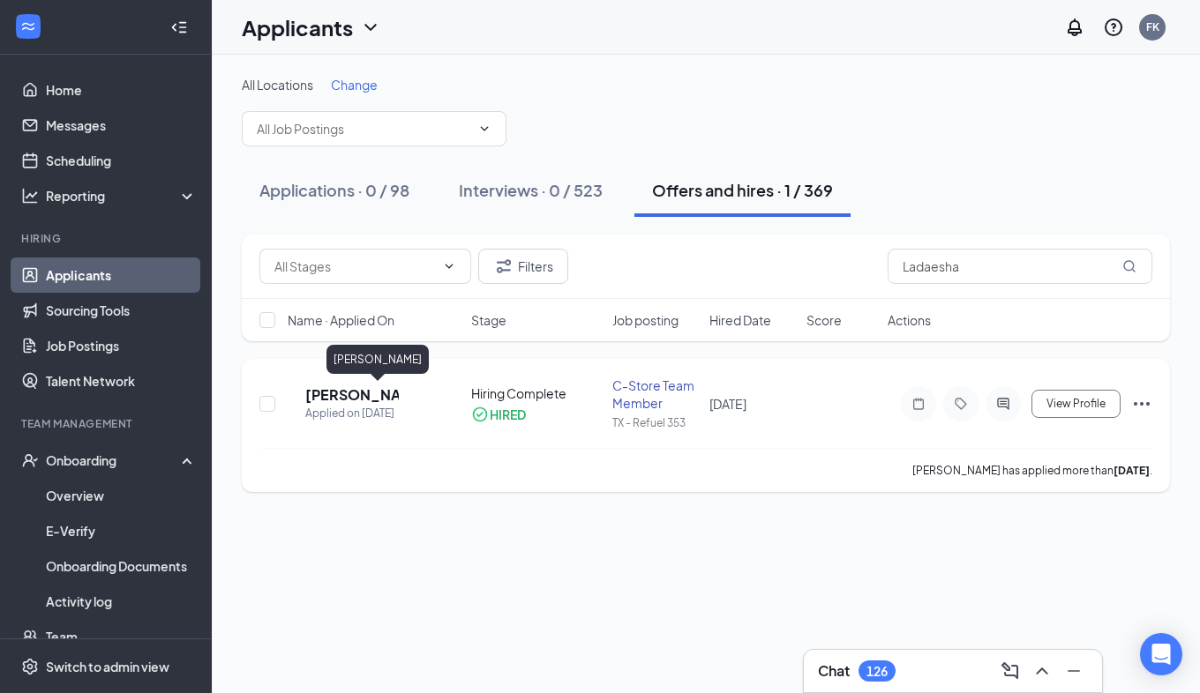
click at [370, 403] on h5 "[PERSON_NAME]" at bounding box center [351, 394] width 93 height 19
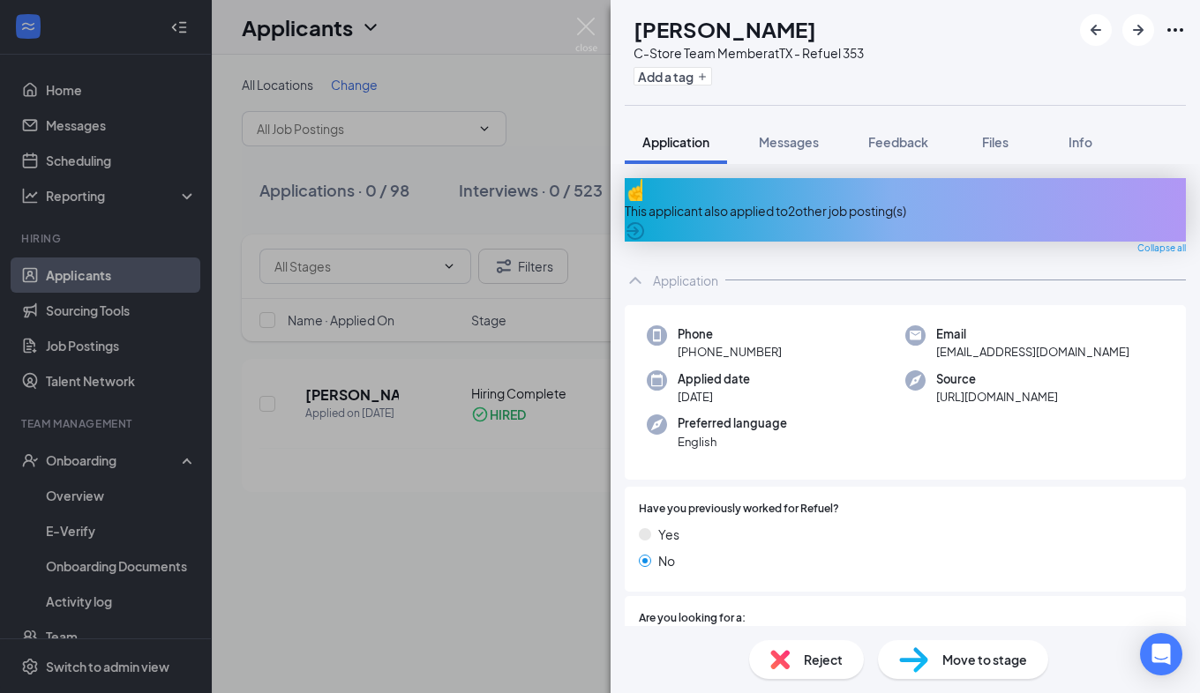
click at [971, 651] on span "Move to stage" at bounding box center [984, 659] width 85 height 19
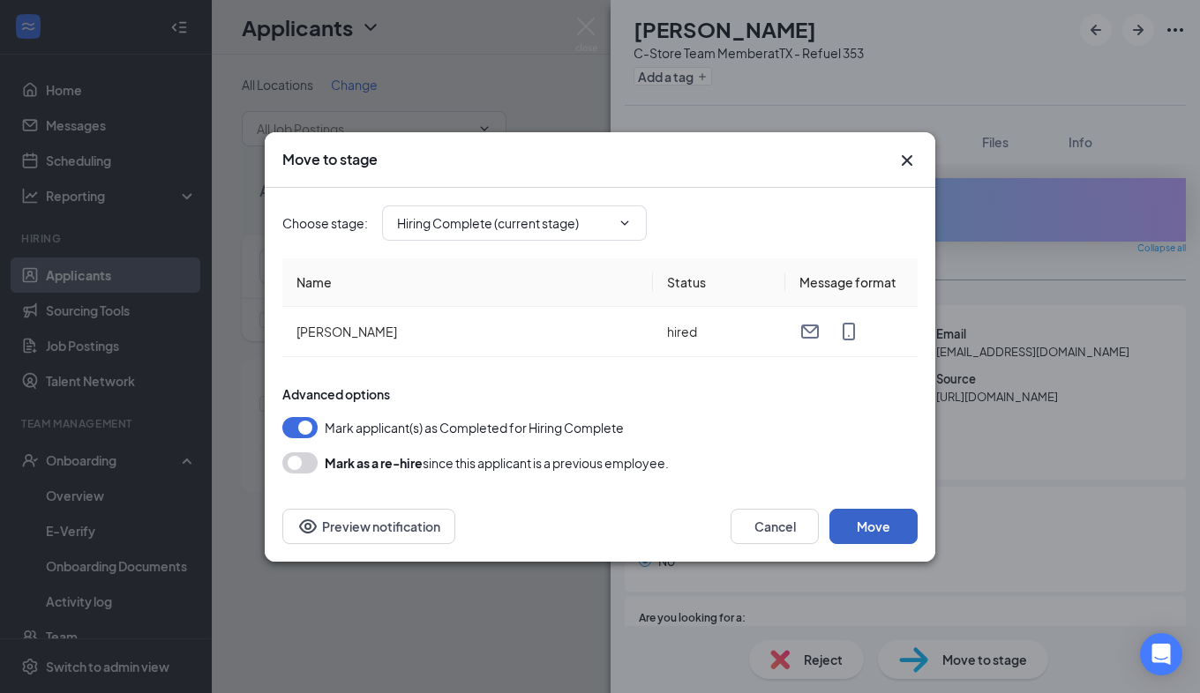
click at [873, 520] on button "Move" at bounding box center [873, 526] width 88 height 35
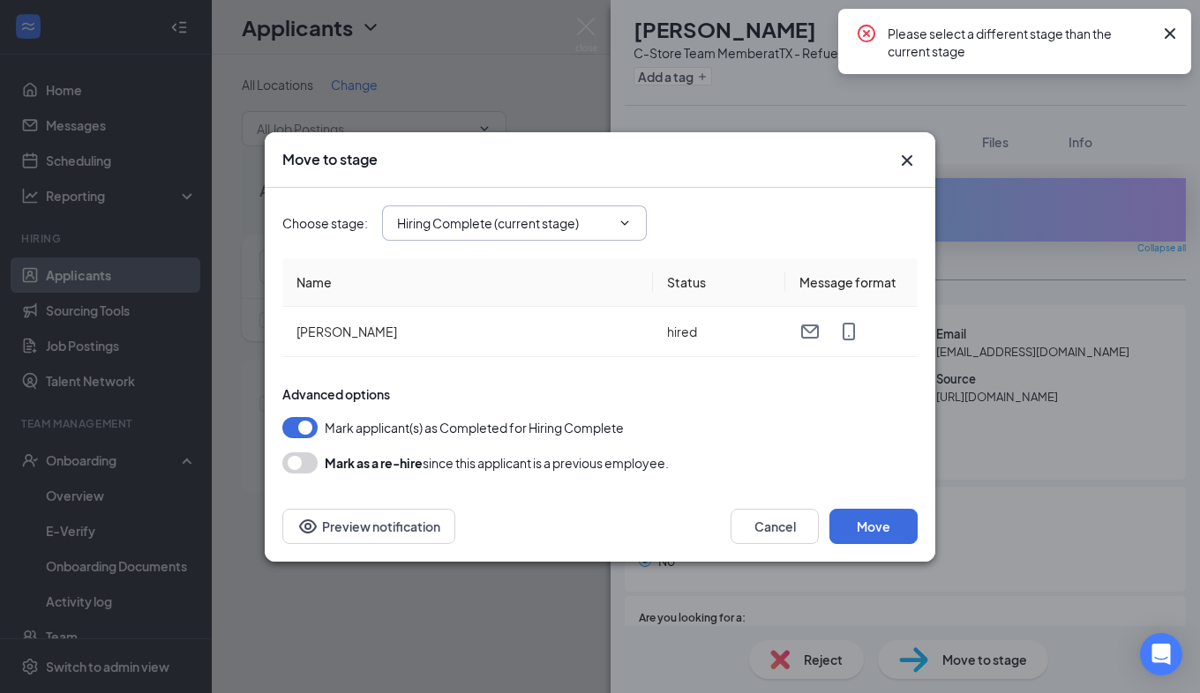
click at [627, 221] on icon "ChevronDown" at bounding box center [624, 223] width 14 height 14
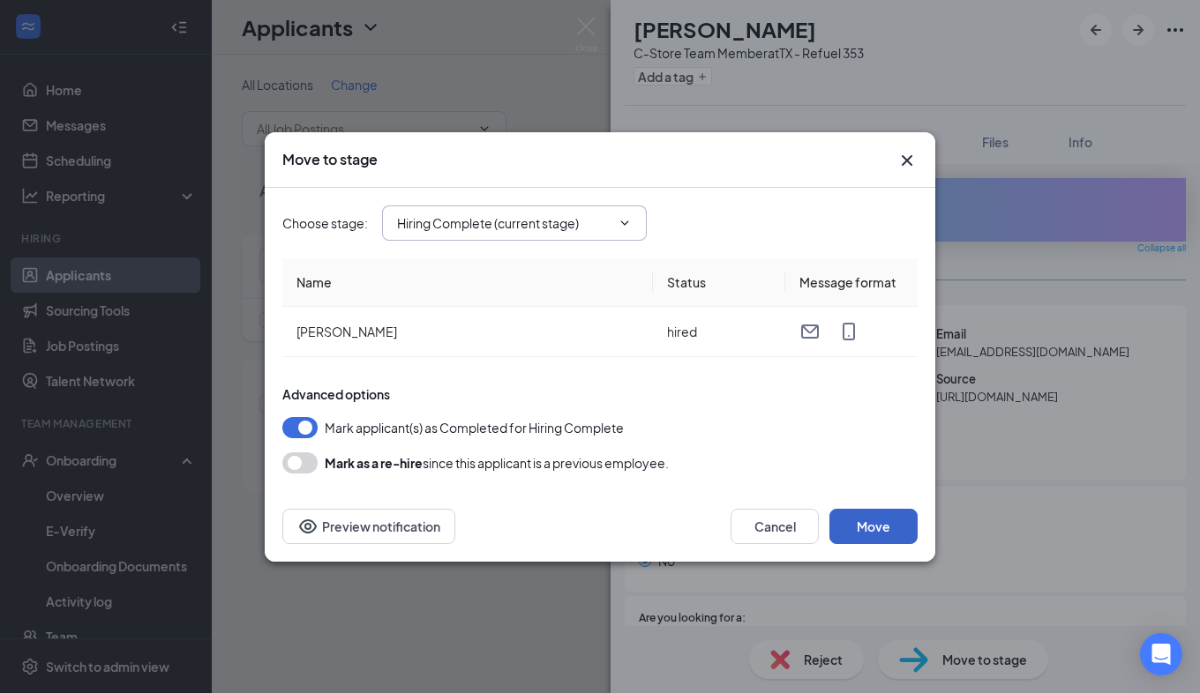
click at [871, 524] on button "Move" at bounding box center [873, 526] width 88 height 35
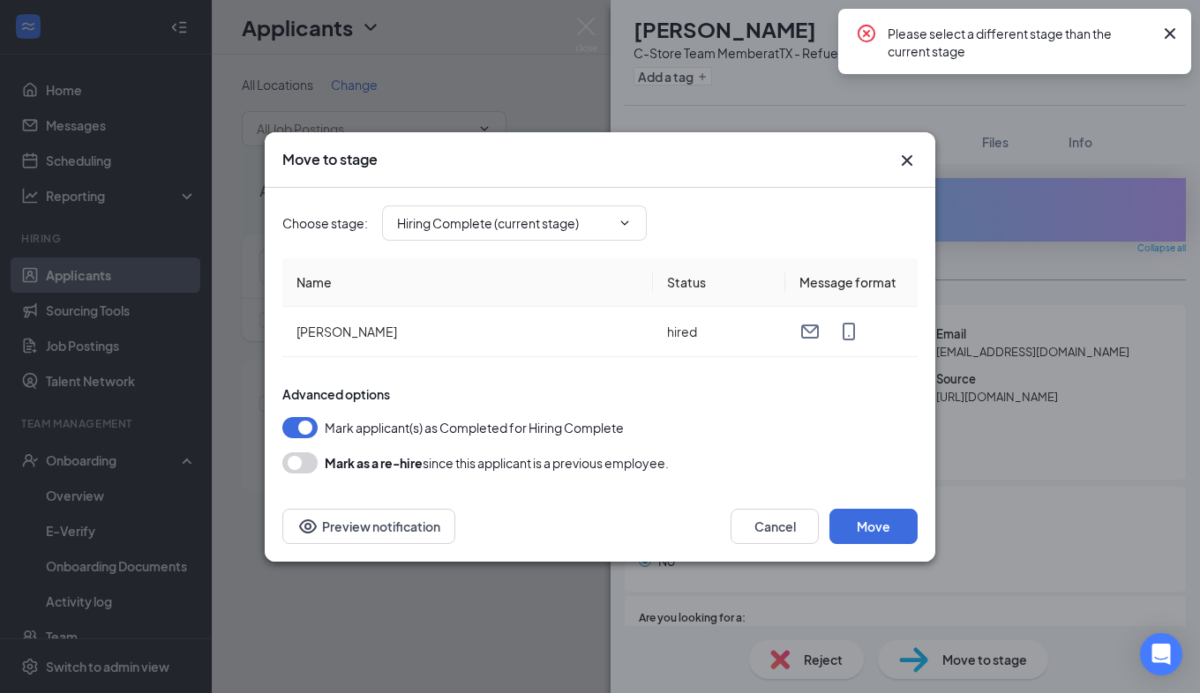
click at [454, 613] on div "Move to stage Choose stage : Hiring Complete (current stage) Name Status Messag…" at bounding box center [600, 346] width 1200 height 693
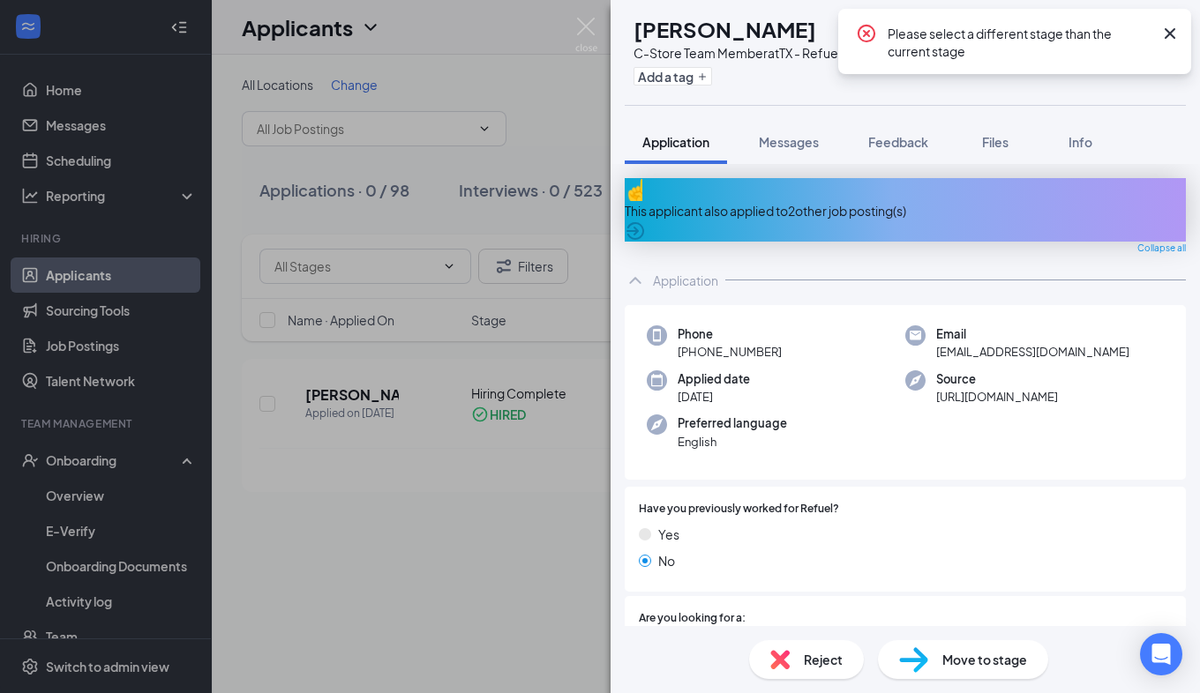
click at [968, 662] on span "Move to stage" at bounding box center [984, 659] width 85 height 19
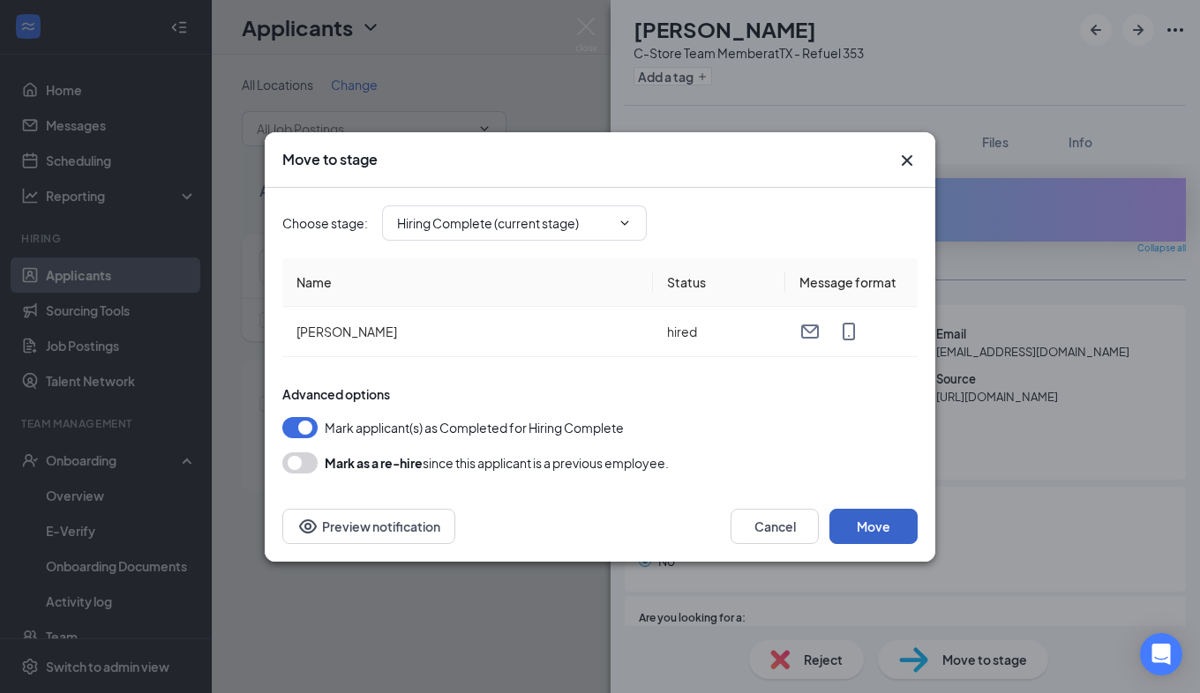
click at [886, 516] on button "Move" at bounding box center [873, 526] width 88 height 35
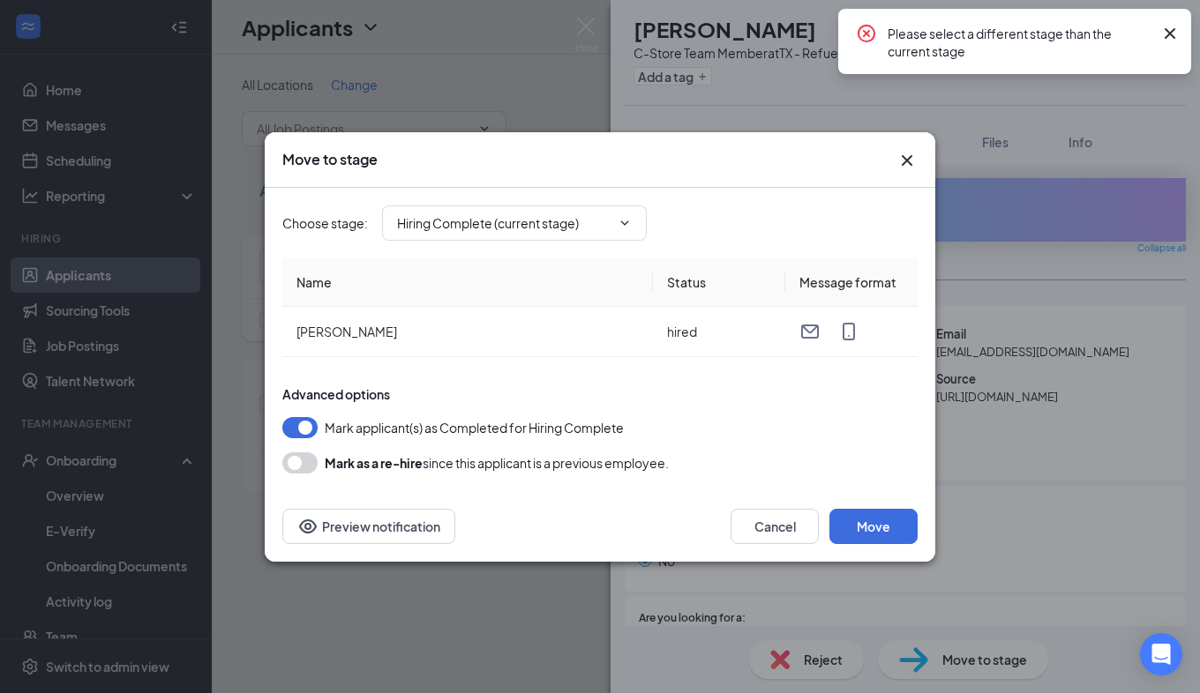
click at [909, 162] on icon "Cross" at bounding box center [906, 159] width 11 height 11
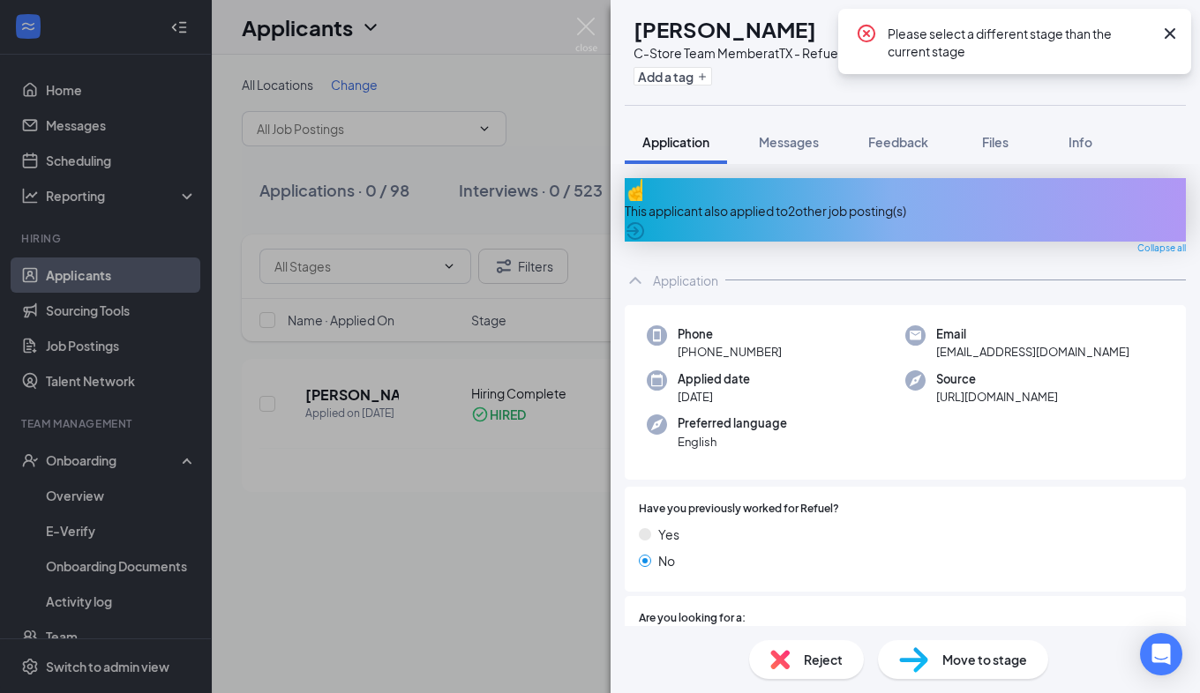
click at [437, 492] on div "LT [PERSON_NAME] C-Store Team Member at [GEOGRAPHIC_DATA] - Refuel 353 Add a ta…" at bounding box center [600, 346] width 1200 height 693
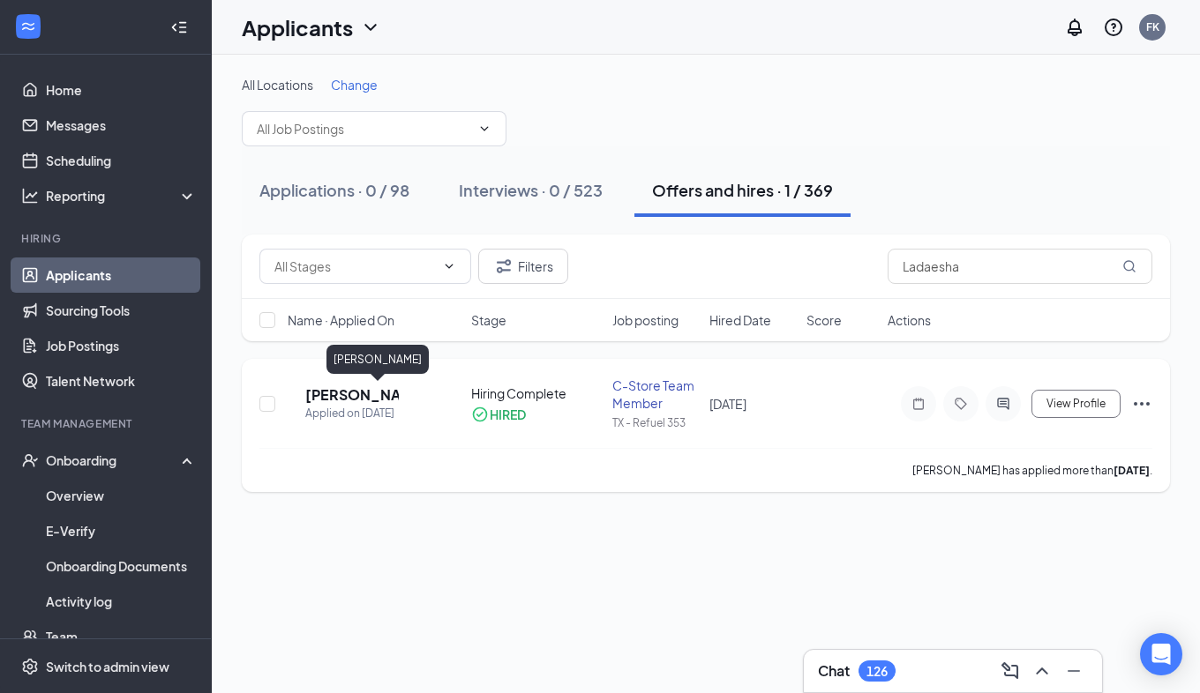
click at [372, 397] on h5 "[PERSON_NAME]" at bounding box center [351, 394] width 93 height 19
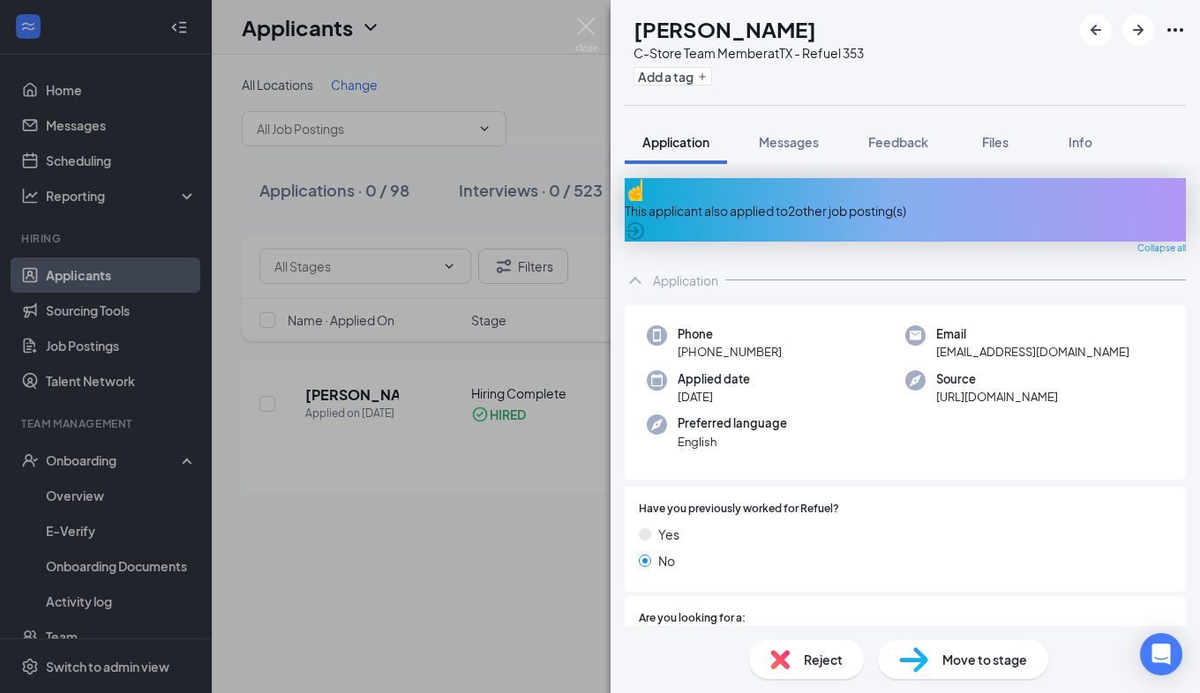
click at [966, 665] on span "Move to stage" at bounding box center [984, 659] width 85 height 19
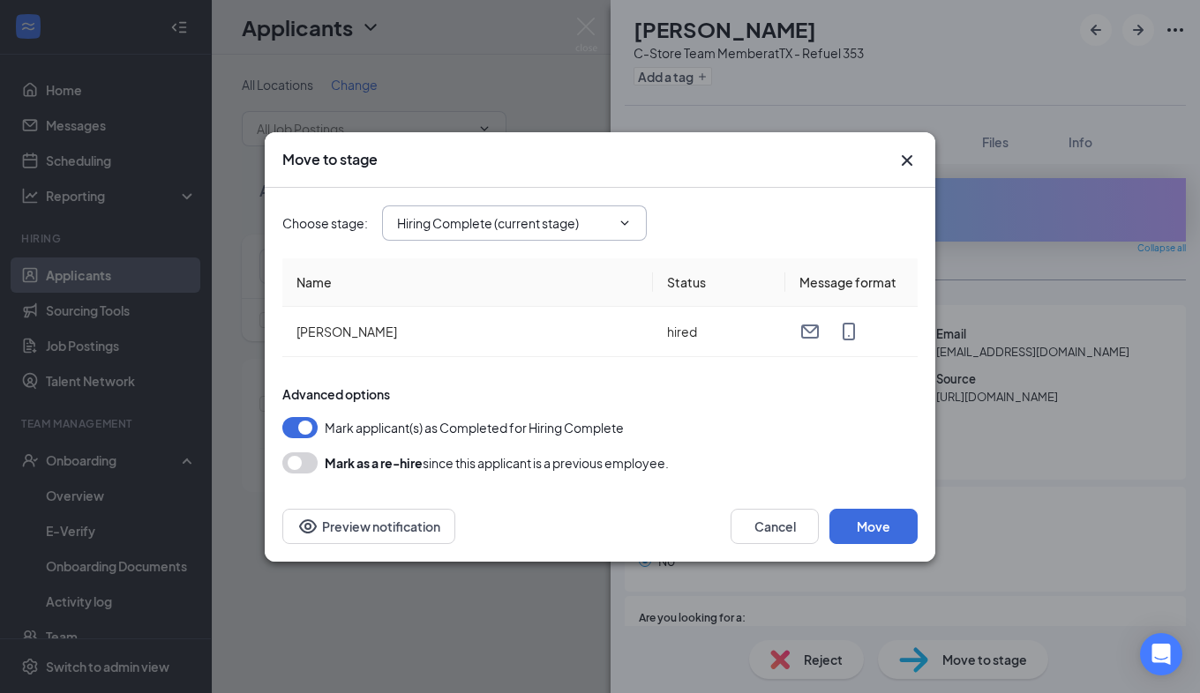
click at [624, 223] on icon "ChevronDown" at bounding box center [625, 223] width 8 height 4
click at [859, 514] on button "Move" at bounding box center [873, 526] width 88 height 35
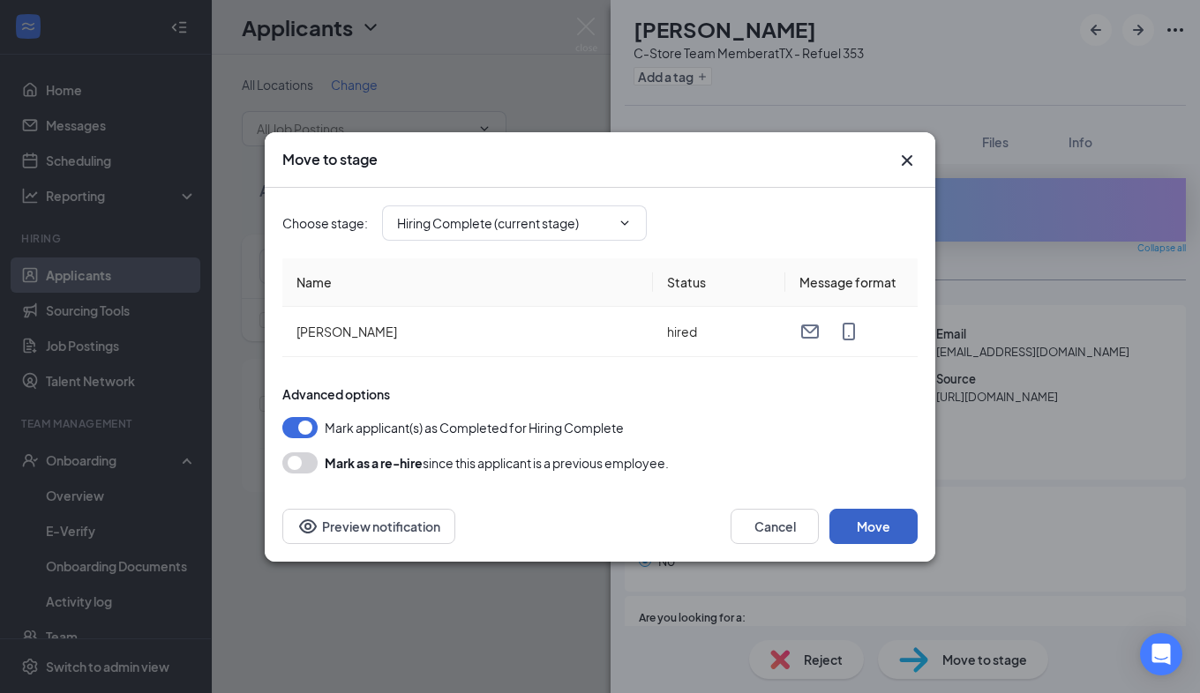
click at [859, 514] on button "Move" at bounding box center [873, 526] width 88 height 35
click at [624, 222] on icon "ChevronDown" at bounding box center [624, 223] width 14 height 14
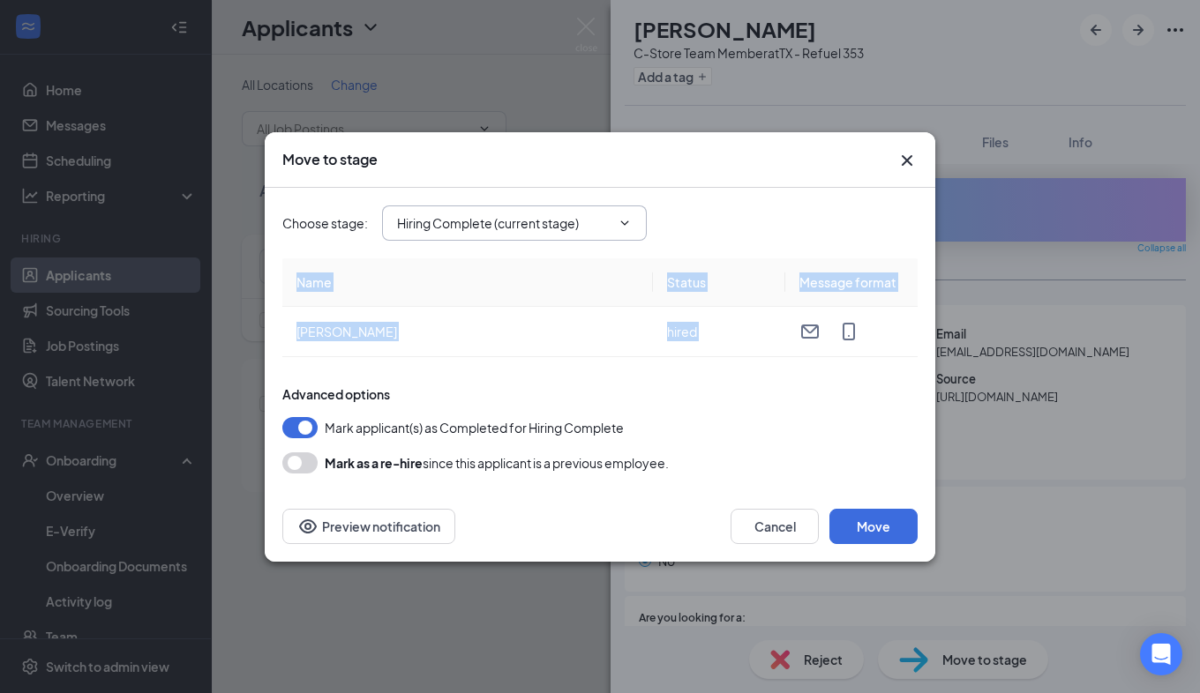
click at [624, 222] on icon "ChevronDown" at bounding box center [624, 223] width 14 height 14
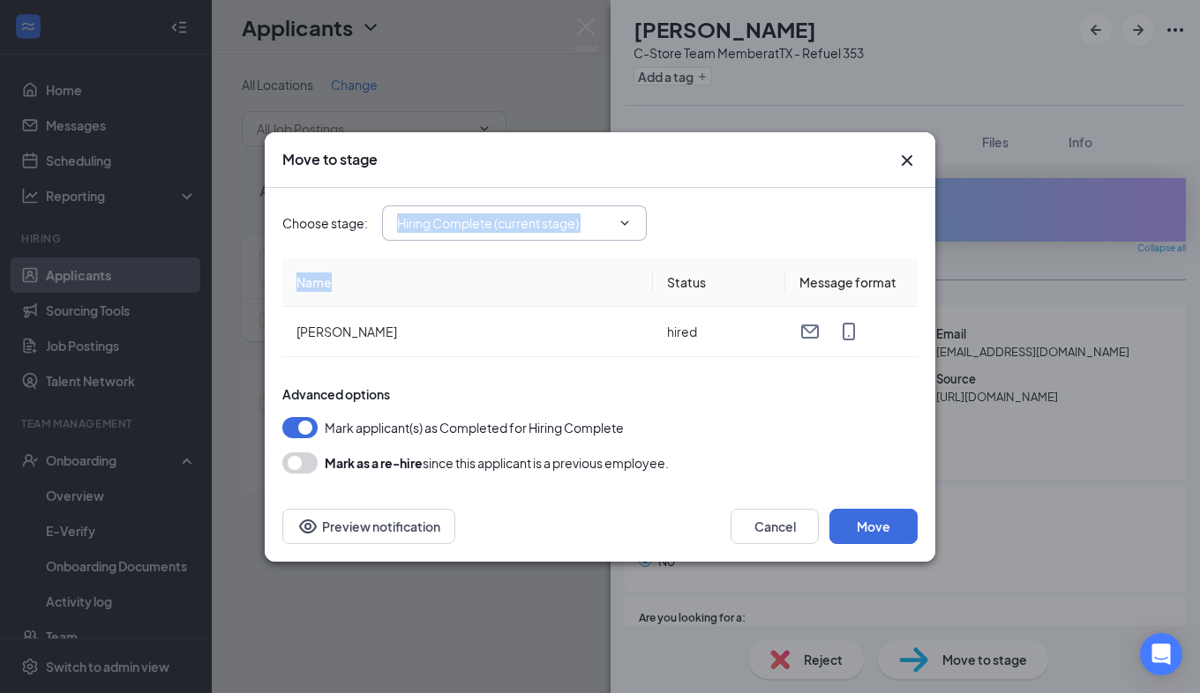
click at [624, 222] on icon "ChevronDown" at bounding box center [624, 223] width 14 height 14
click at [882, 520] on button "Move" at bounding box center [873, 526] width 88 height 35
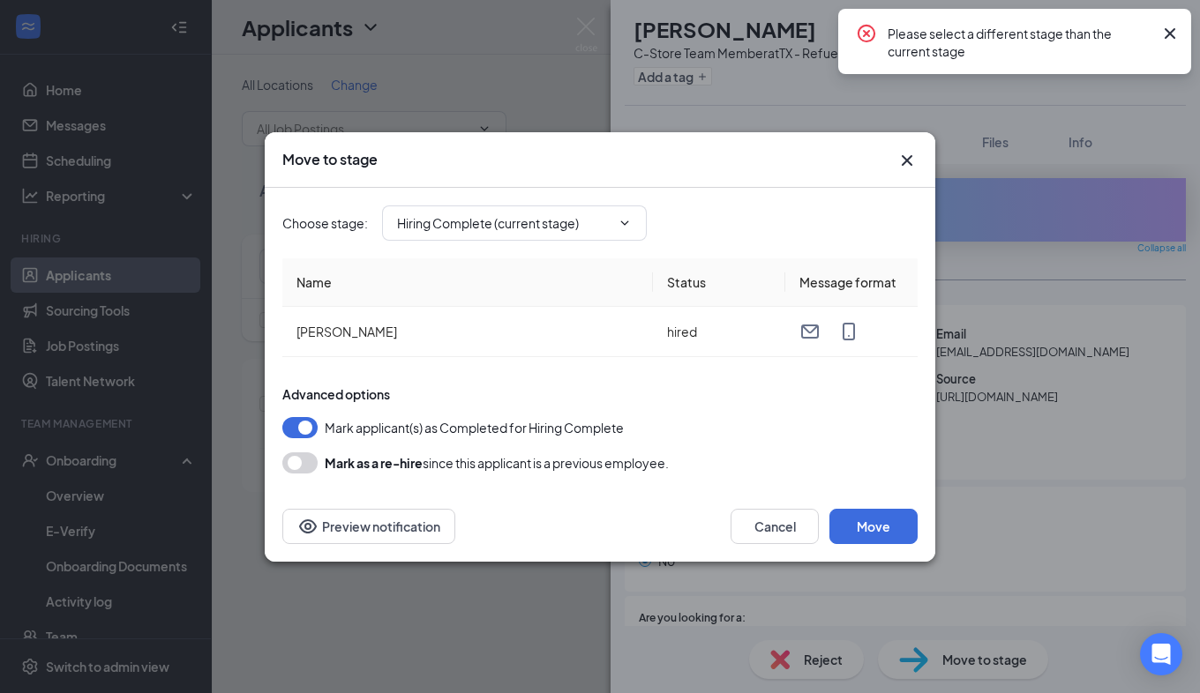
click at [908, 153] on icon "Cross" at bounding box center [906, 160] width 21 height 21
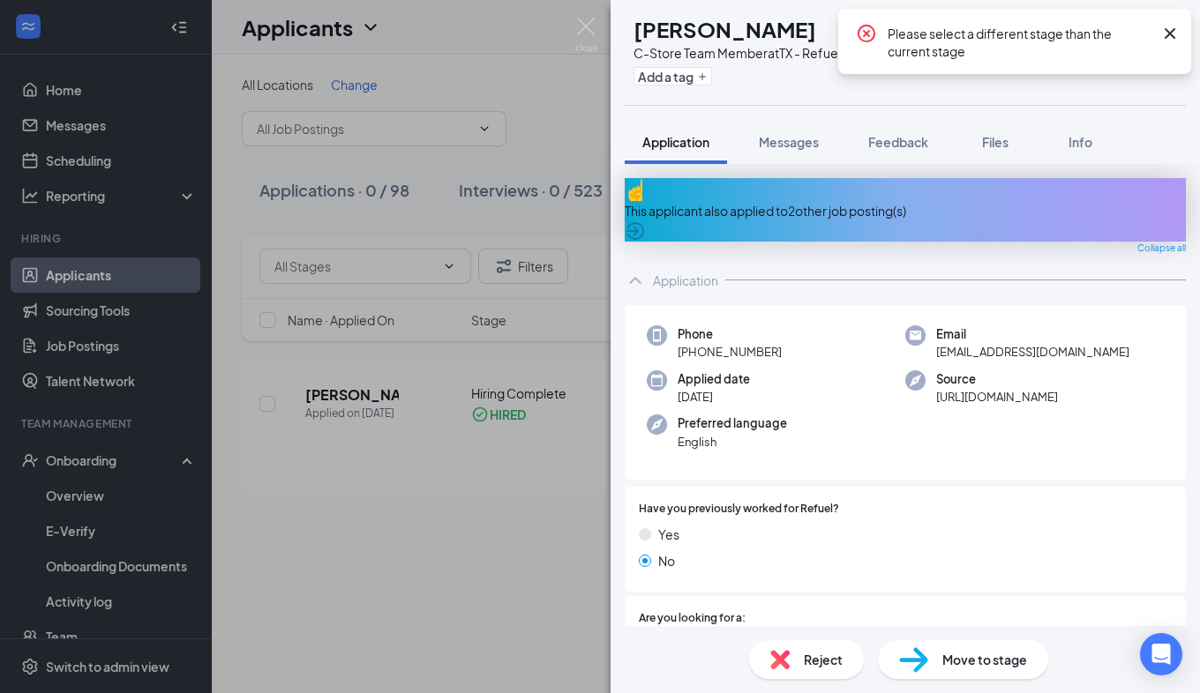
click at [569, 70] on div "LT [PERSON_NAME] C-Store Team Member at [GEOGRAPHIC_DATA] - Refuel 353 Add a ta…" at bounding box center [600, 346] width 1200 height 693
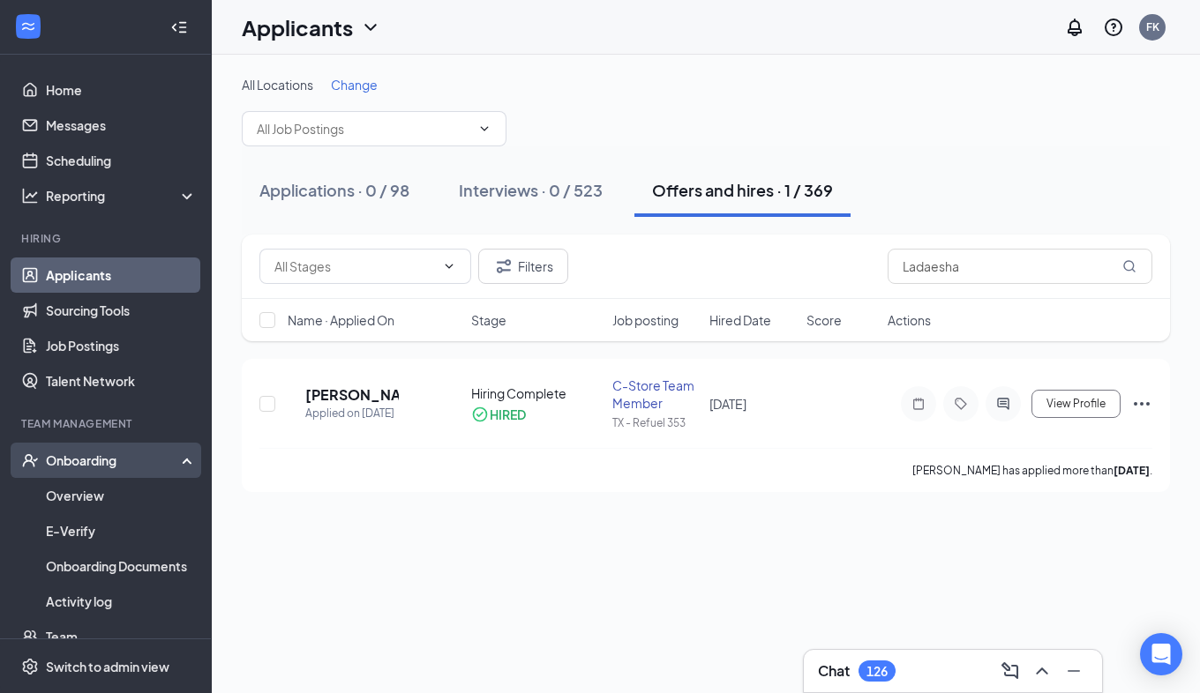
click at [90, 461] on div "Onboarding" at bounding box center [114, 461] width 136 height 18
click at [79, 490] on link "Overview" at bounding box center [121, 495] width 151 height 35
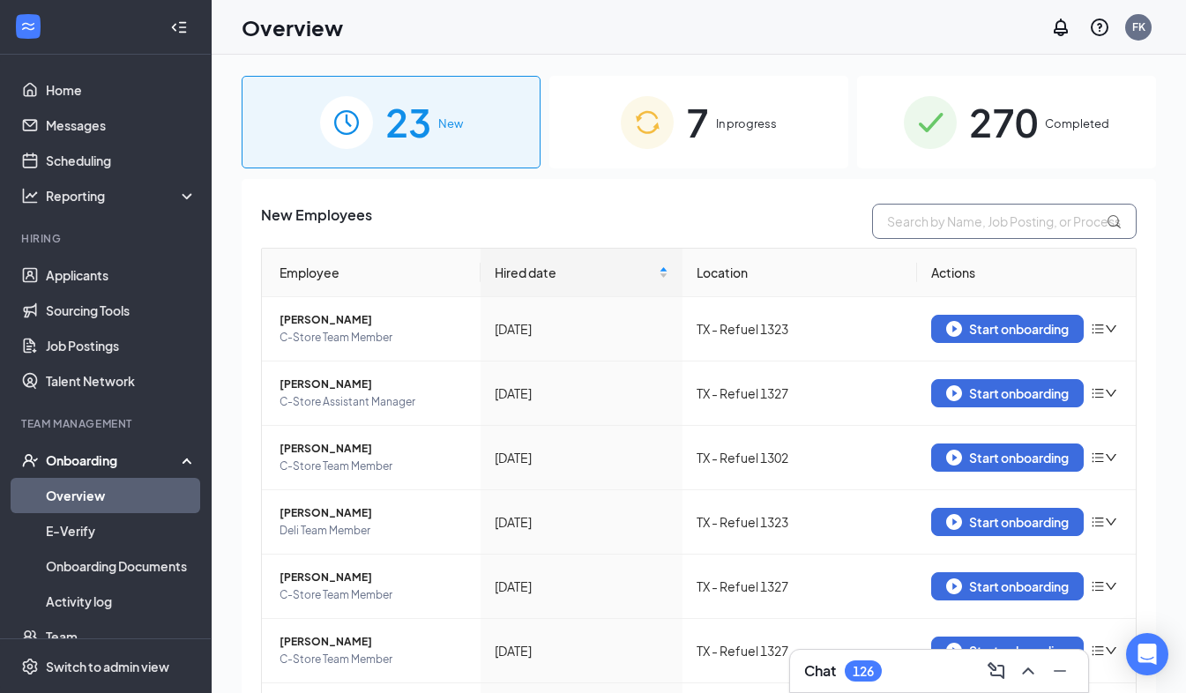
click at [980, 220] on input "text" at bounding box center [1004, 221] width 265 height 35
type input "l"
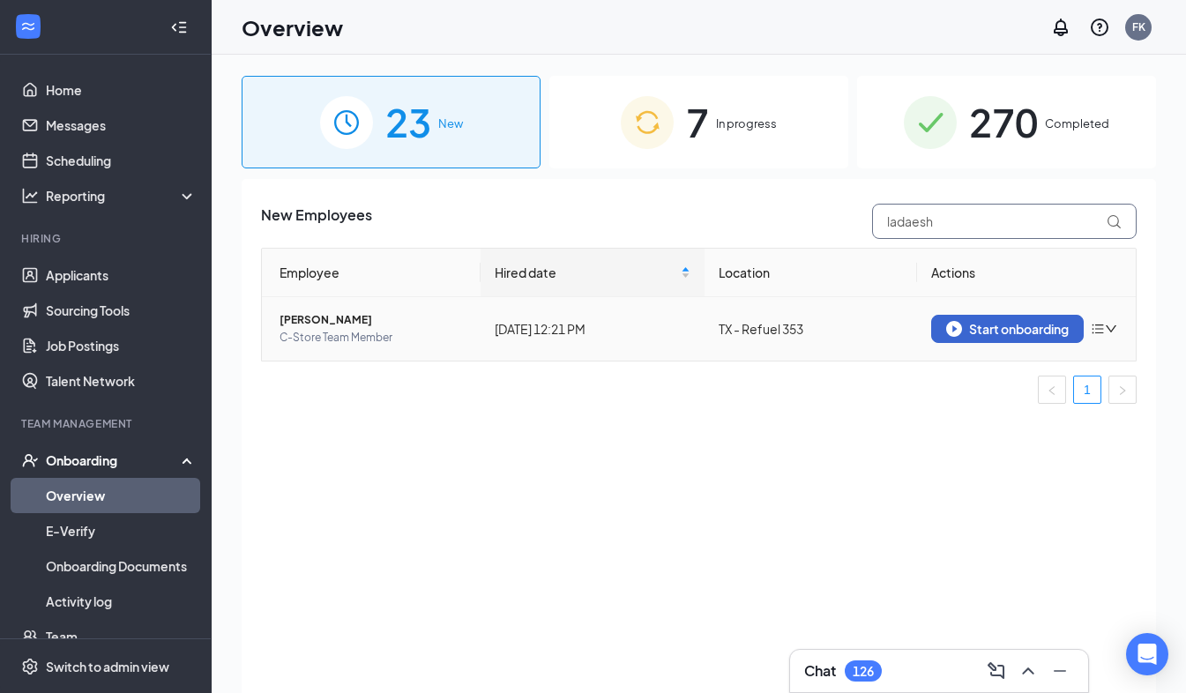
type input "ladaesh"
click at [997, 325] on div "Start onboarding" at bounding box center [1007, 329] width 123 height 16
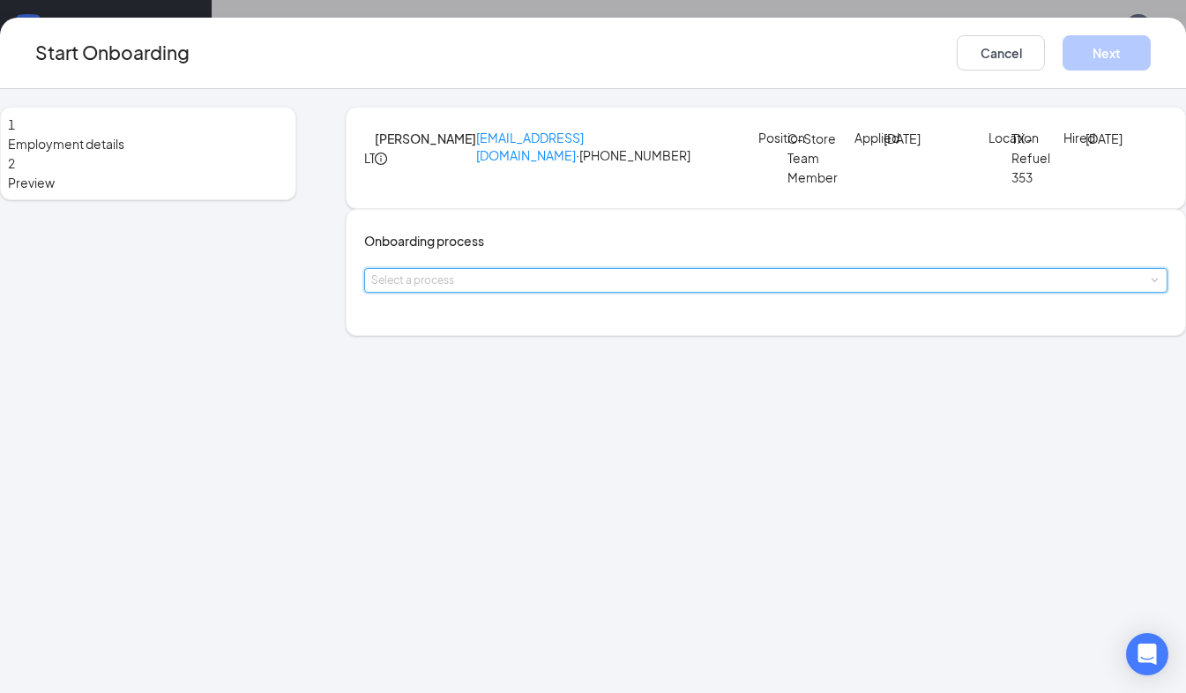
click at [1150, 285] on span at bounding box center [1154, 281] width 8 height 8
click at [542, 397] on span "New Hire Documentation" at bounding box center [470, 394] width 145 height 16
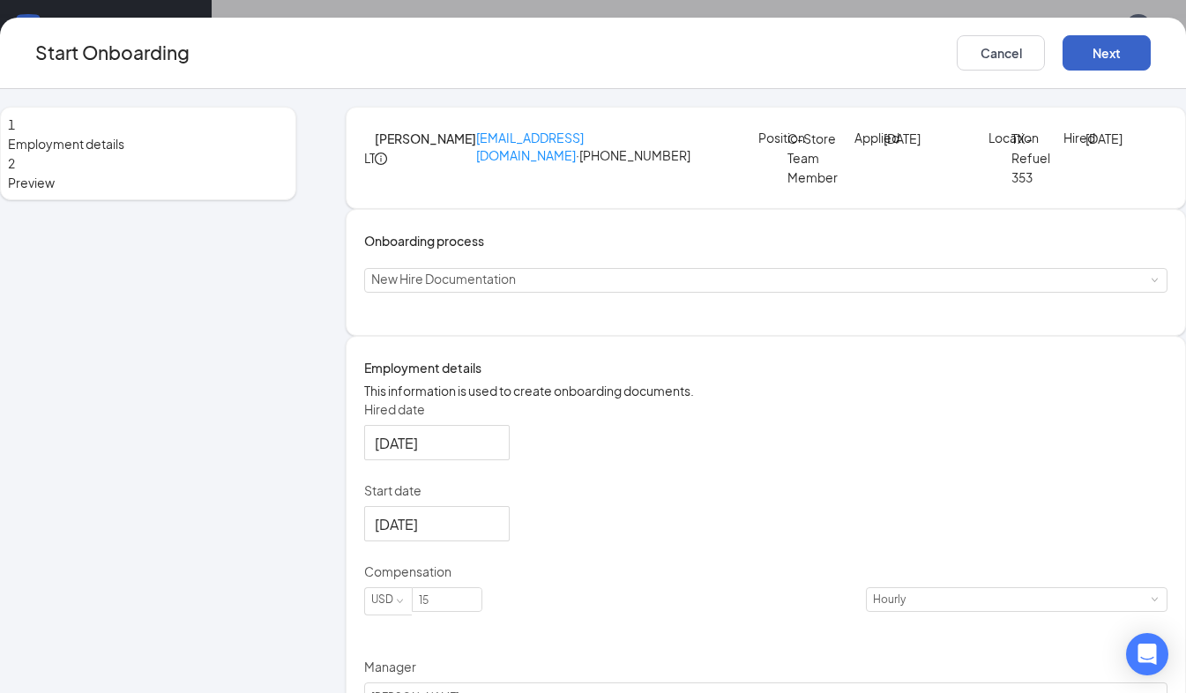
click at [1075, 46] on button "Next" at bounding box center [1107, 52] width 88 height 35
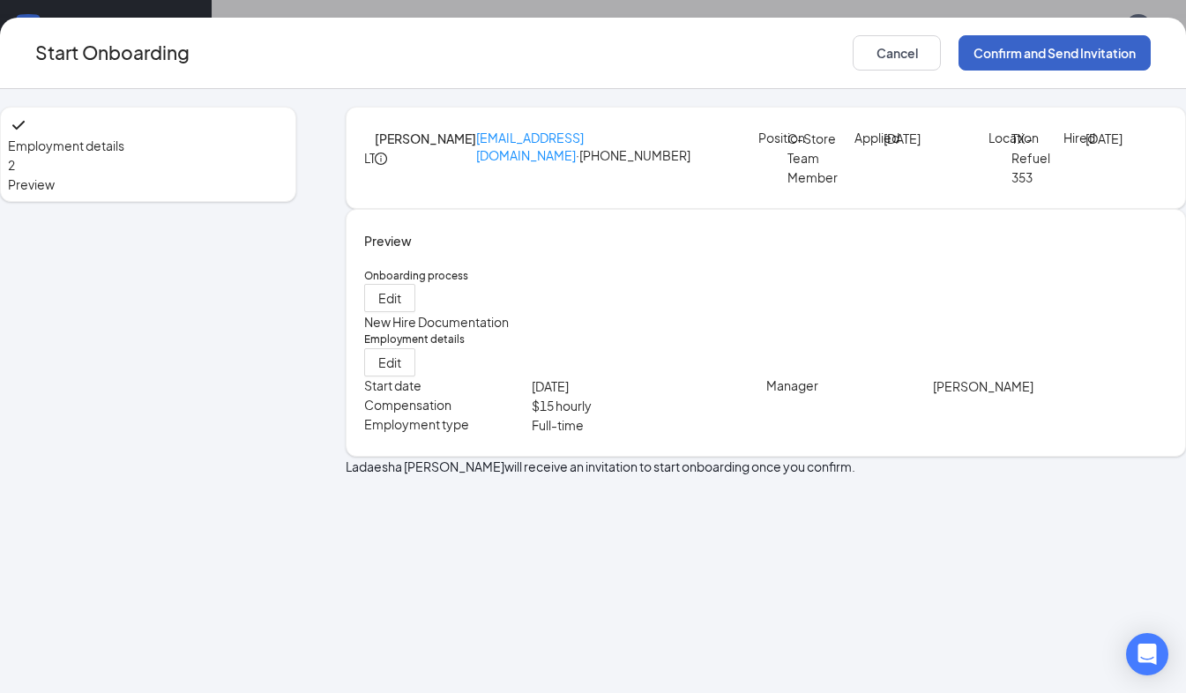
click at [1023, 60] on button "Confirm and Send Invitation" at bounding box center [1055, 52] width 192 height 35
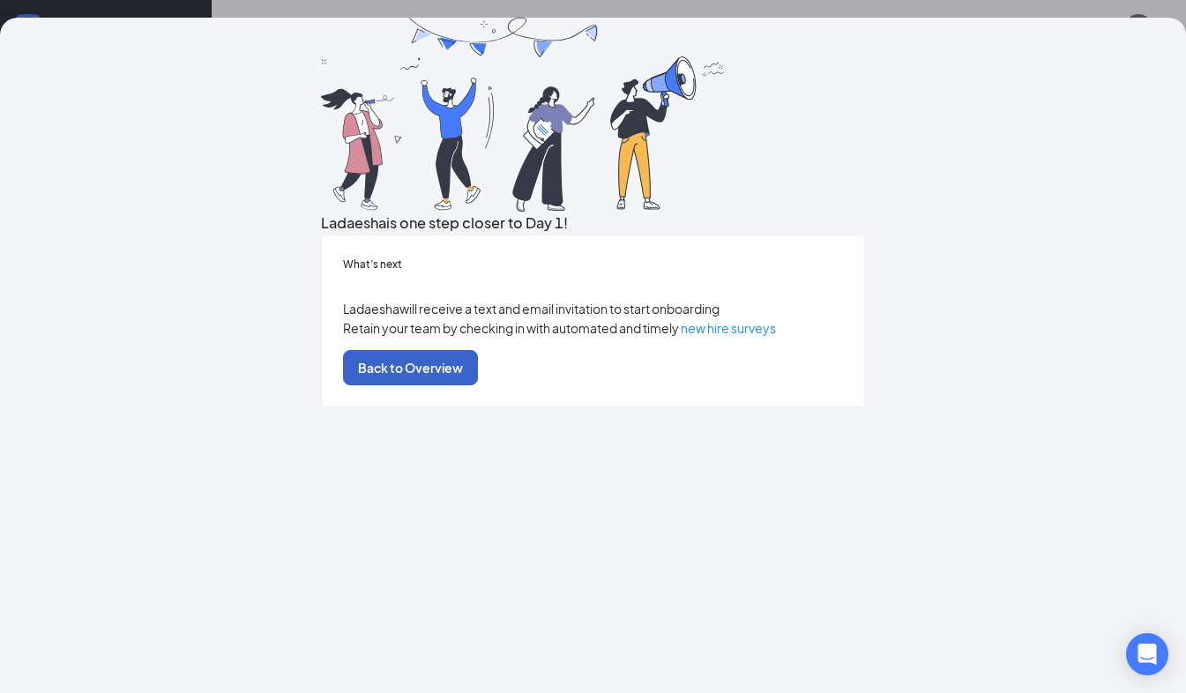
click at [478, 385] on button "Back to Overview" at bounding box center [410, 367] width 135 height 35
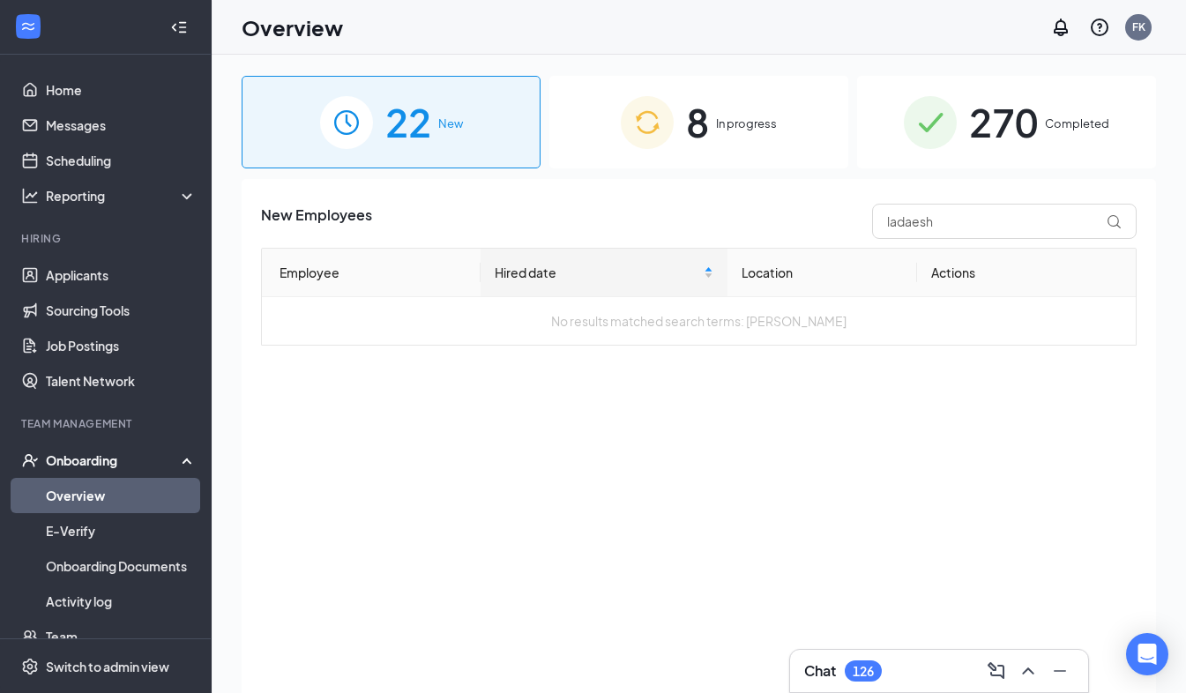
click at [744, 116] on span "In progress" at bounding box center [746, 124] width 61 height 18
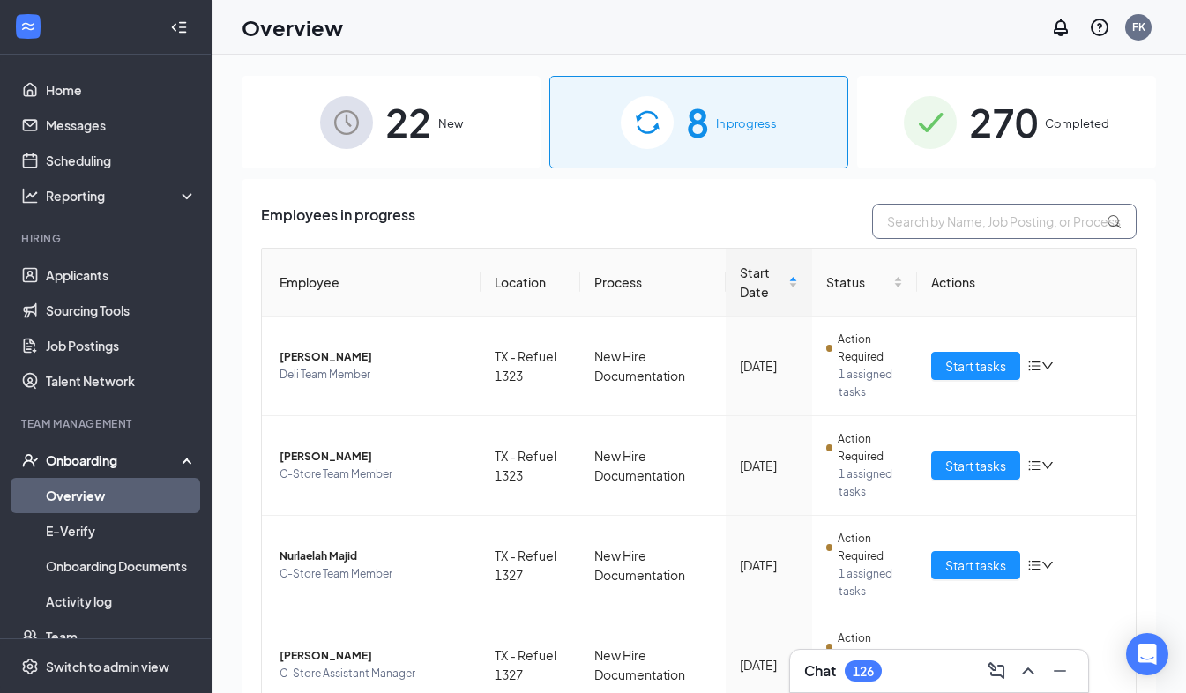
click at [946, 221] on input "text" at bounding box center [1004, 221] width 265 height 35
type input "ladaesh"
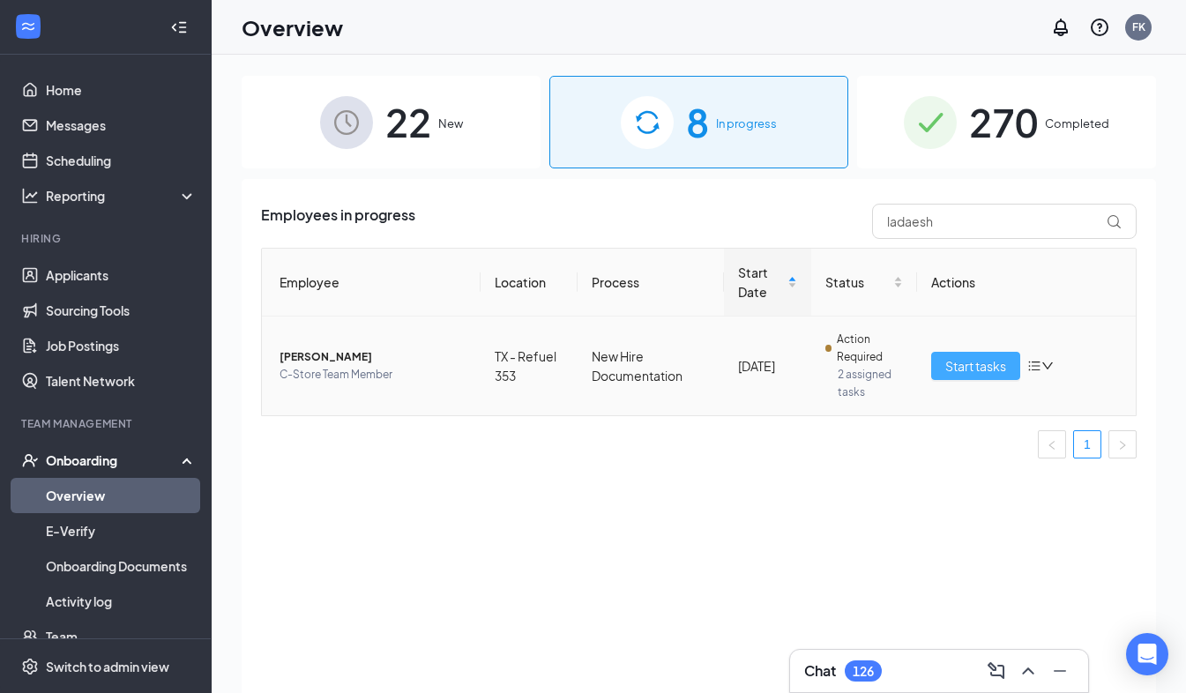
click at [976, 363] on span "Start tasks" at bounding box center [976, 365] width 61 height 19
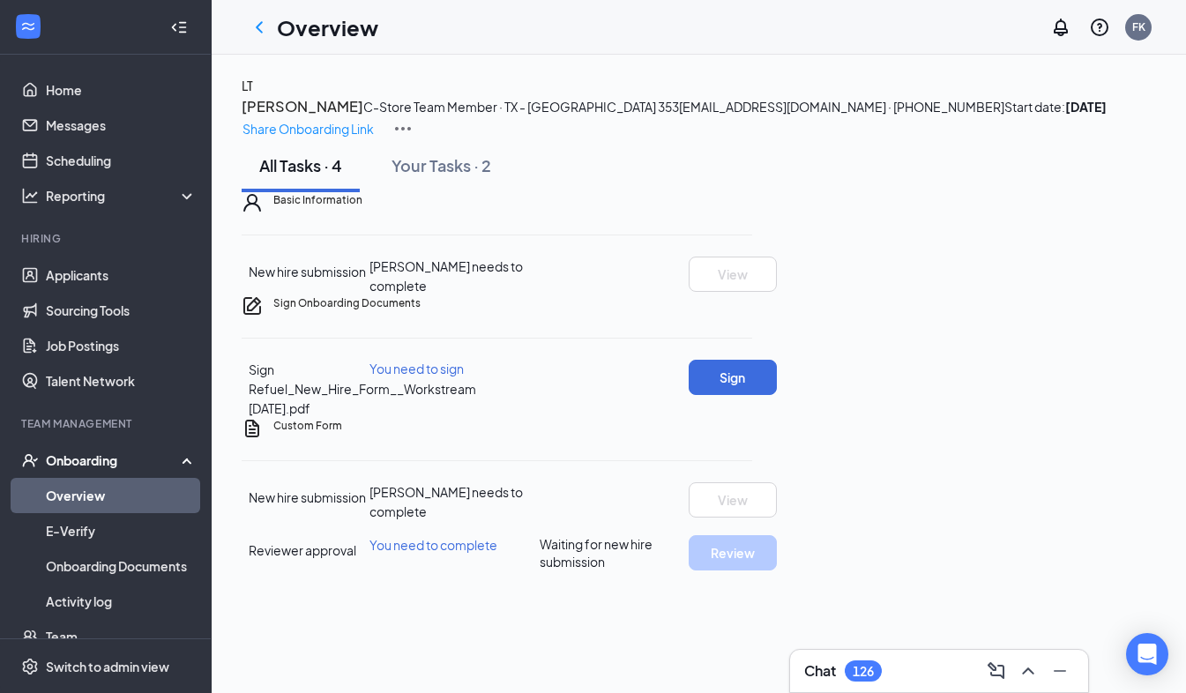
scroll to position [109, 0]
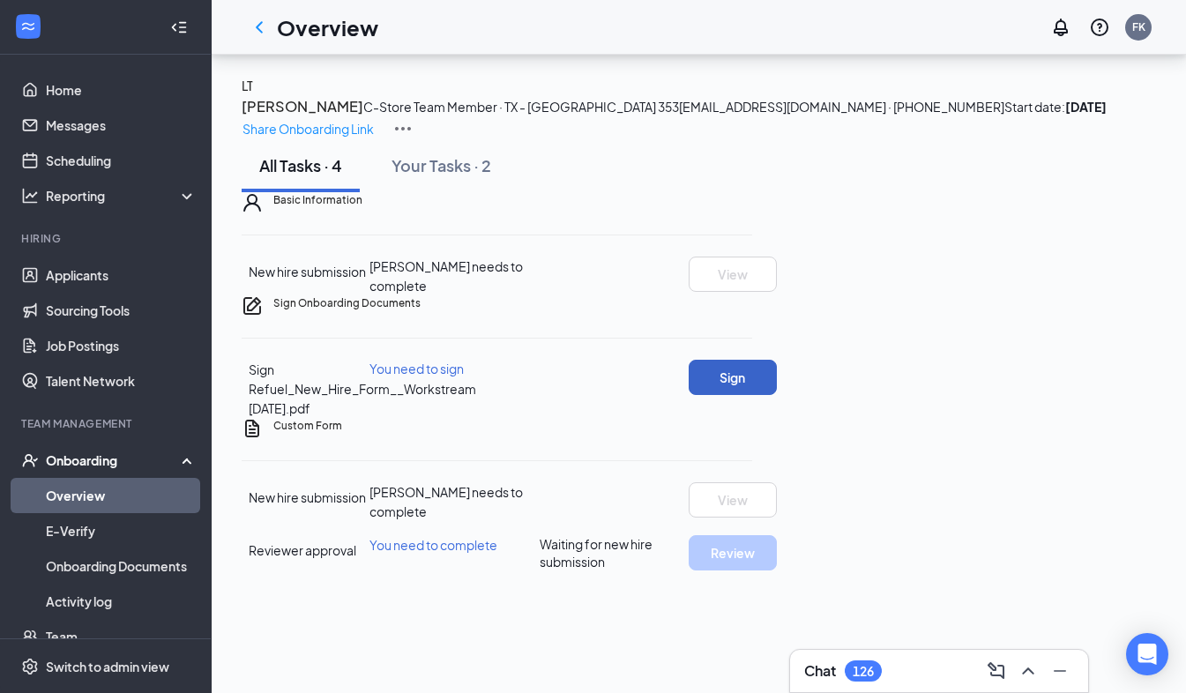
click at [777, 395] on button "Sign" at bounding box center [733, 377] width 88 height 35
